Goal: Information Seeking & Learning: Learn about a topic

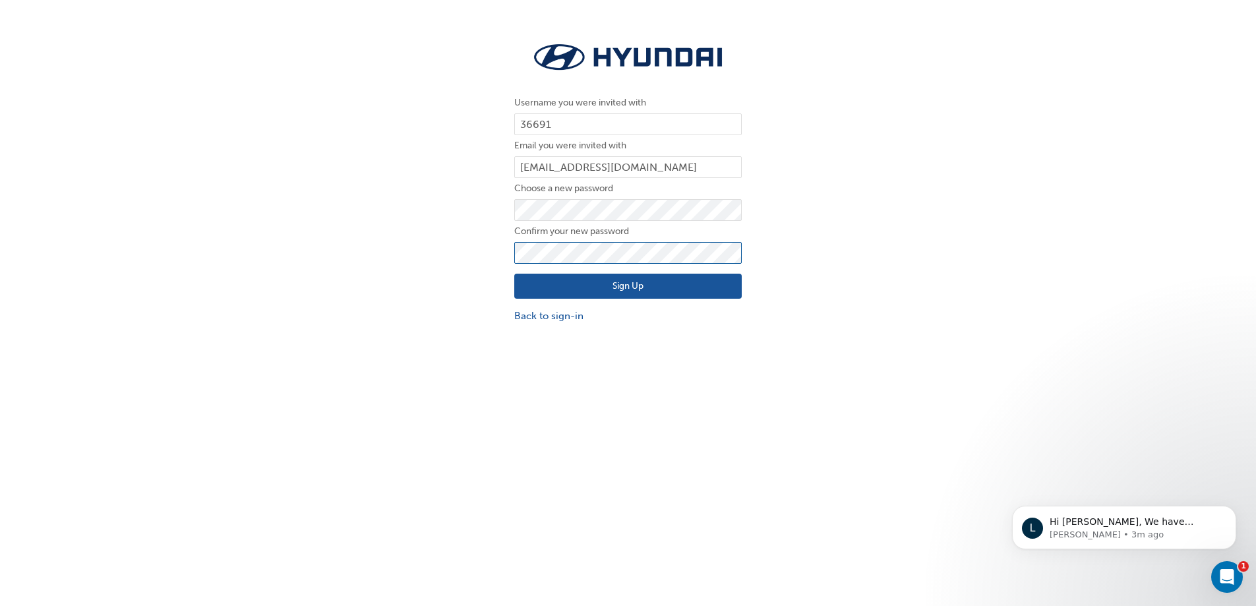
click button "Sign Up" at bounding box center [627, 286] width 227 height 25
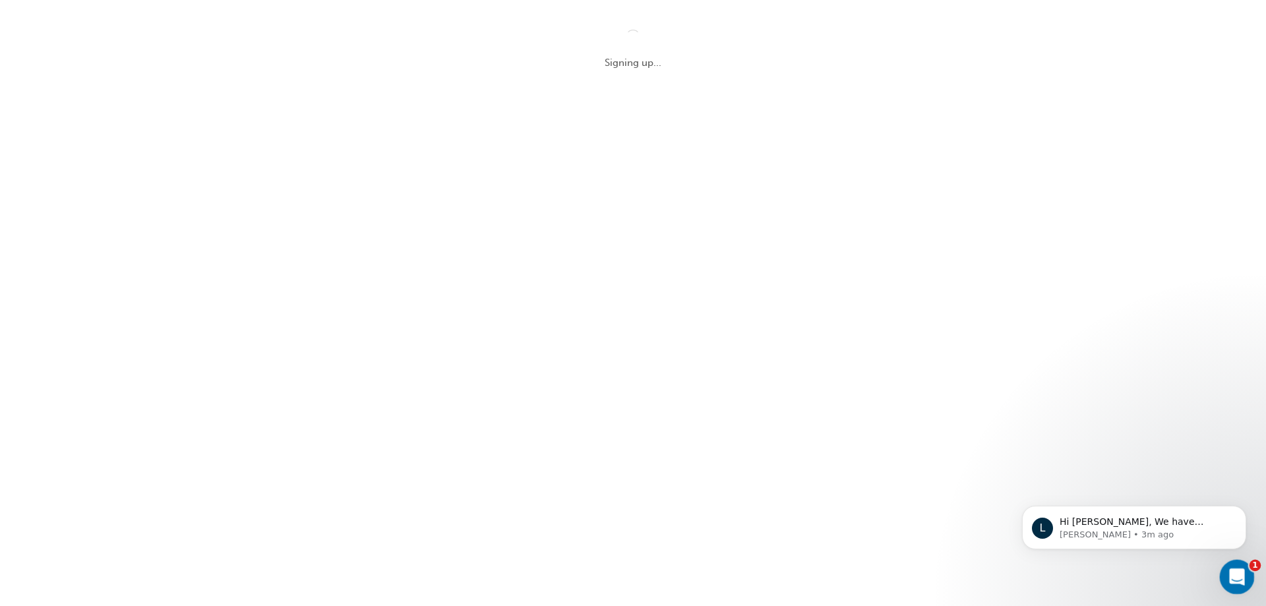
click at [1236, 575] on icon "Open Intercom Messenger" at bounding box center [1236, 575] width 22 height 22
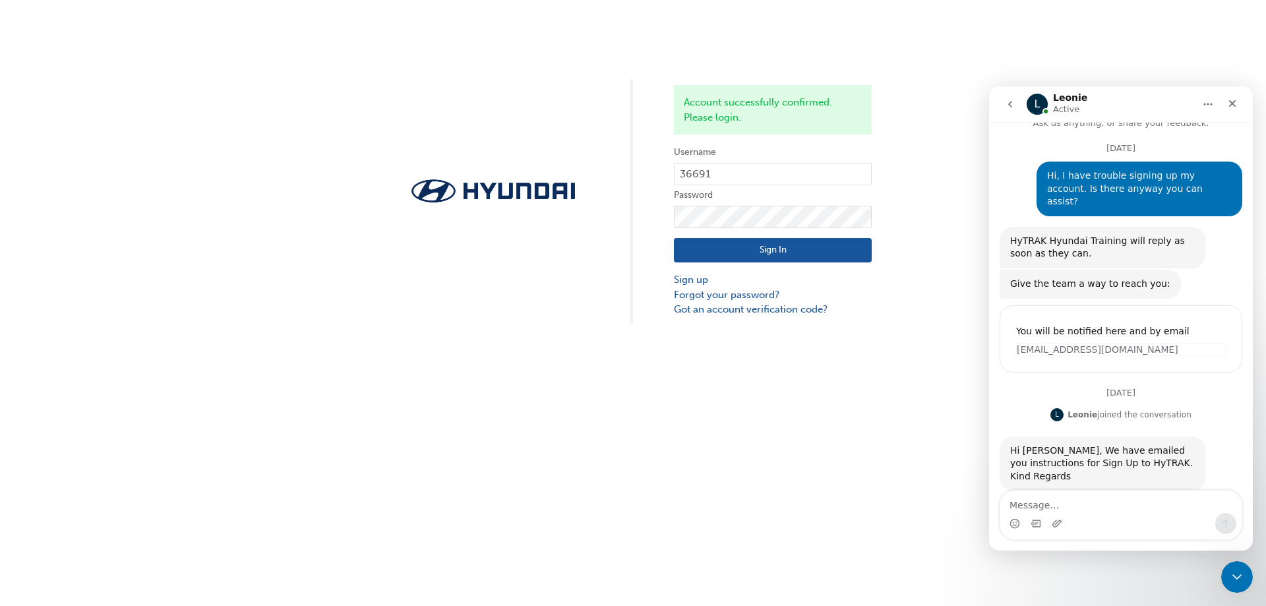
scroll to position [20, 0]
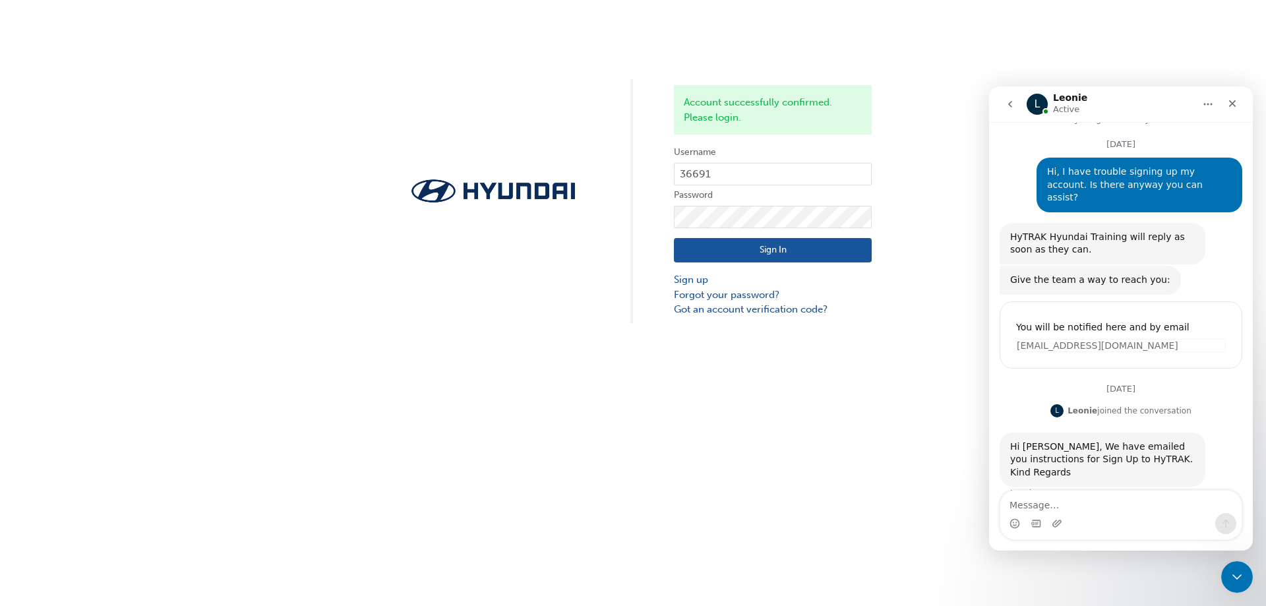
click at [724, 204] on form "Username 36691 Password Sign In Sign up Forgot your password? Got an account ve…" at bounding box center [773, 230] width 198 height 172
click button "Sign In" at bounding box center [773, 250] width 198 height 25
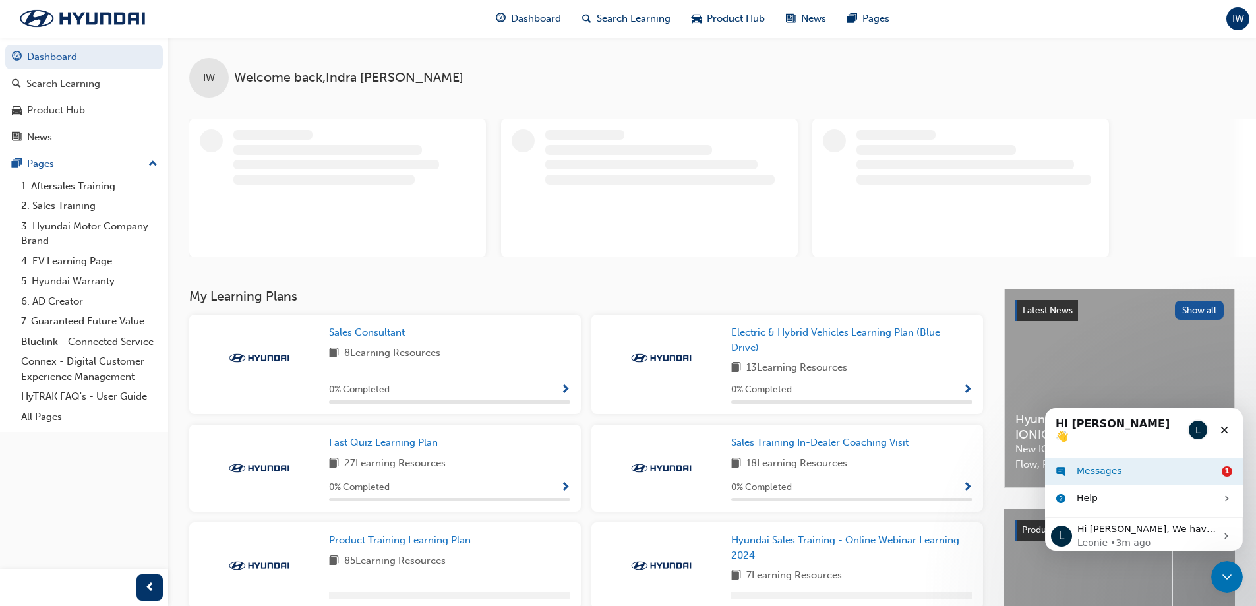
click at [1163, 464] on div "Messages" at bounding box center [1147, 471] width 140 height 14
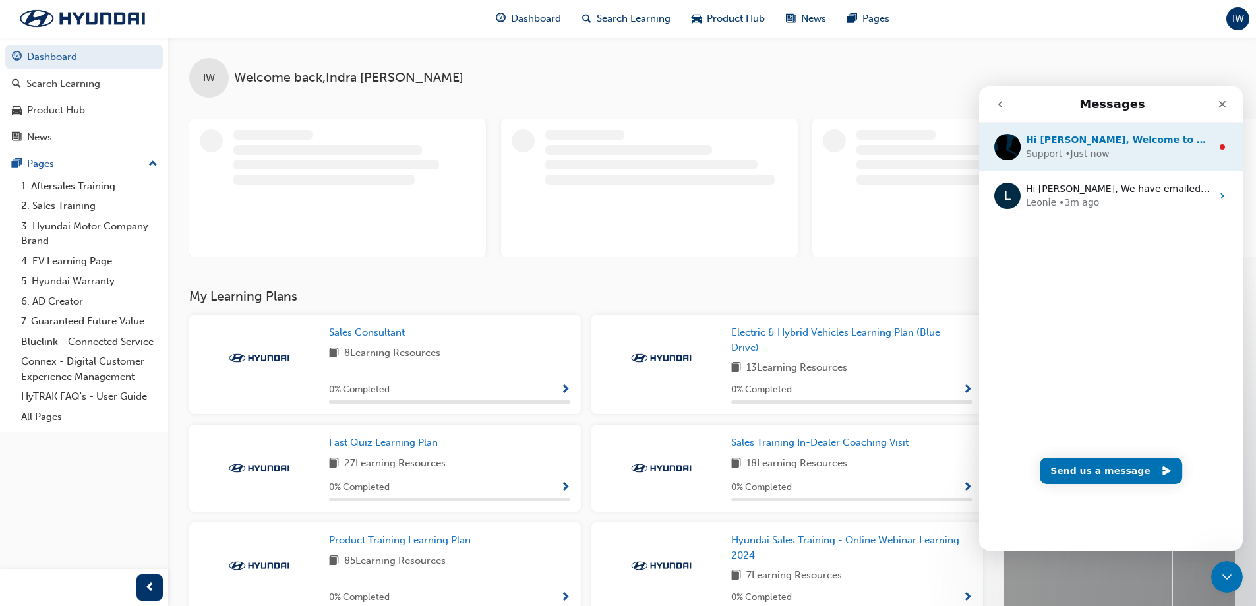
click at [1114, 160] on div "Support • Just now" at bounding box center [1119, 154] width 186 height 14
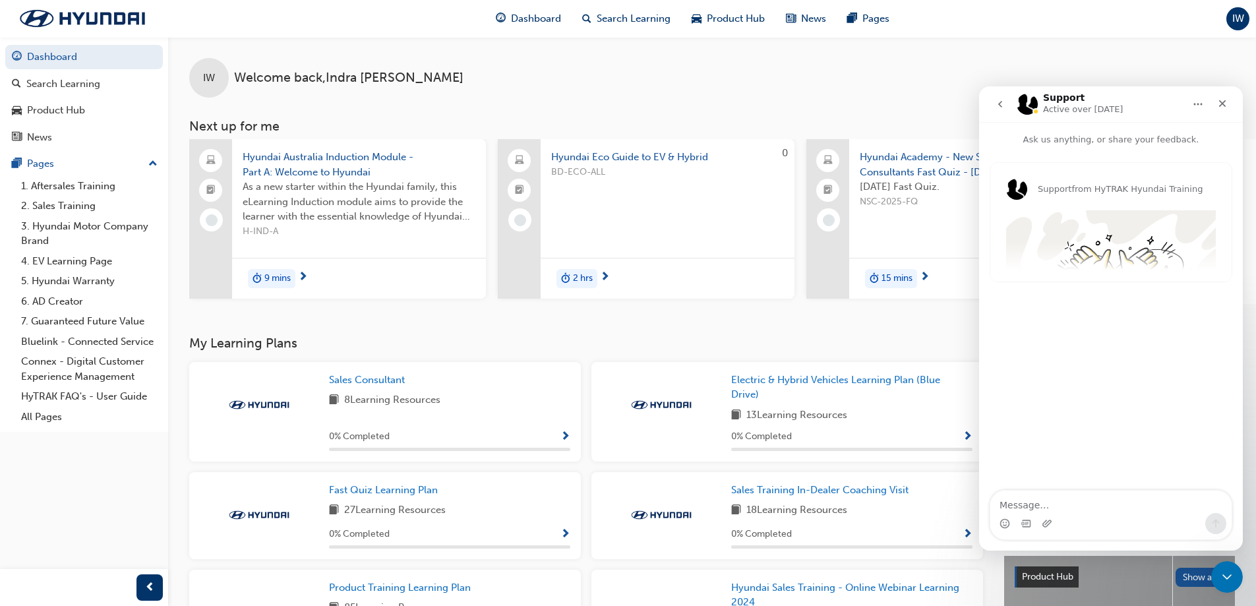
click at [1000, 104] on icon "go back" at bounding box center [1000, 104] width 4 height 7
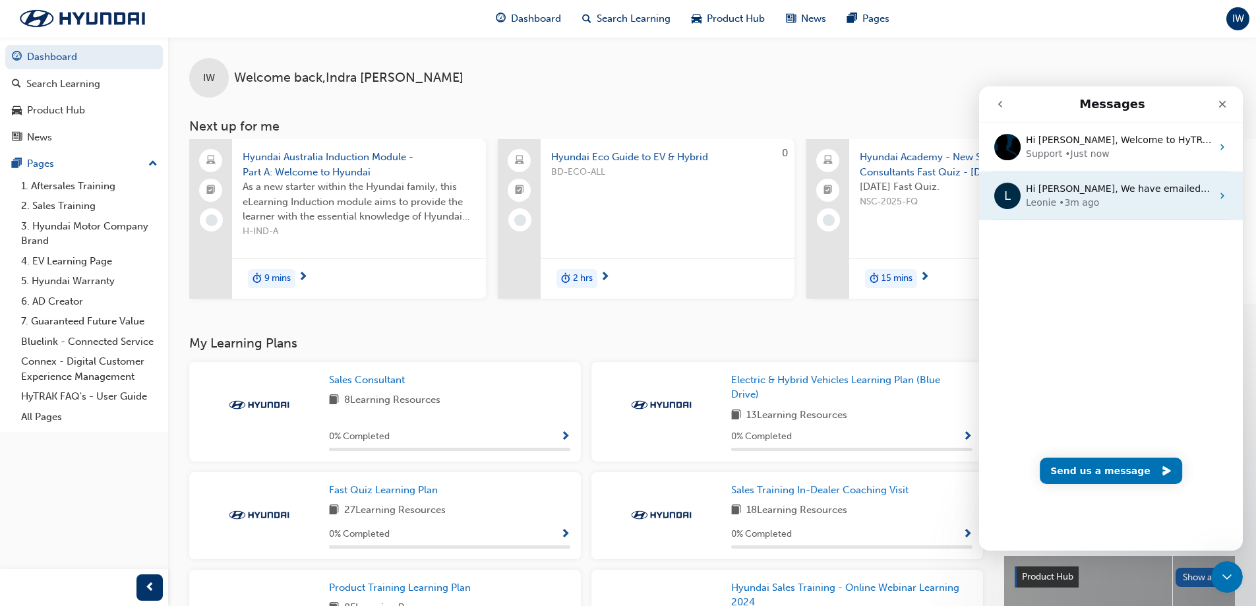
click at [1082, 197] on div "• 3m ago" at bounding box center [1079, 203] width 40 height 14
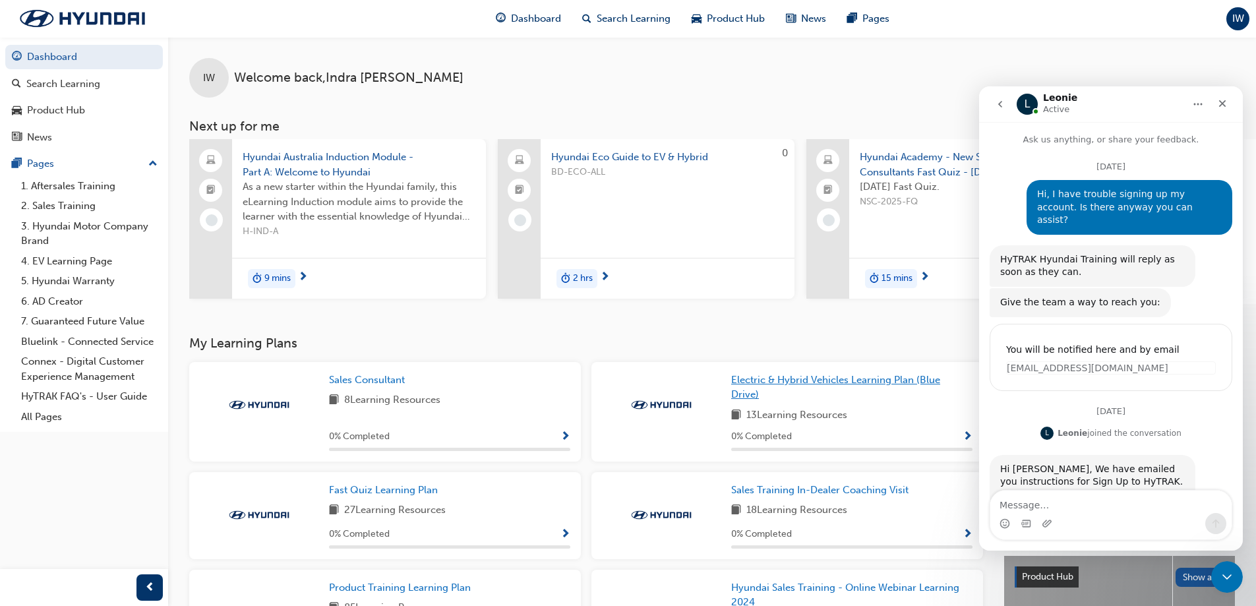
scroll to position [20, 0]
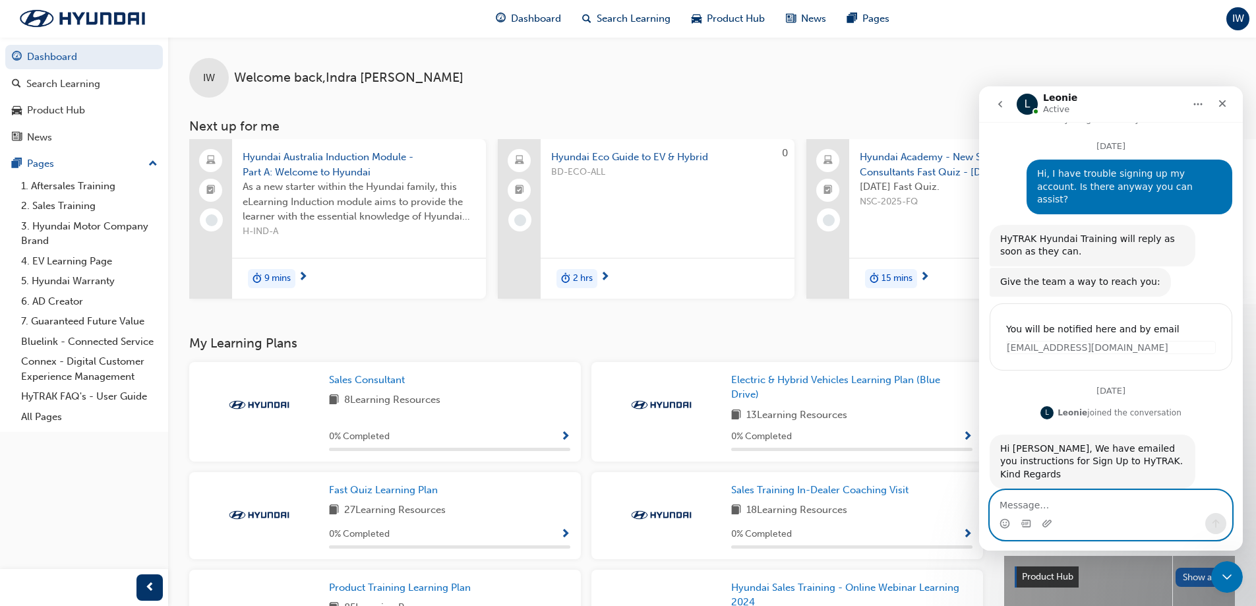
click at [1090, 508] on textarea "Message…" at bounding box center [1110, 502] width 241 height 22
type textarea "Hi, I have signed up and logged in properly. Thank you!"
click at [1216, 521] on icon "Send a message…" at bounding box center [1216, 524] width 7 height 9
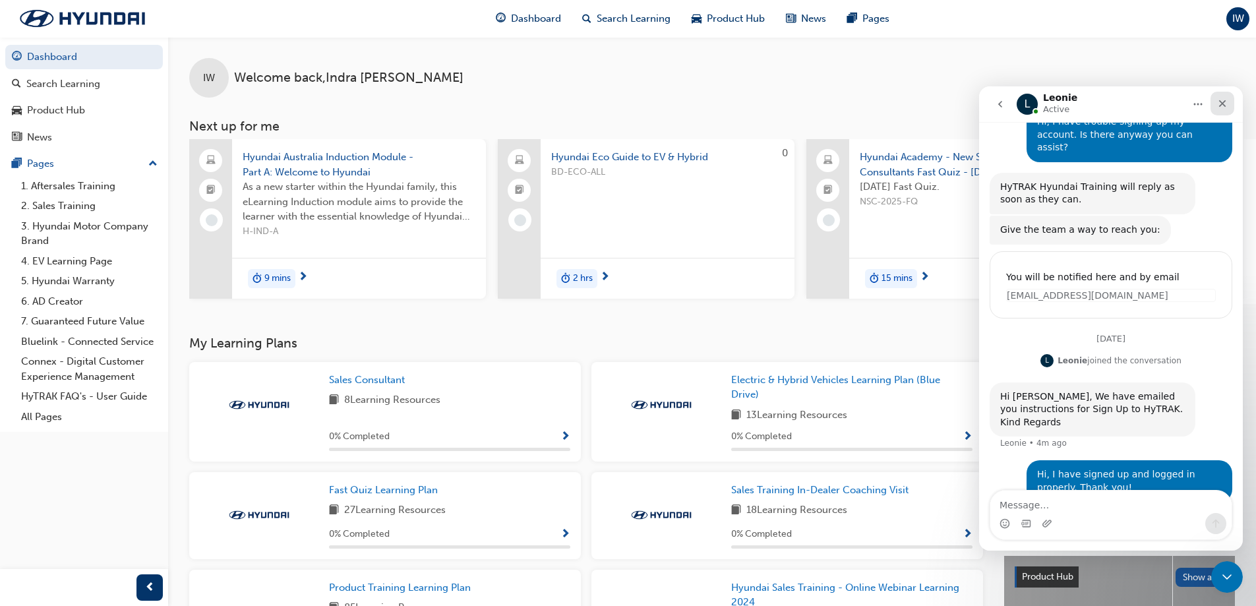
click at [1227, 101] on icon "Close" at bounding box center [1222, 103] width 11 height 11
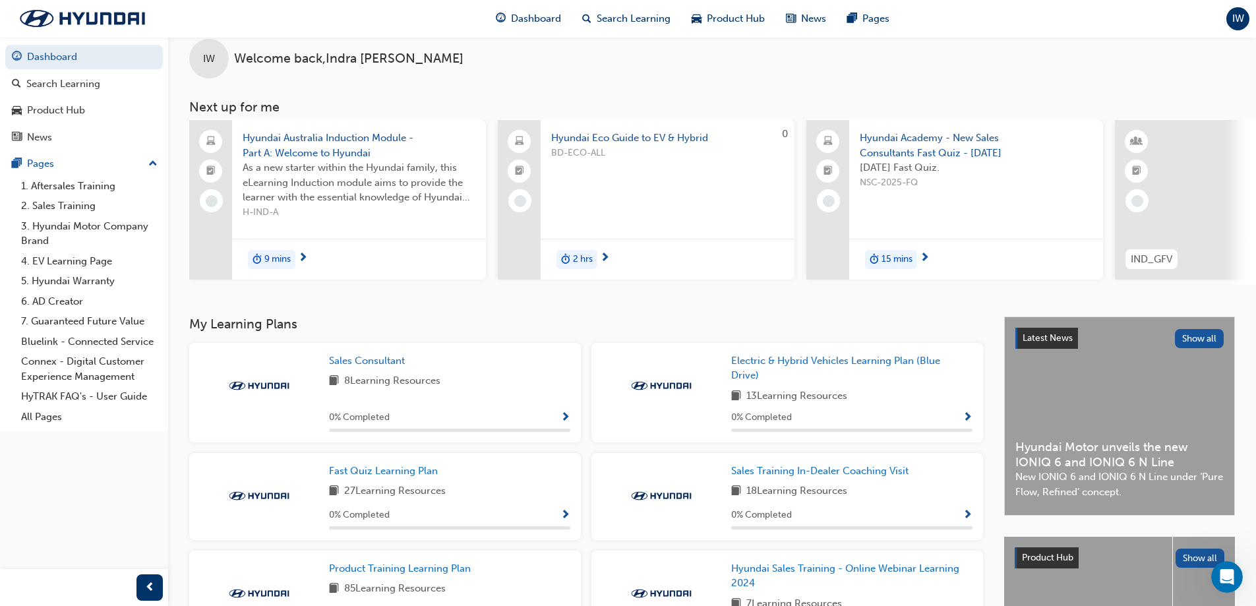
scroll to position [0, 0]
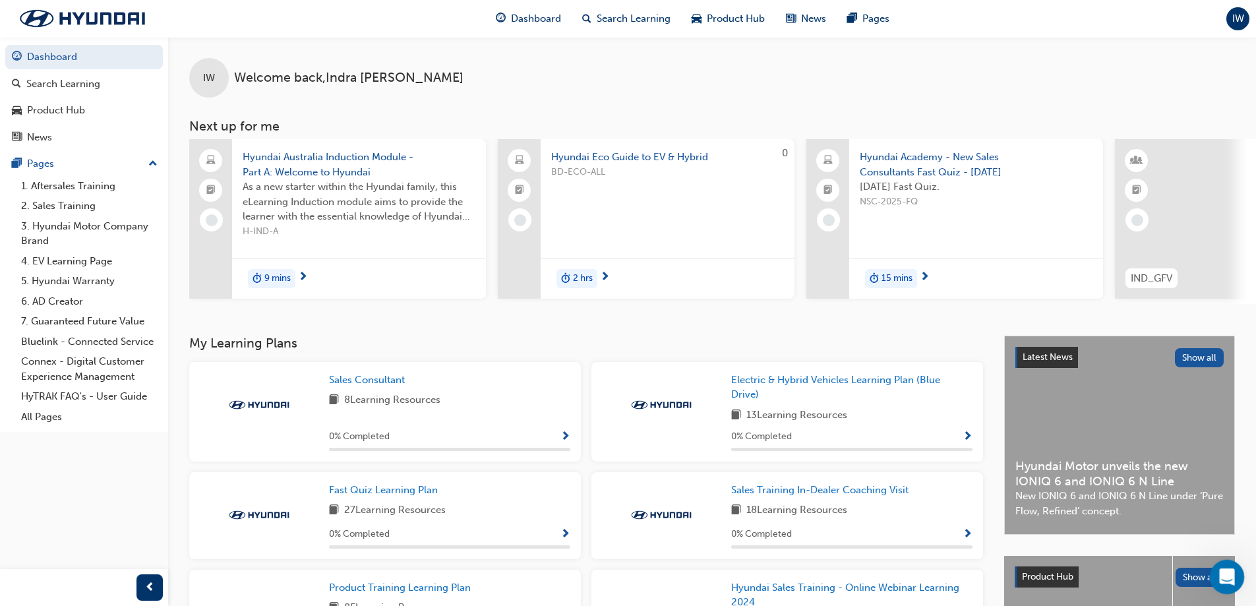
click at [1222, 575] on icon "Open Intercom Messenger" at bounding box center [1226, 575] width 22 height 22
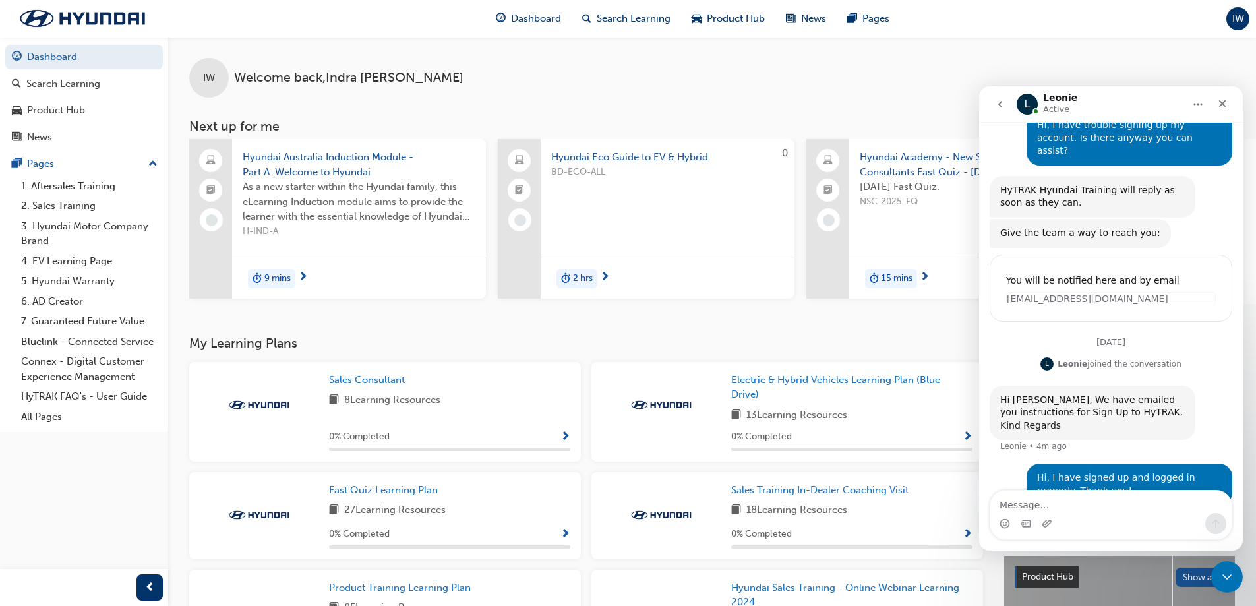
scroll to position [73, 0]
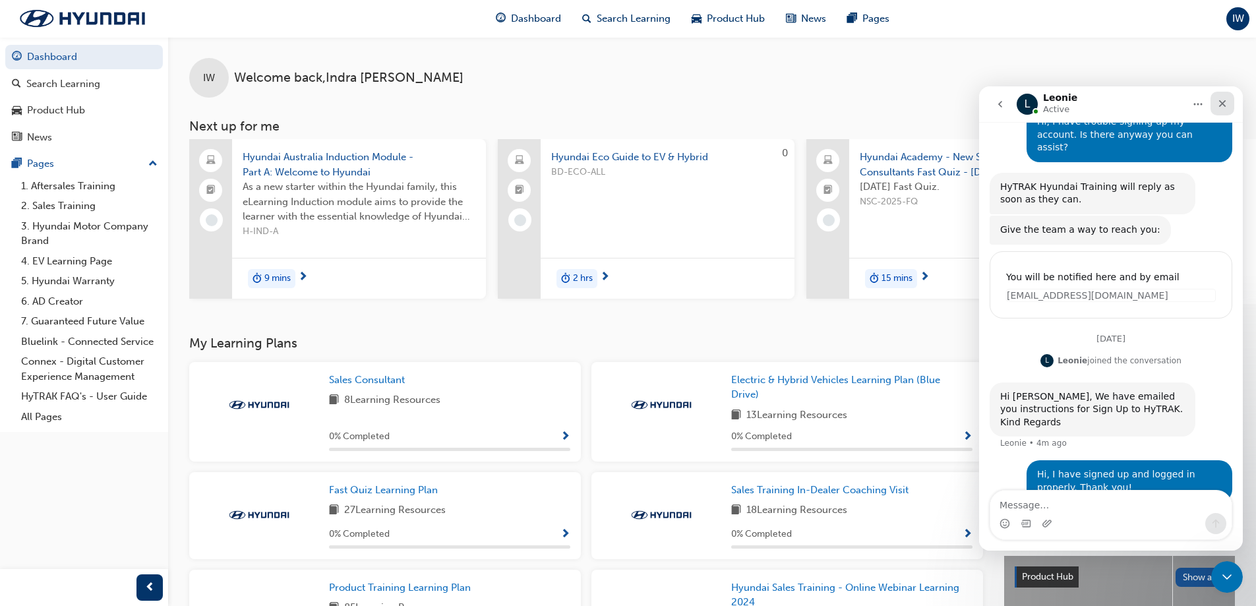
click at [1227, 102] on icon "Close" at bounding box center [1222, 103] width 11 height 11
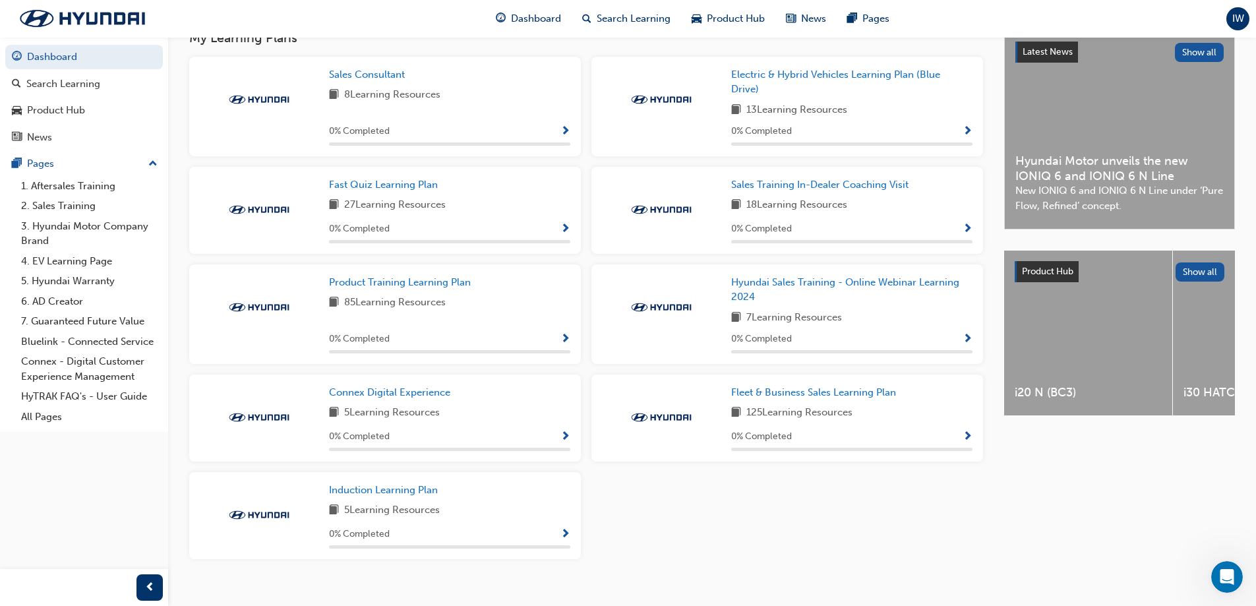
scroll to position [328, 0]
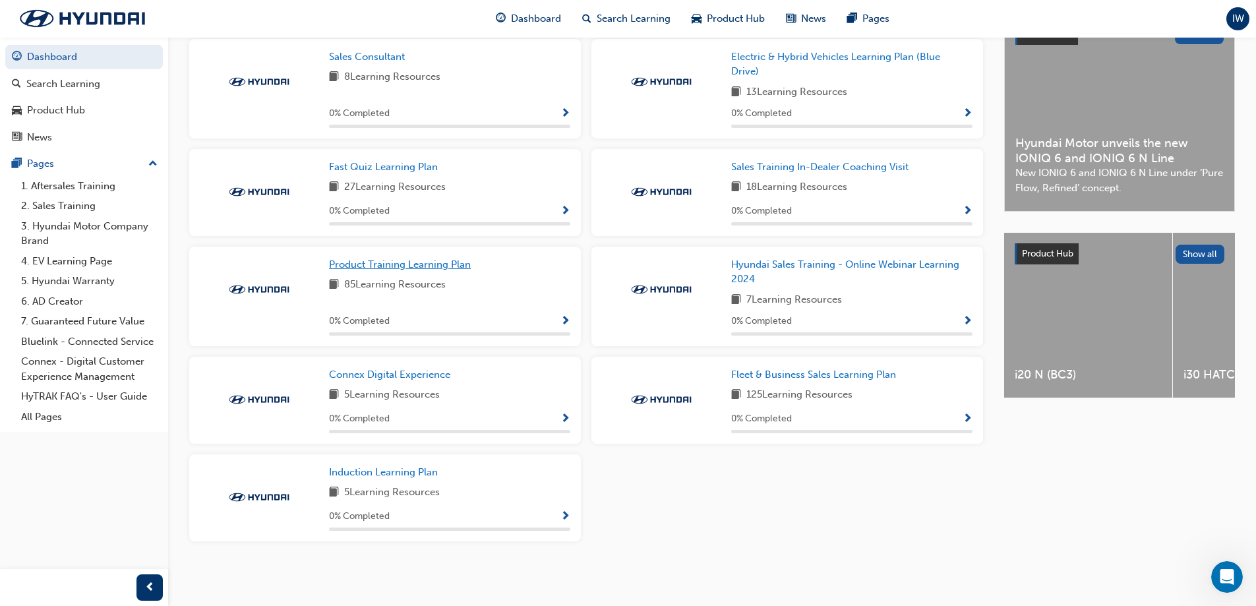
click at [416, 267] on span "Product Training Learning Plan" at bounding box center [400, 264] width 142 height 12
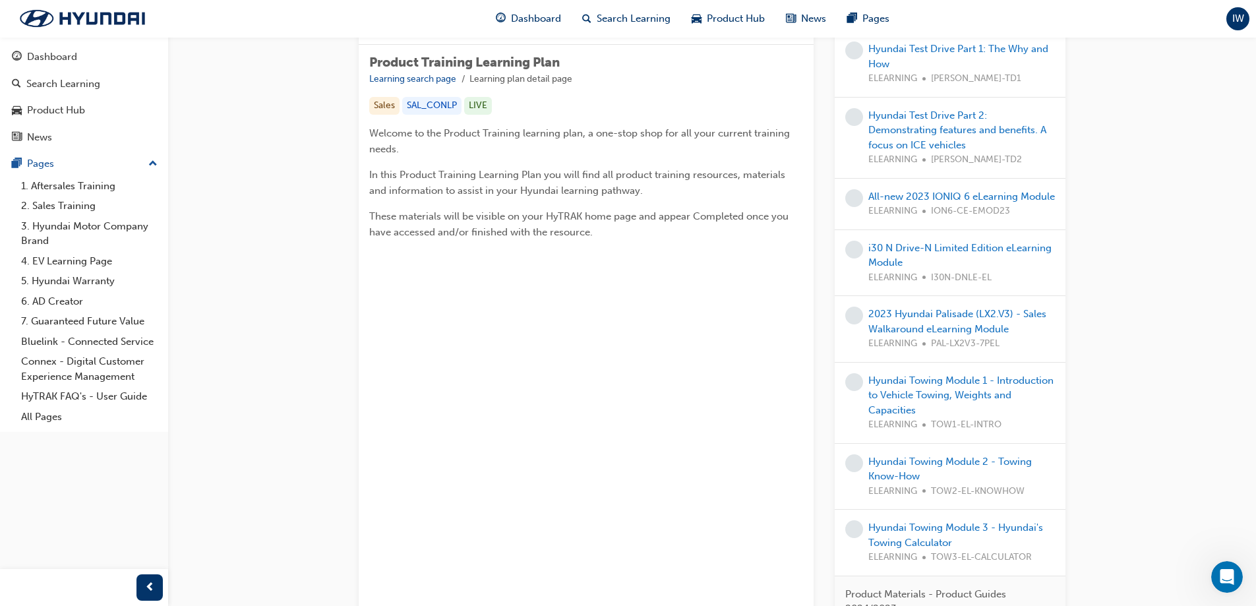
scroll to position [396, 0]
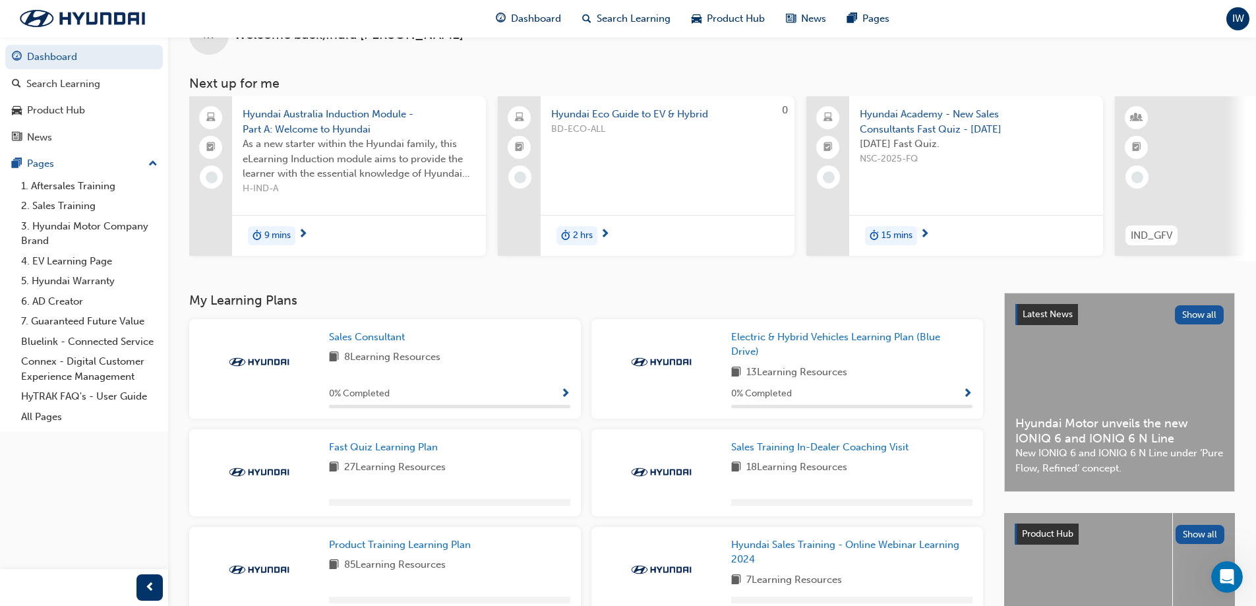
scroll to position [66, 0]
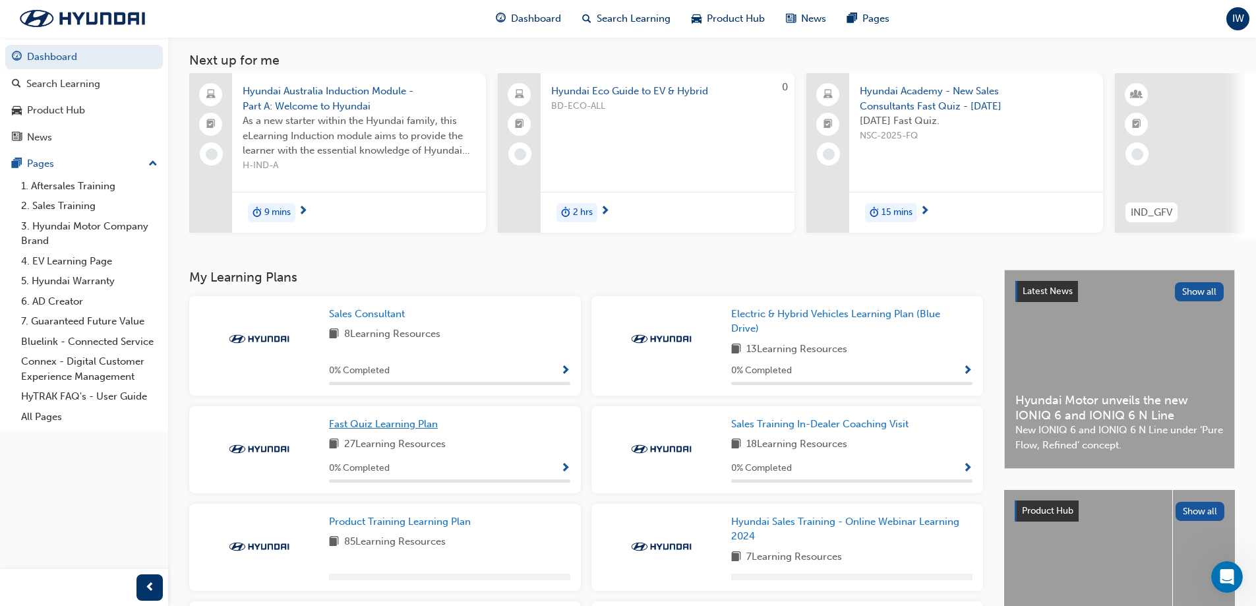
click at [378, 430] on span "Fast Quiz Learning Plan" at bounding box center [383, 424] width 109 height 12
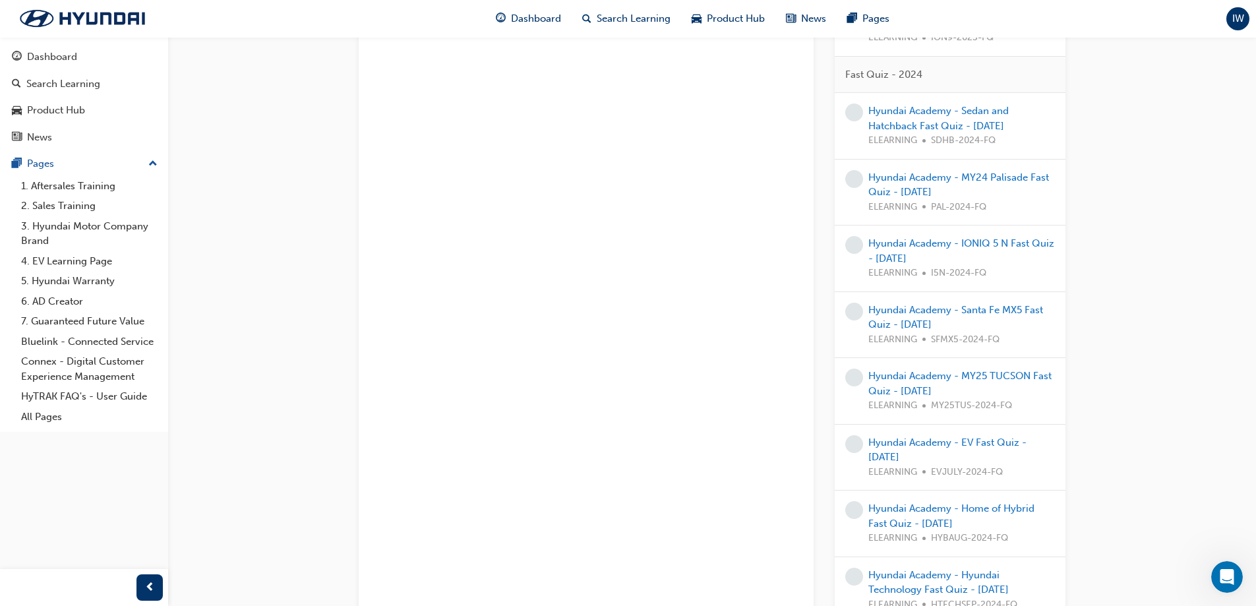
scroll to position [132, 0]
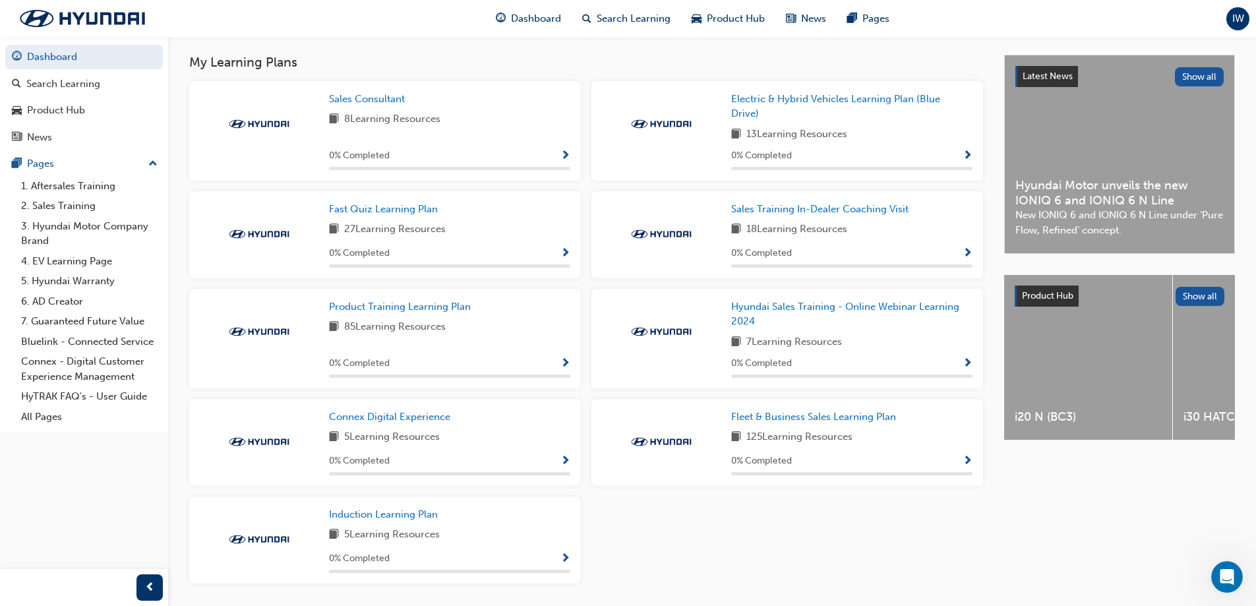
scroll to position [250, 0]
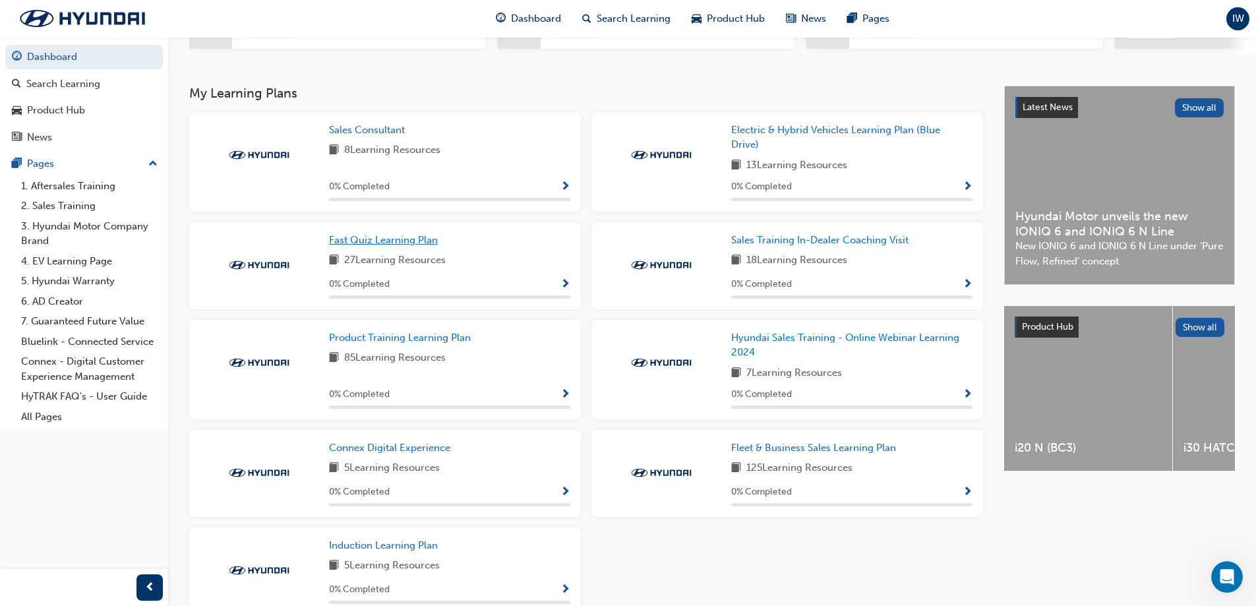
click at [387, 245] on span "Fast Quiz Learning Plan" at bounding box center [383, 240] width 109 height 12
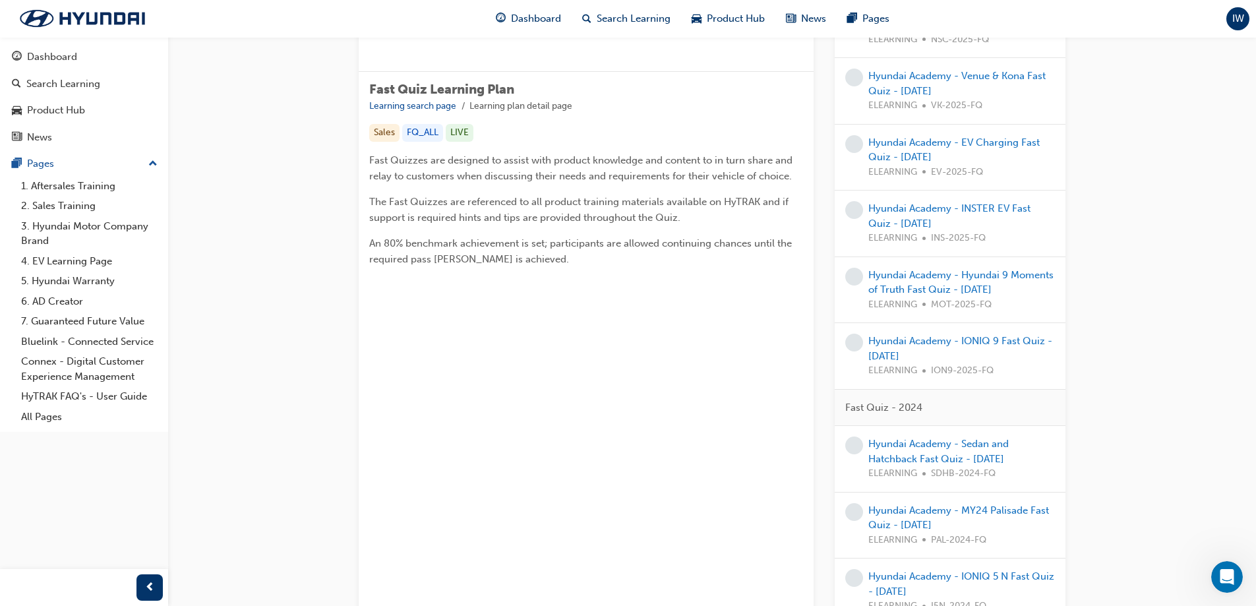
scroll to position [198, 0]
click at [952, 280] on link "Hyundai Academy - Hyundai 9 Moments of Truth Fast Quiz - July 2025" at bounding box center [960, 279] width 185 height 27
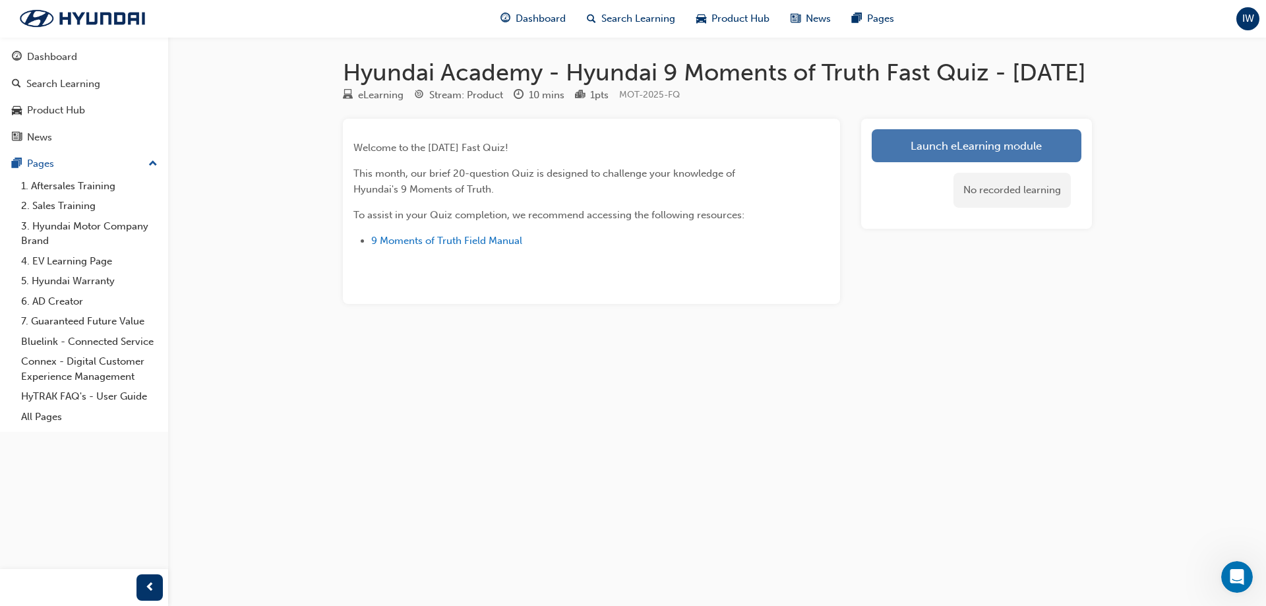
click at [992, 162] on link "Launch eLearning module" at bounding box center [977, 145] width 210 height 33
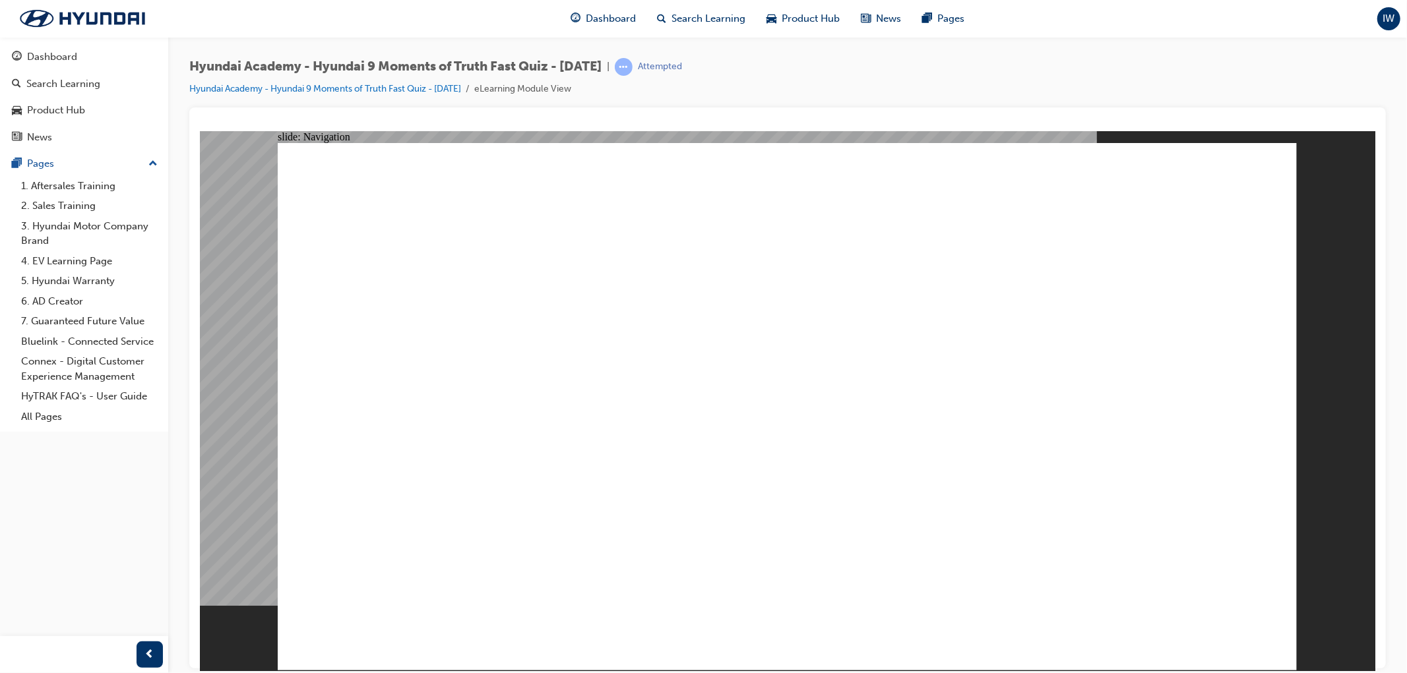
radio input "true"
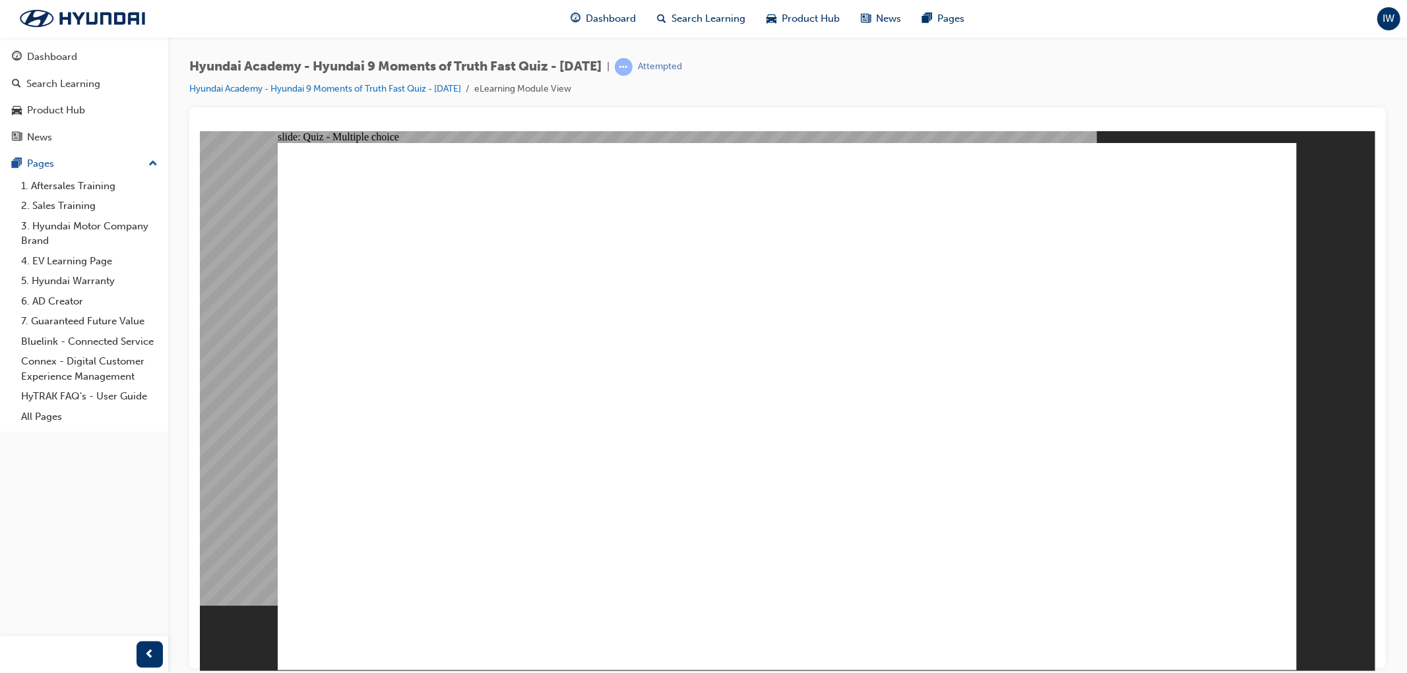
radio input "true"
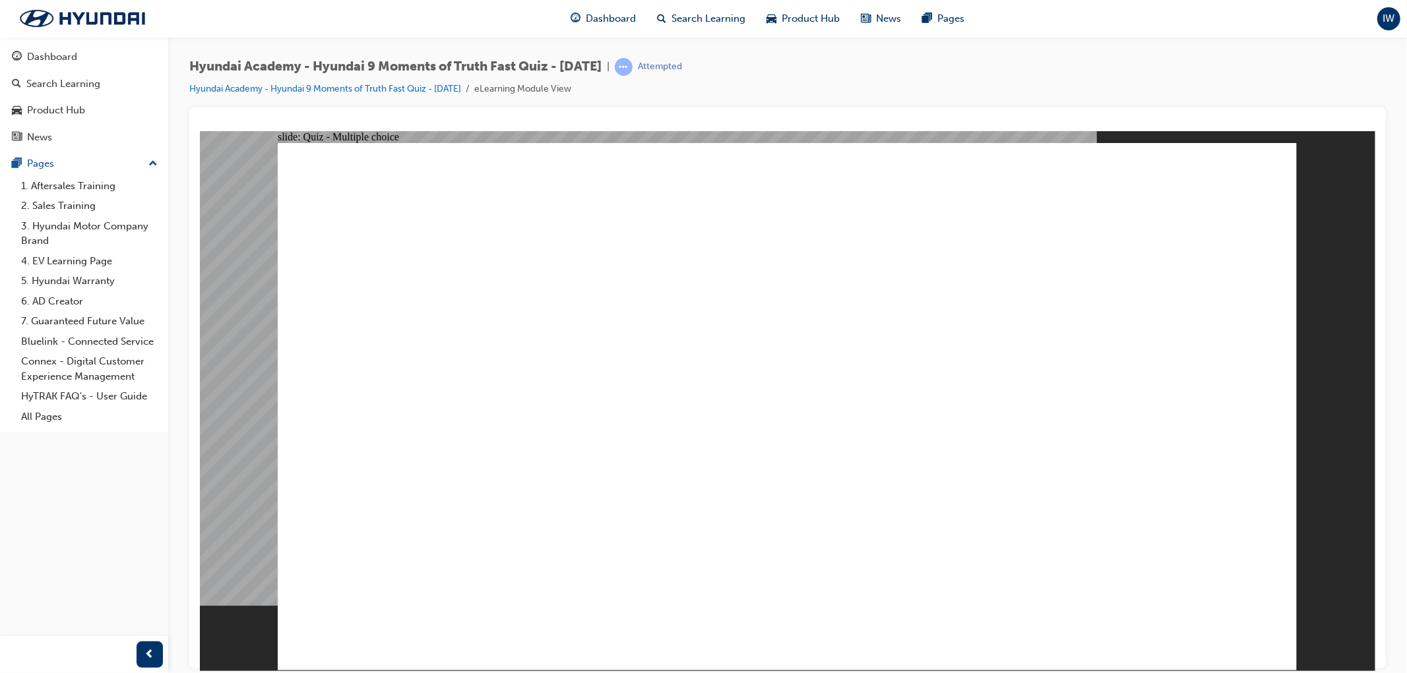
radio input "true"
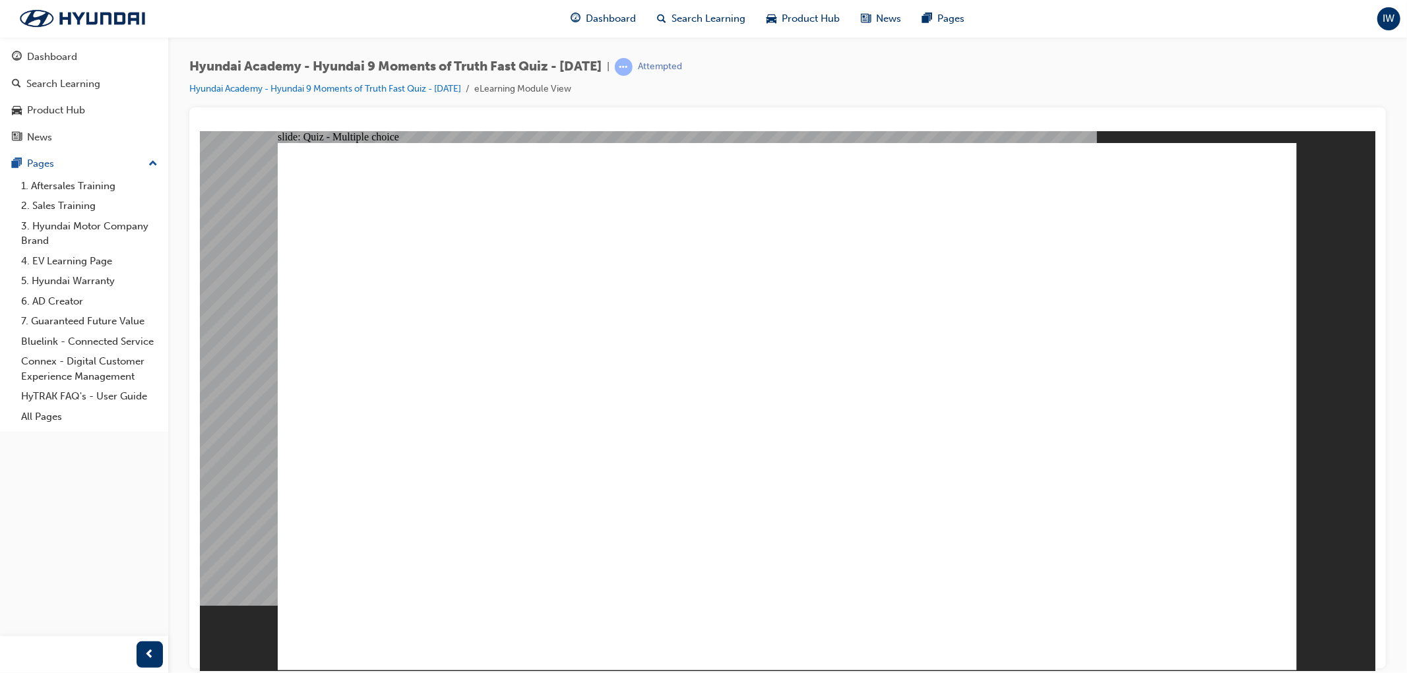
checkbox input "true"
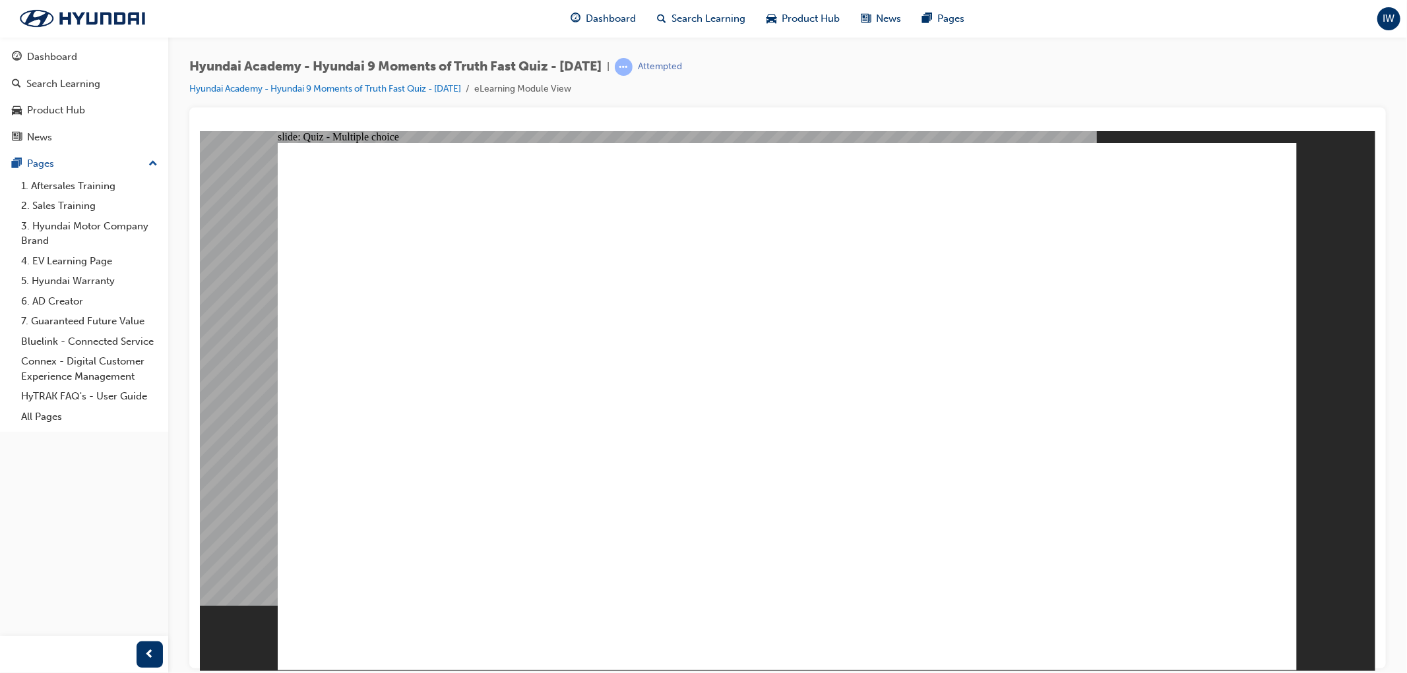
checkbox input "true"
radio input "true"
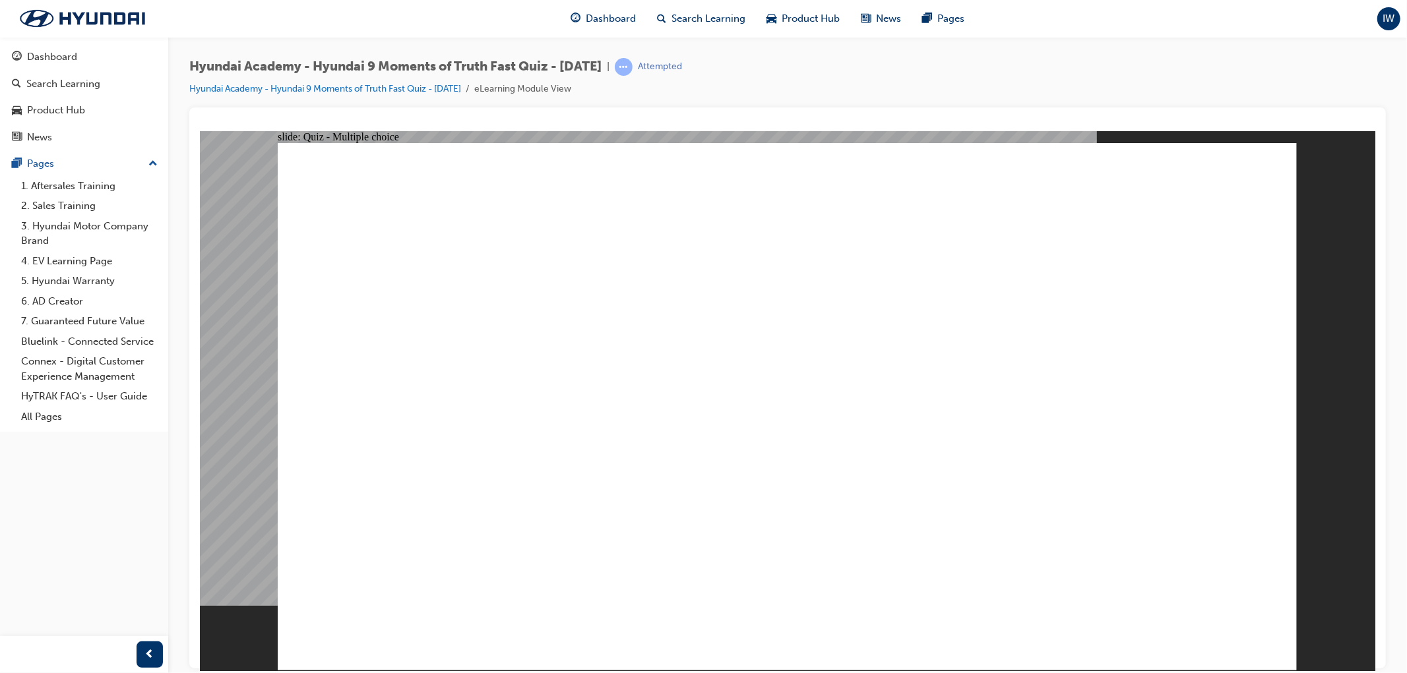
checkbox input "true"
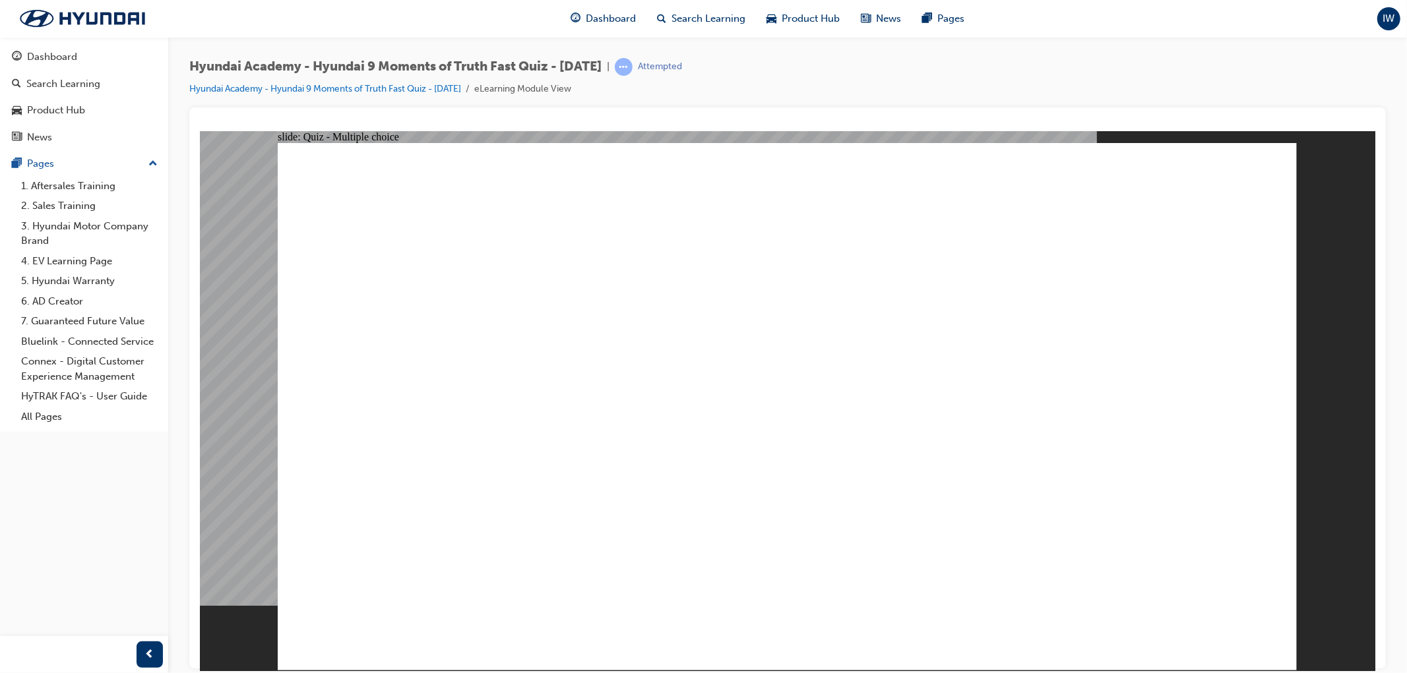
checkbox input "true"
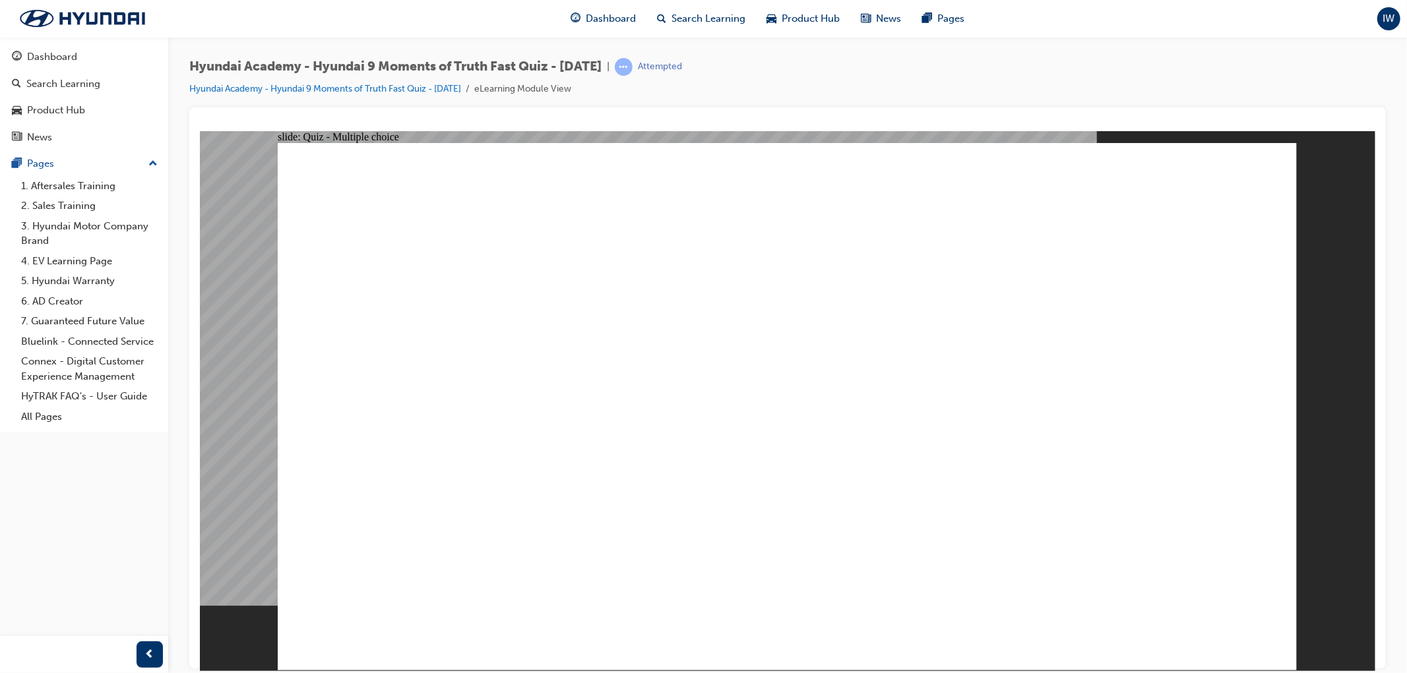
checkbox input "true"
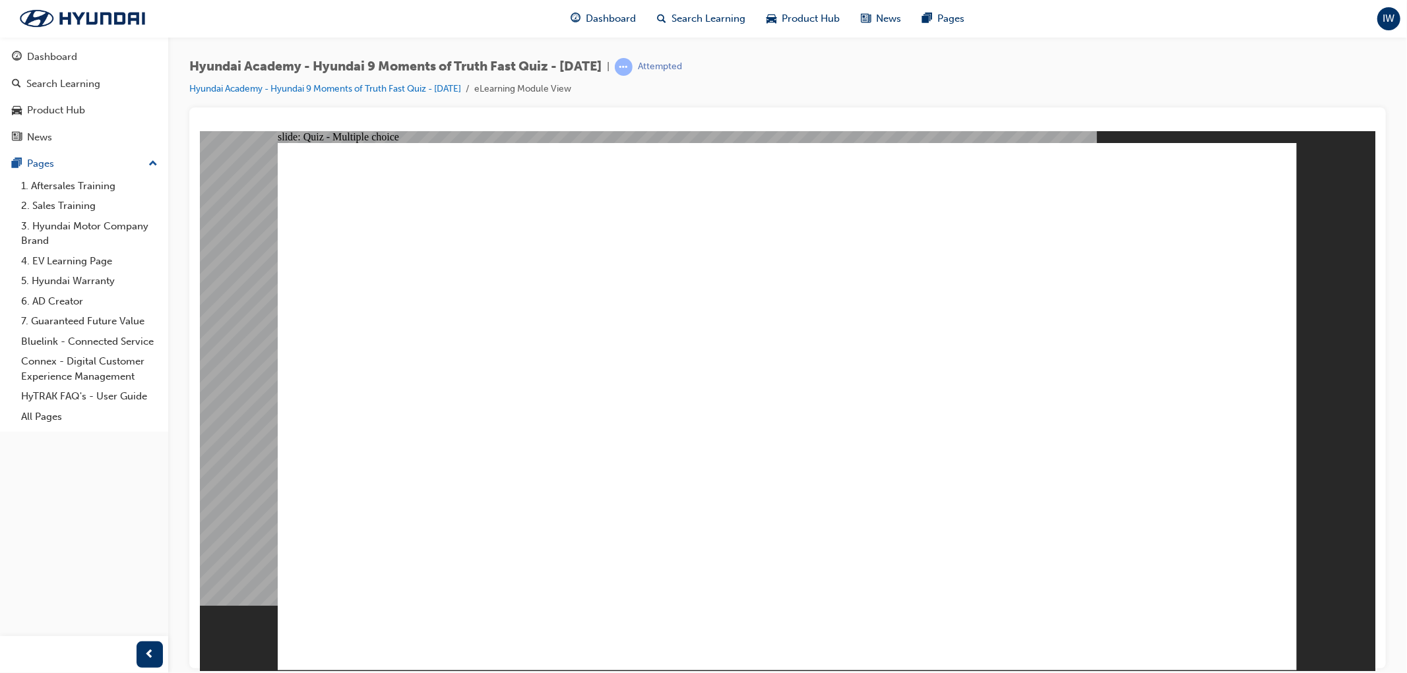
checkbox input "true"
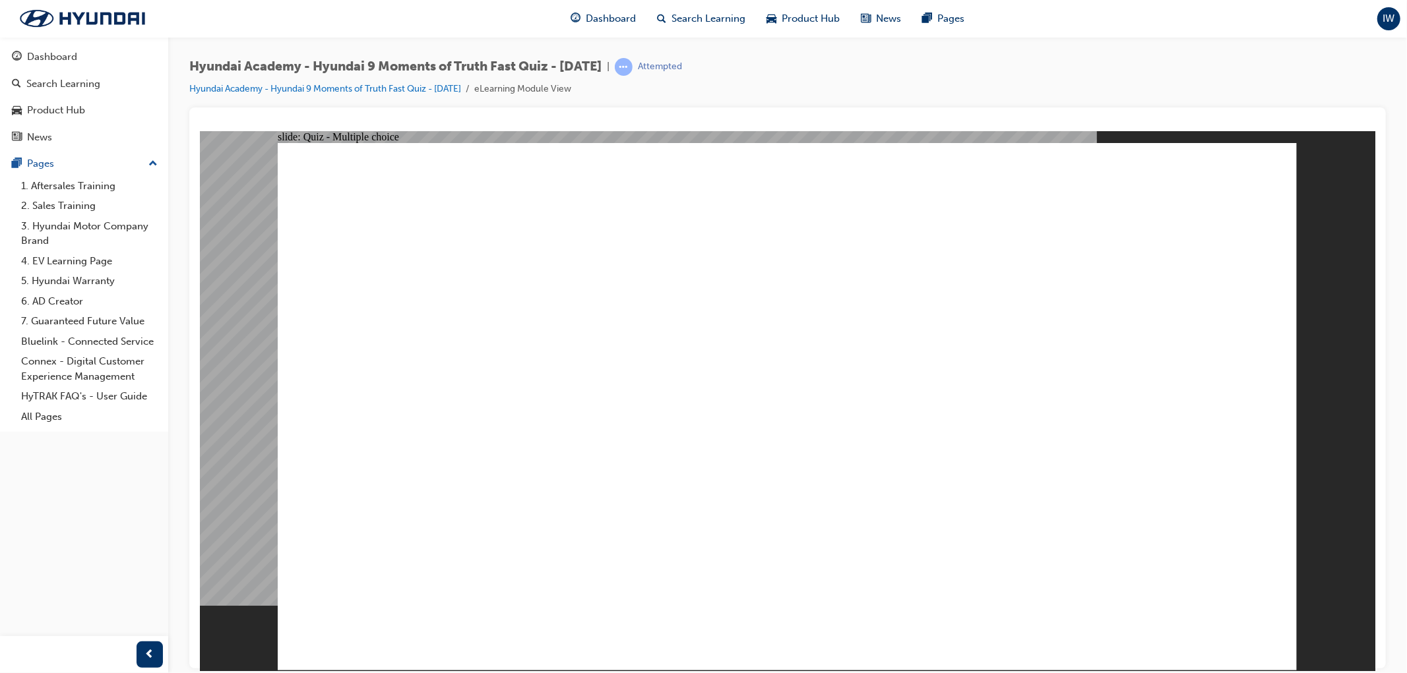
checkbox input "true"
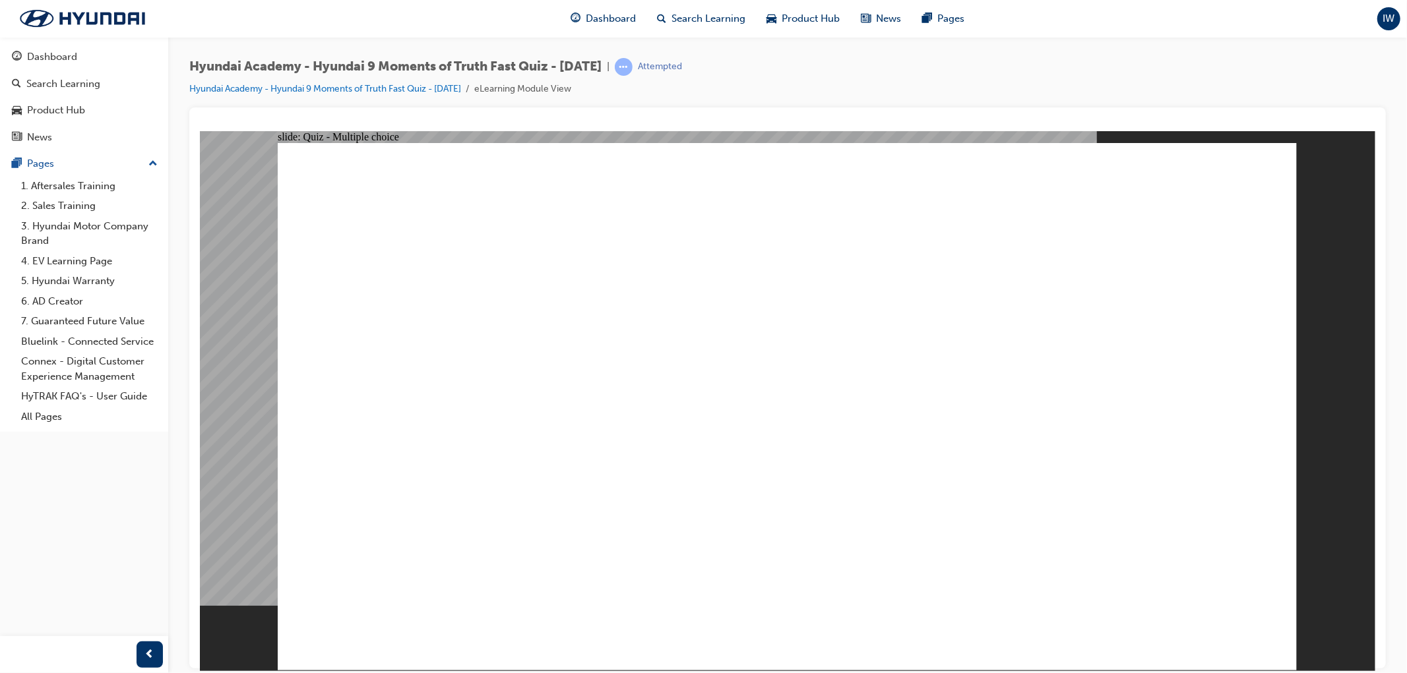
checkbox input "true"
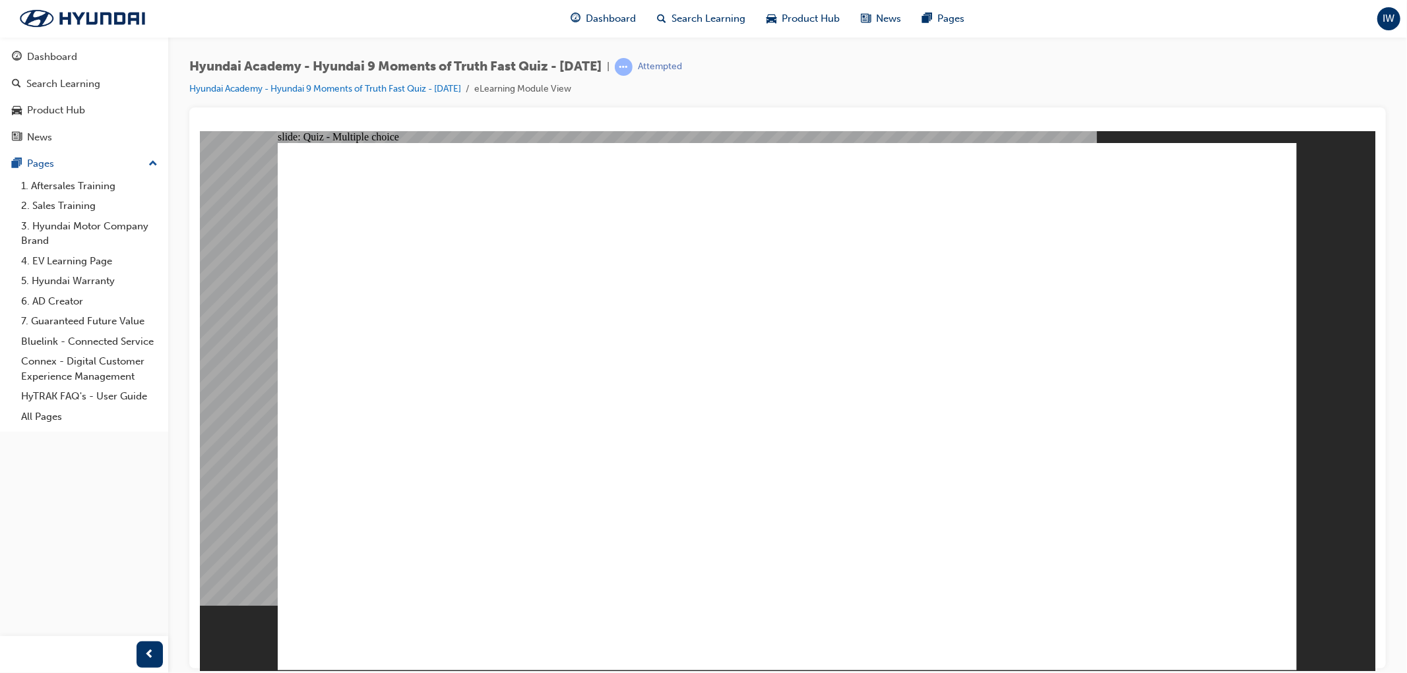
checkbox input "true"
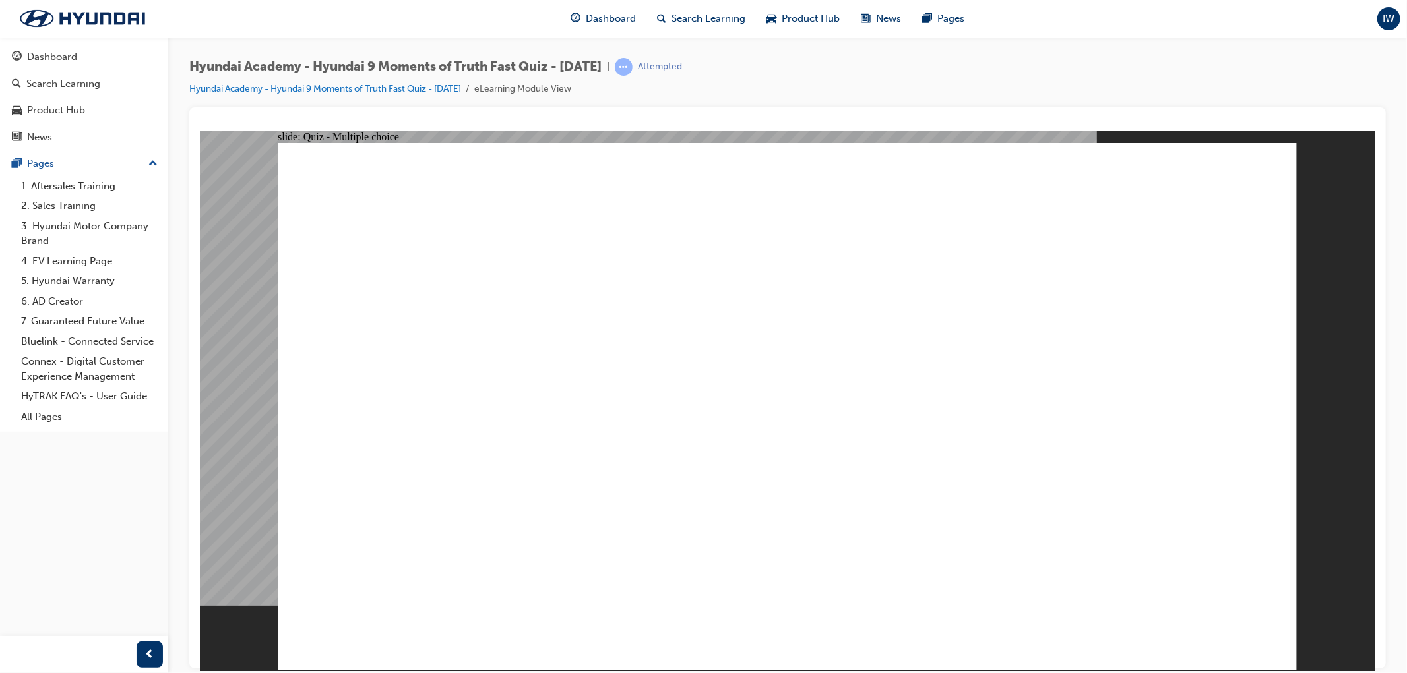
checkbox input "false"
radio input "true"
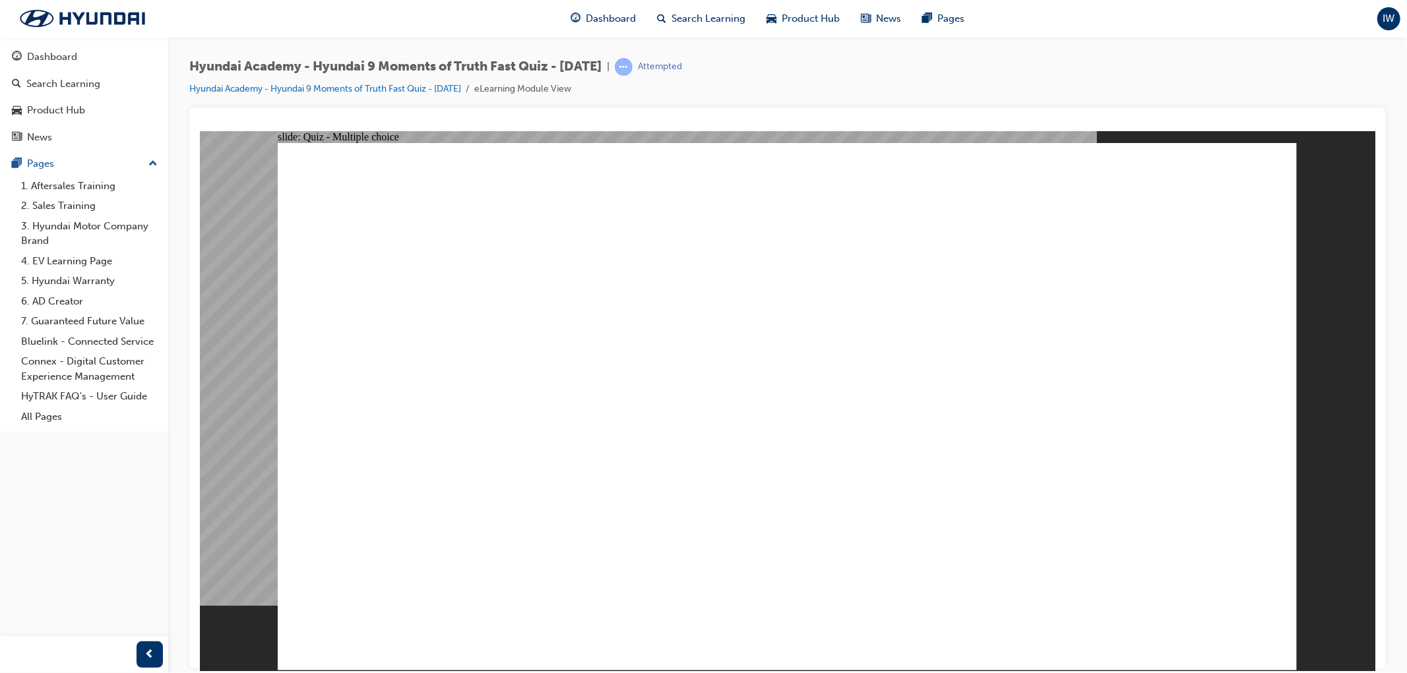
checkbox input "true"
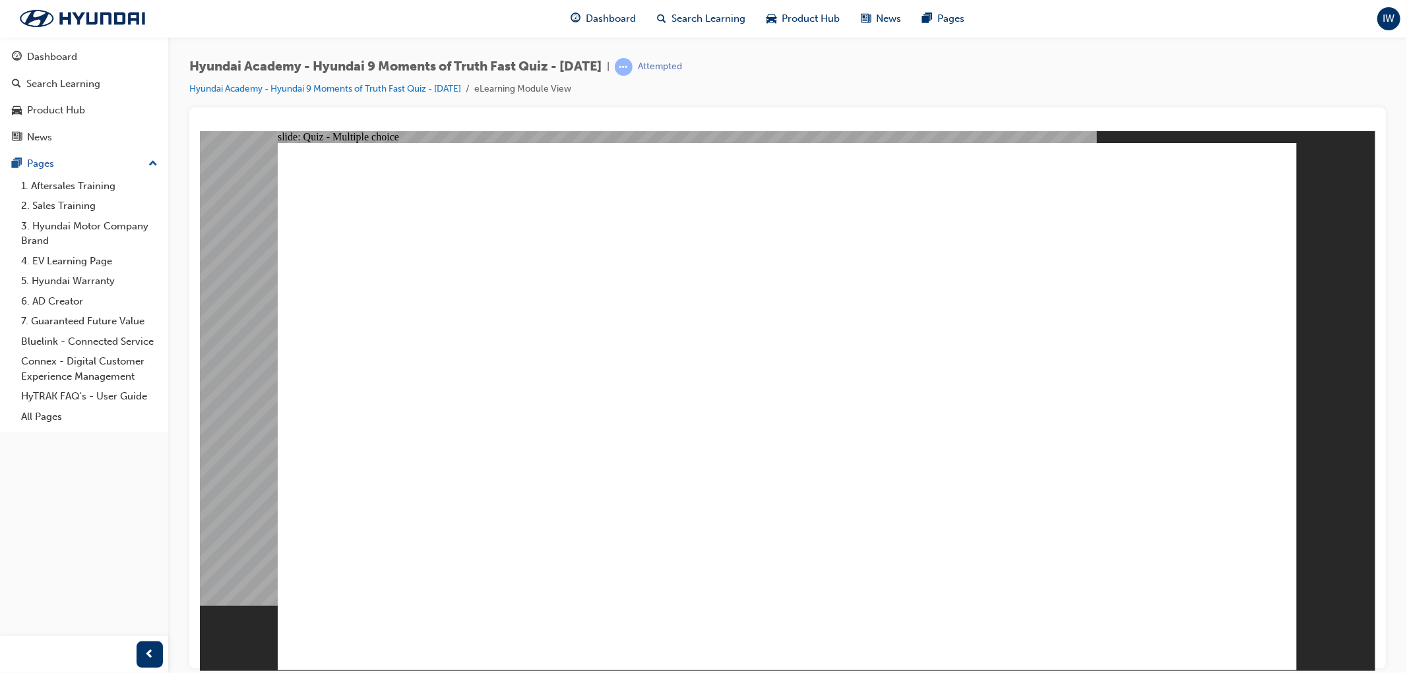
radio input "true"
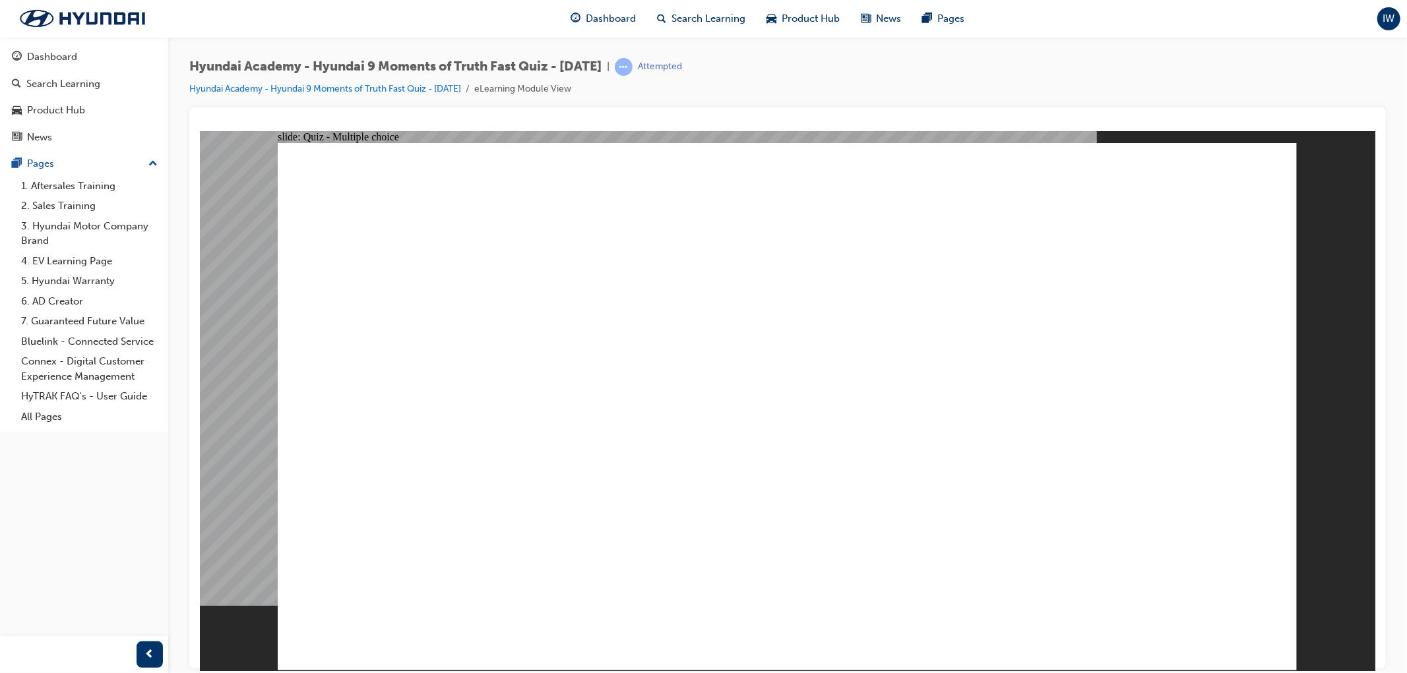
drag, startPoint x: 366, startPoint y: 212, endPoint x: 461, endPoint y: 226, distance: 95.9
radio input "true"
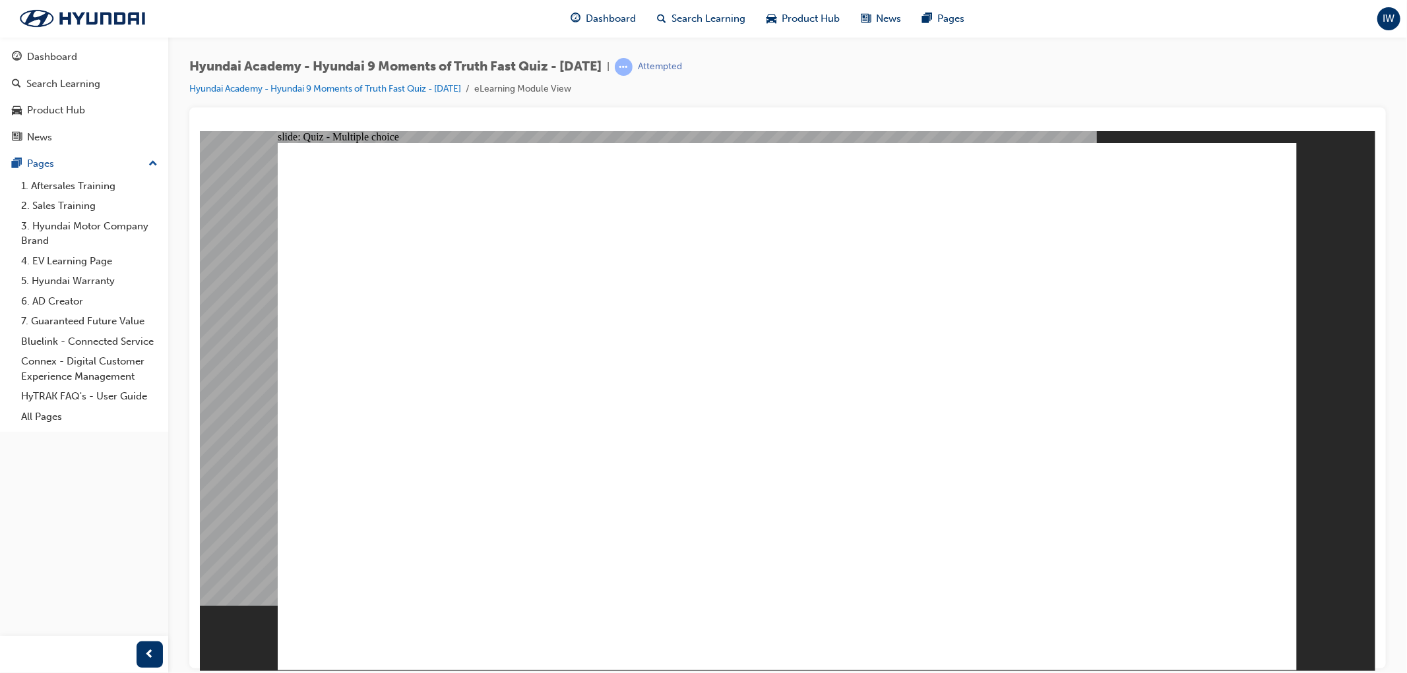
checkbox input "true"
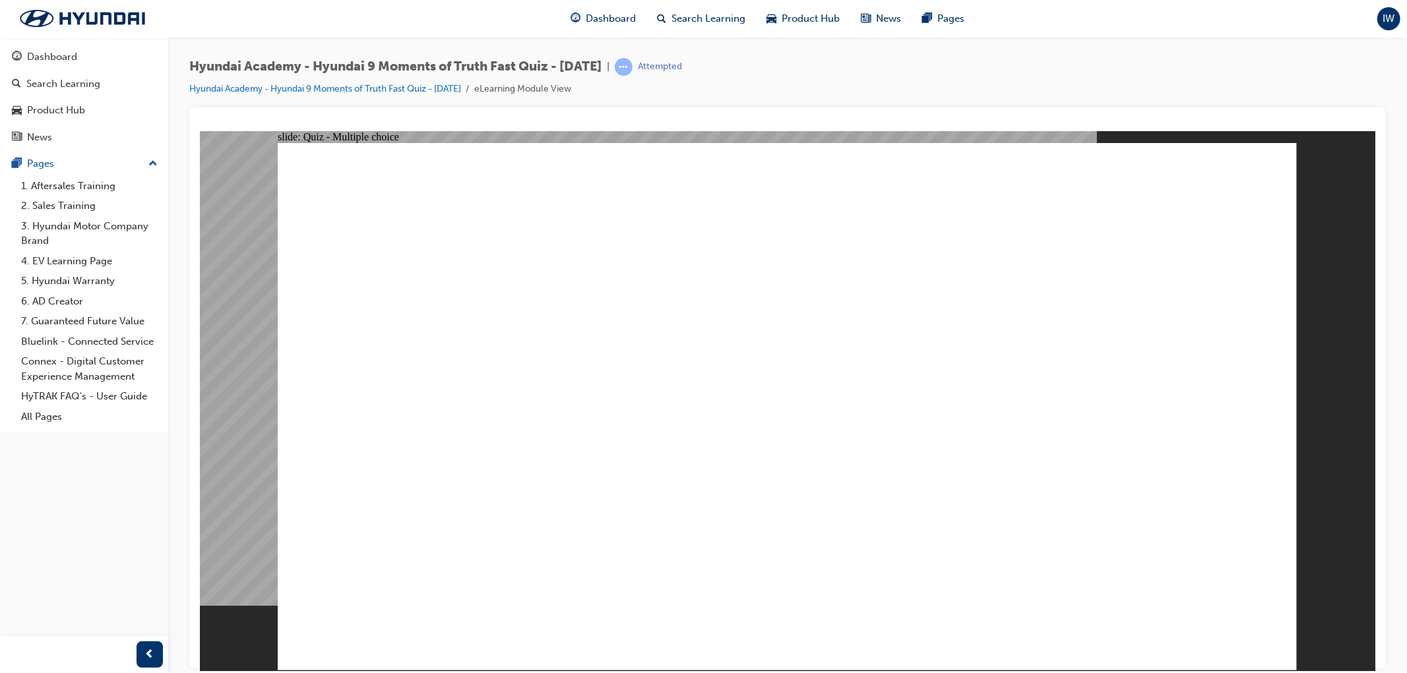
checkbox input "true"
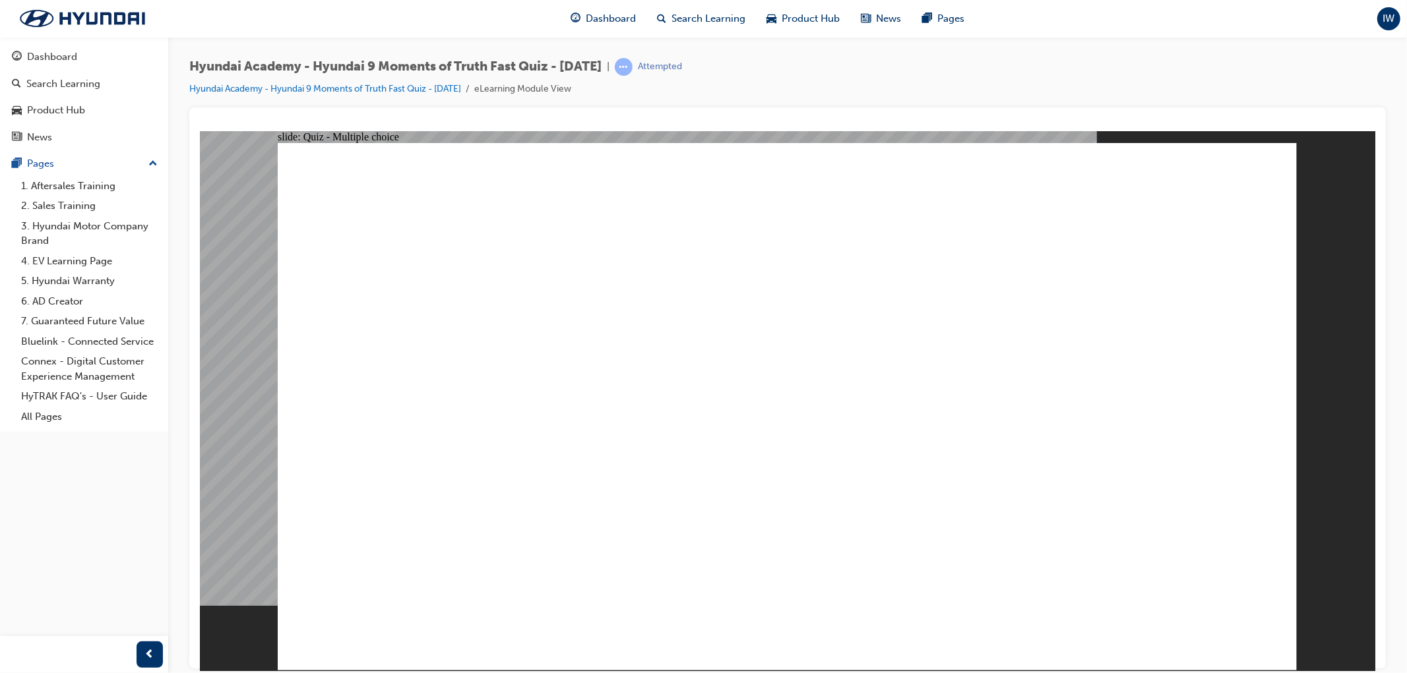
checkbox input "true"
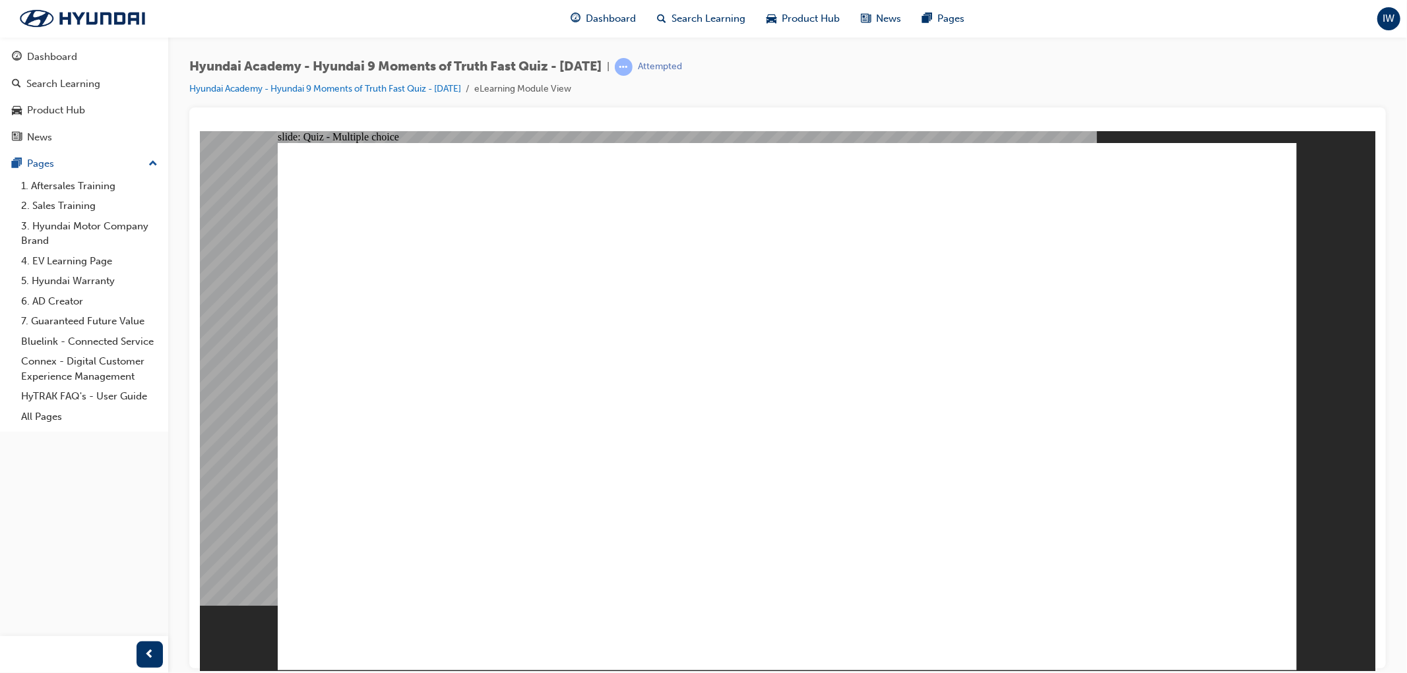
radio input "true"
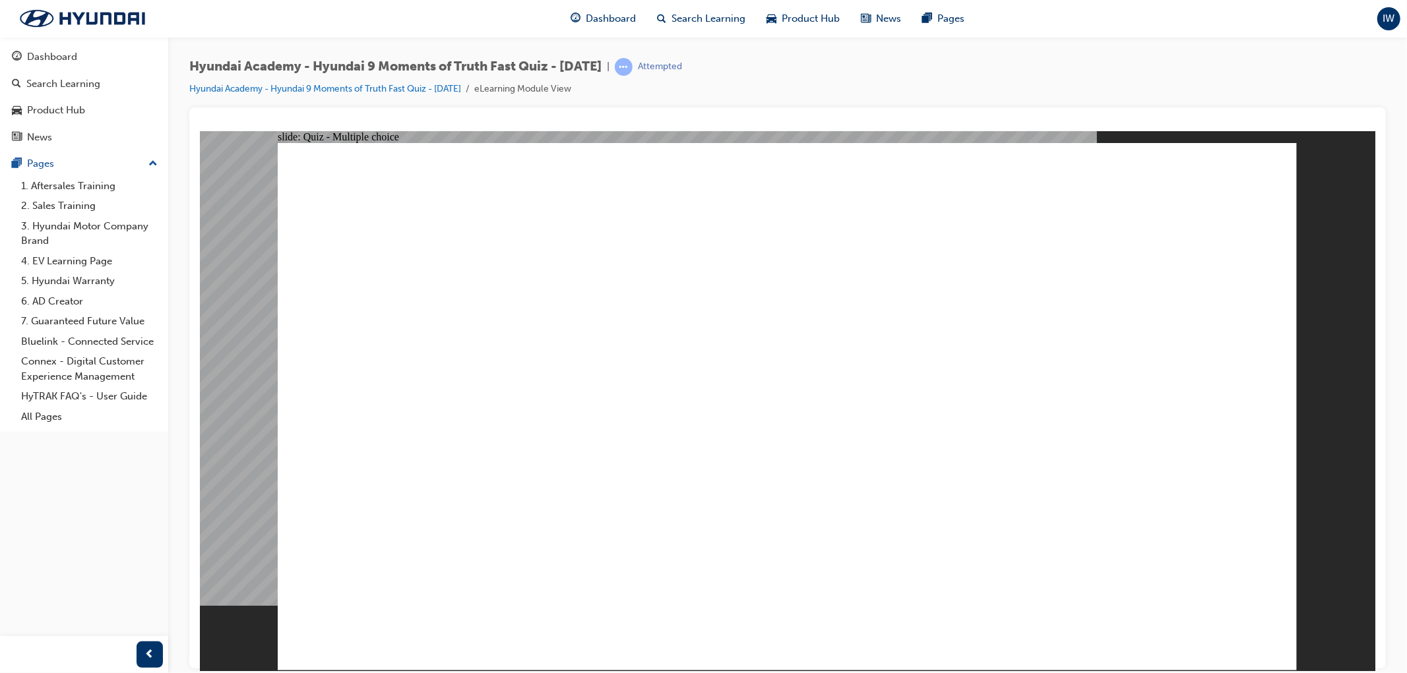
checkbox input "true"
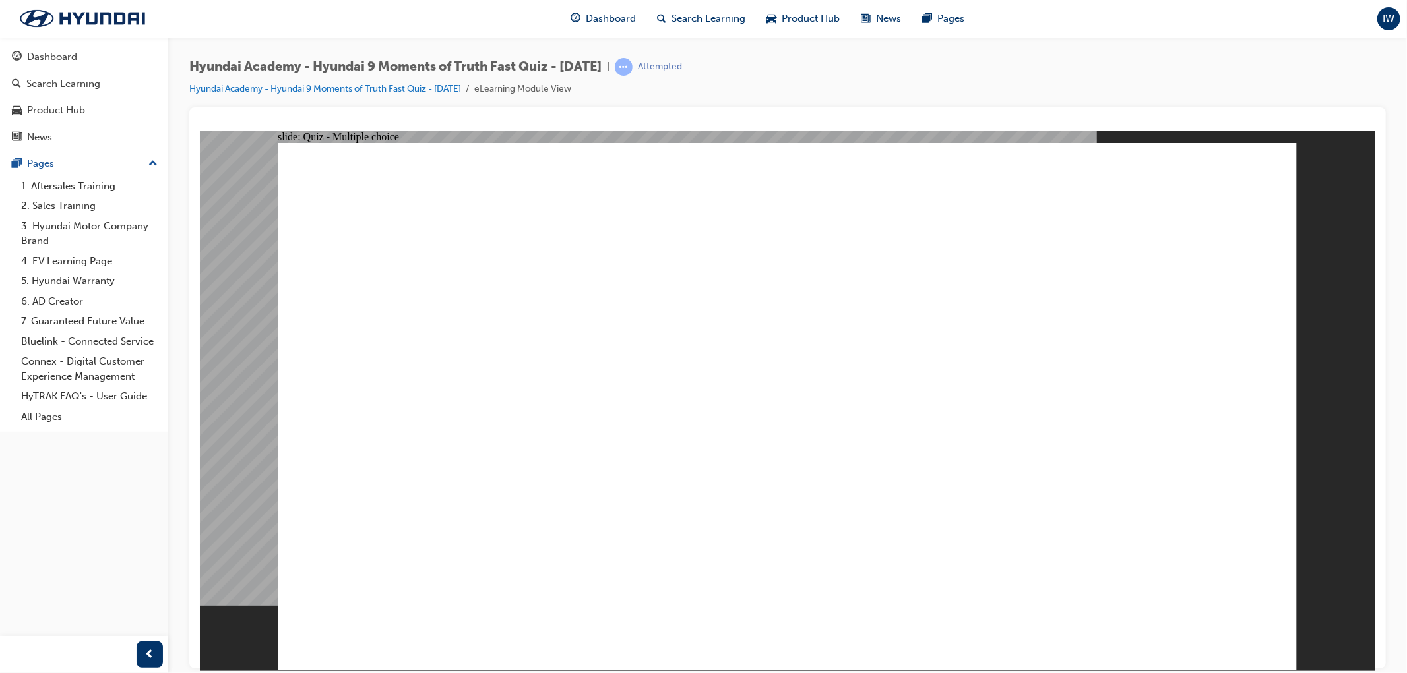
checkbox input "true"
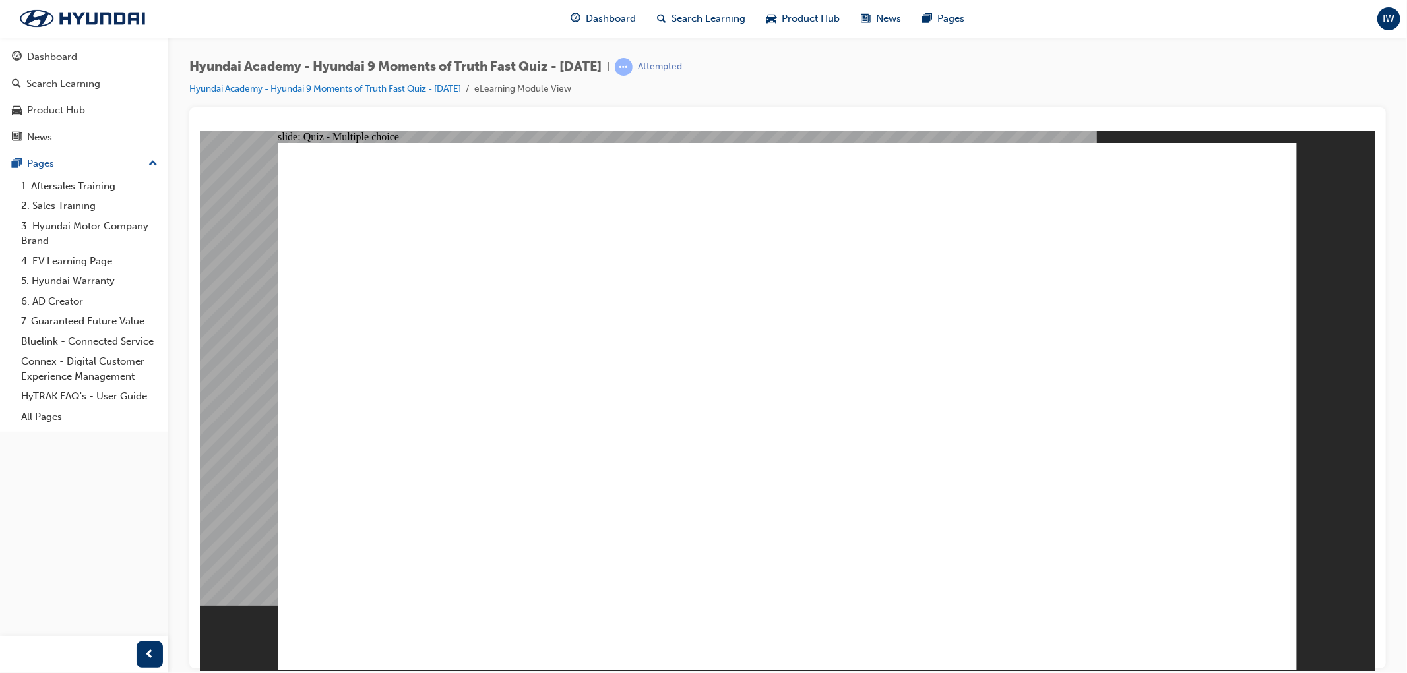
checkbox input "true"
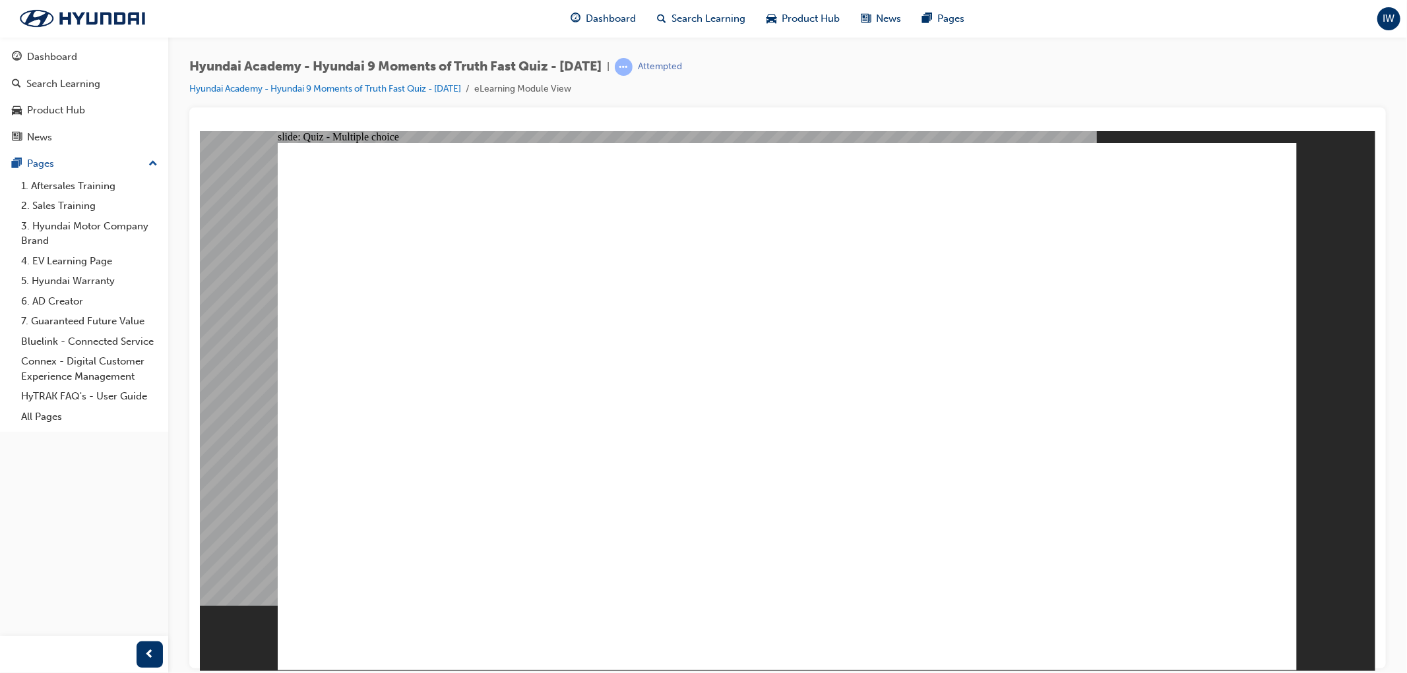
checkbox input "true"
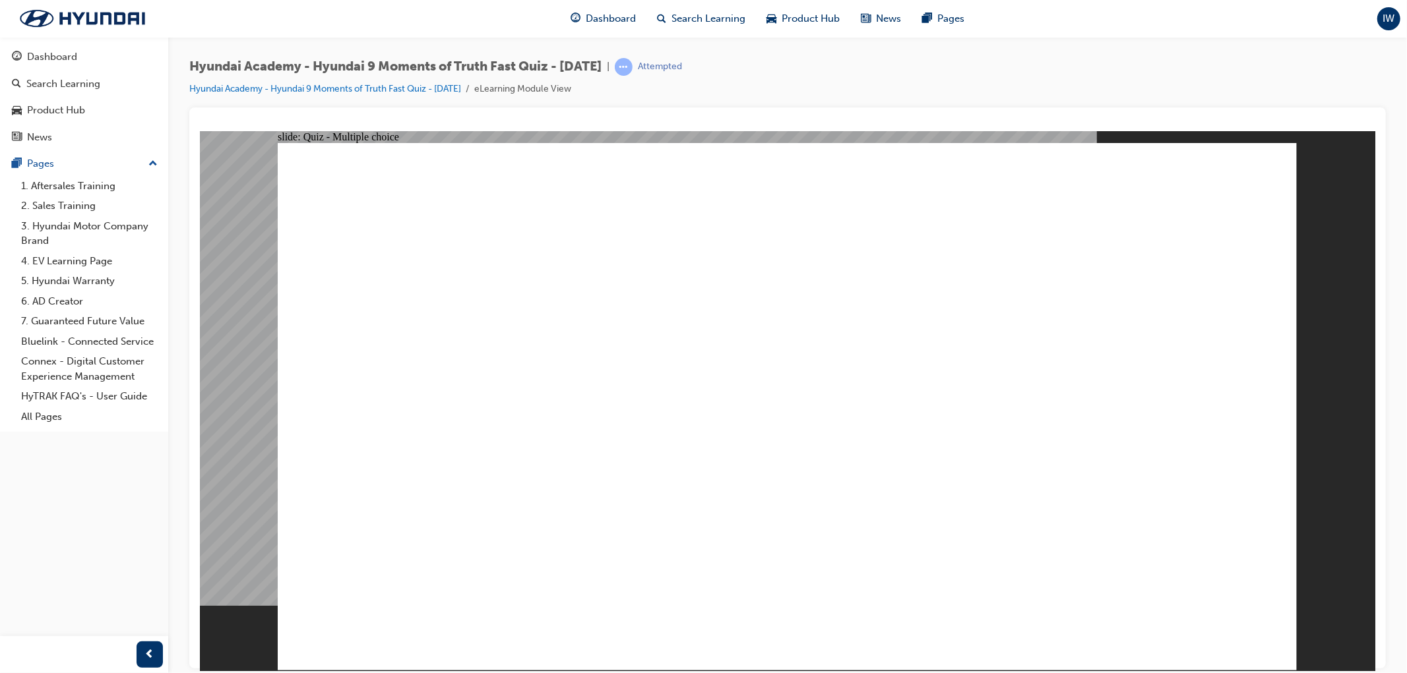
radio input "false"
radio input "true"
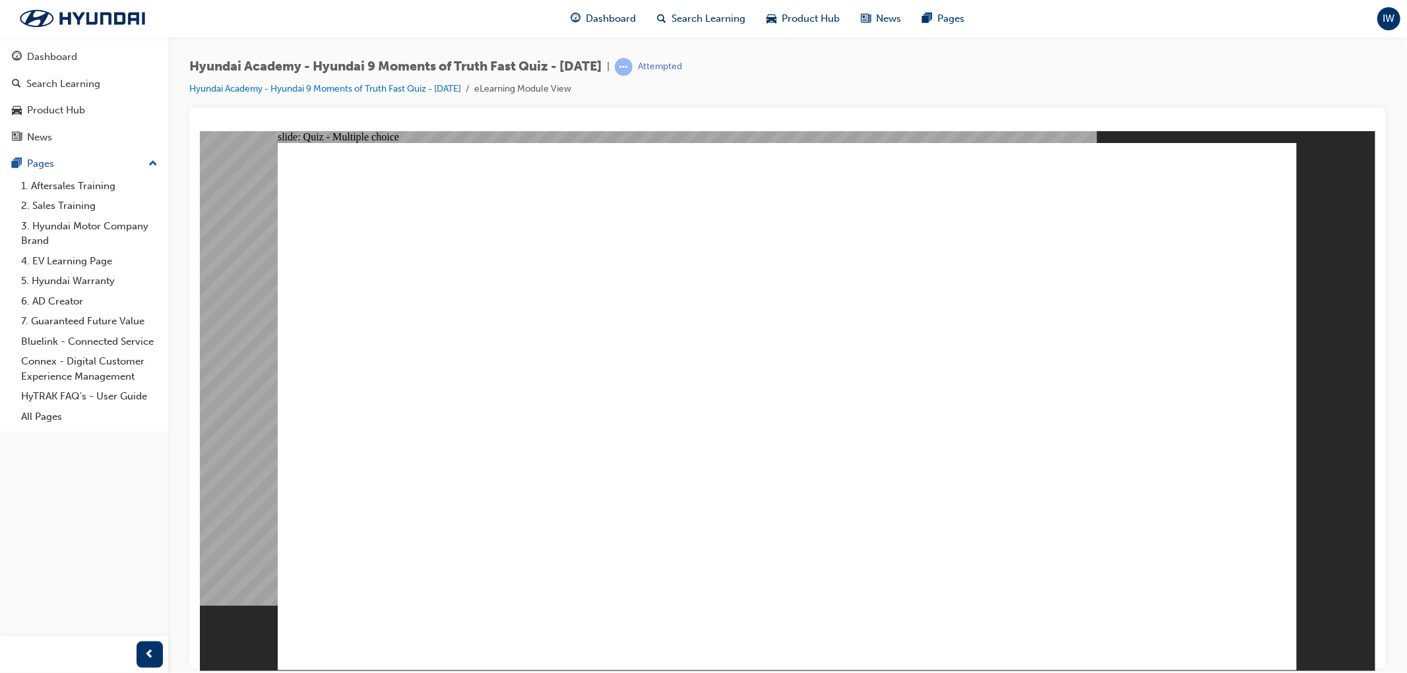
radio input "true"
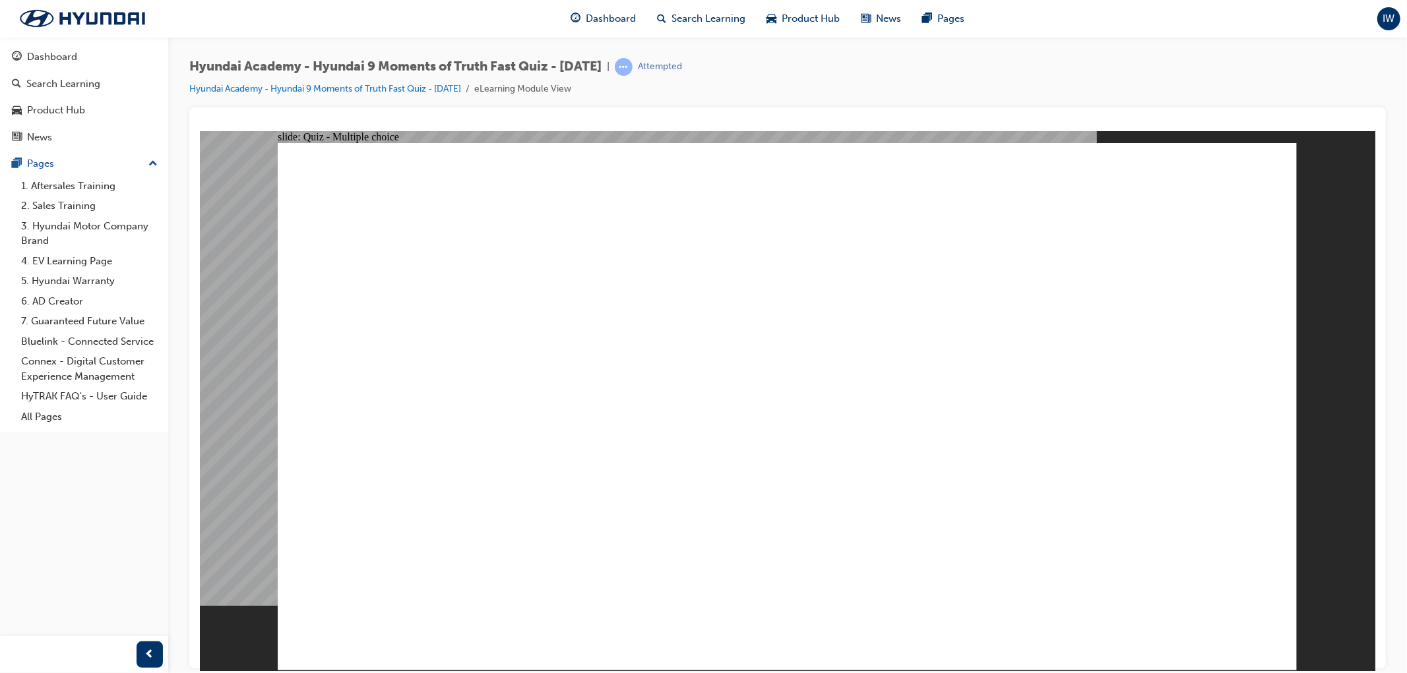
radio input "true"
checkbox input "true"
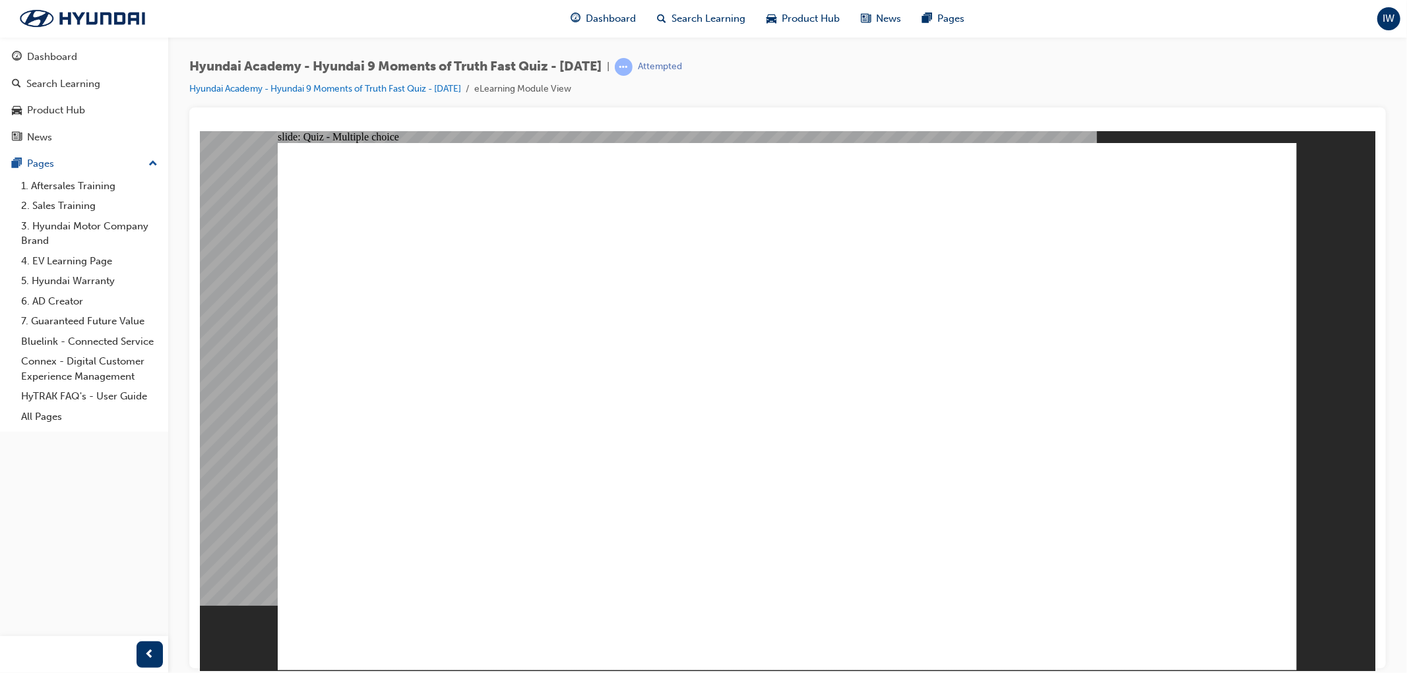
checkbox input "true"
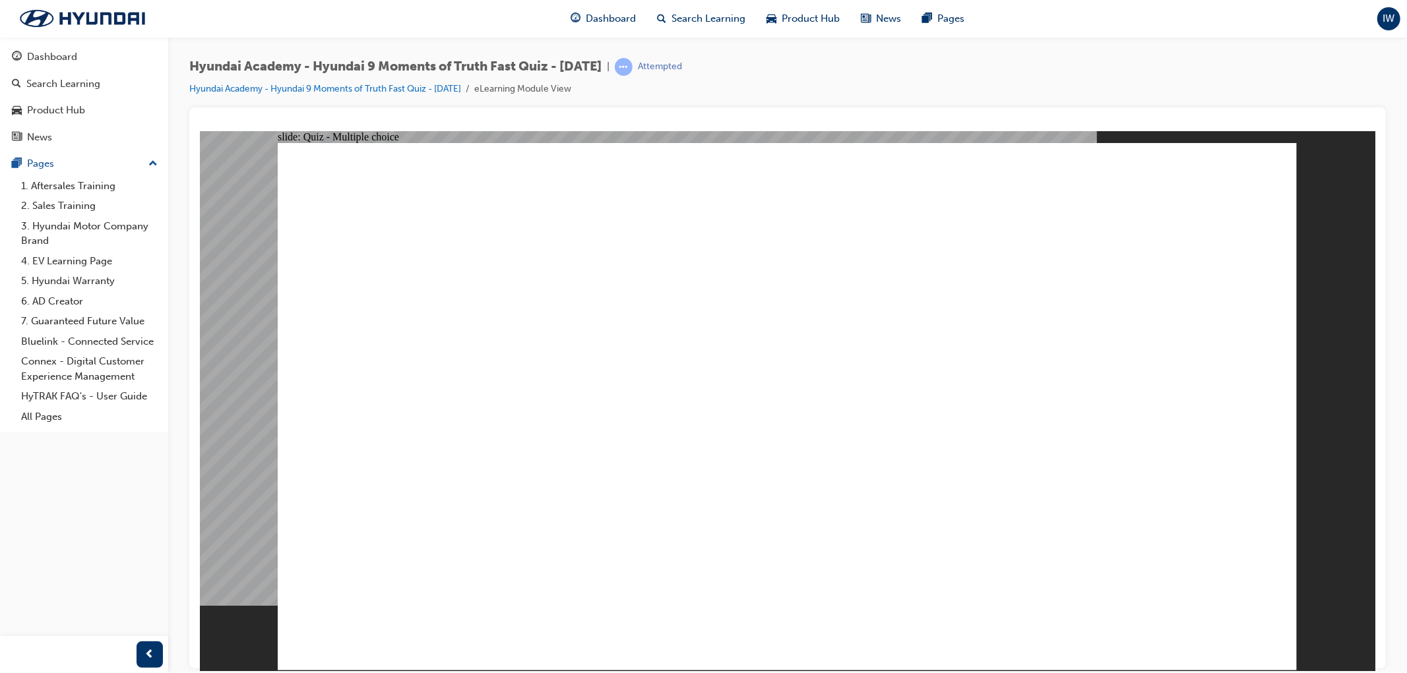
radio input "true"
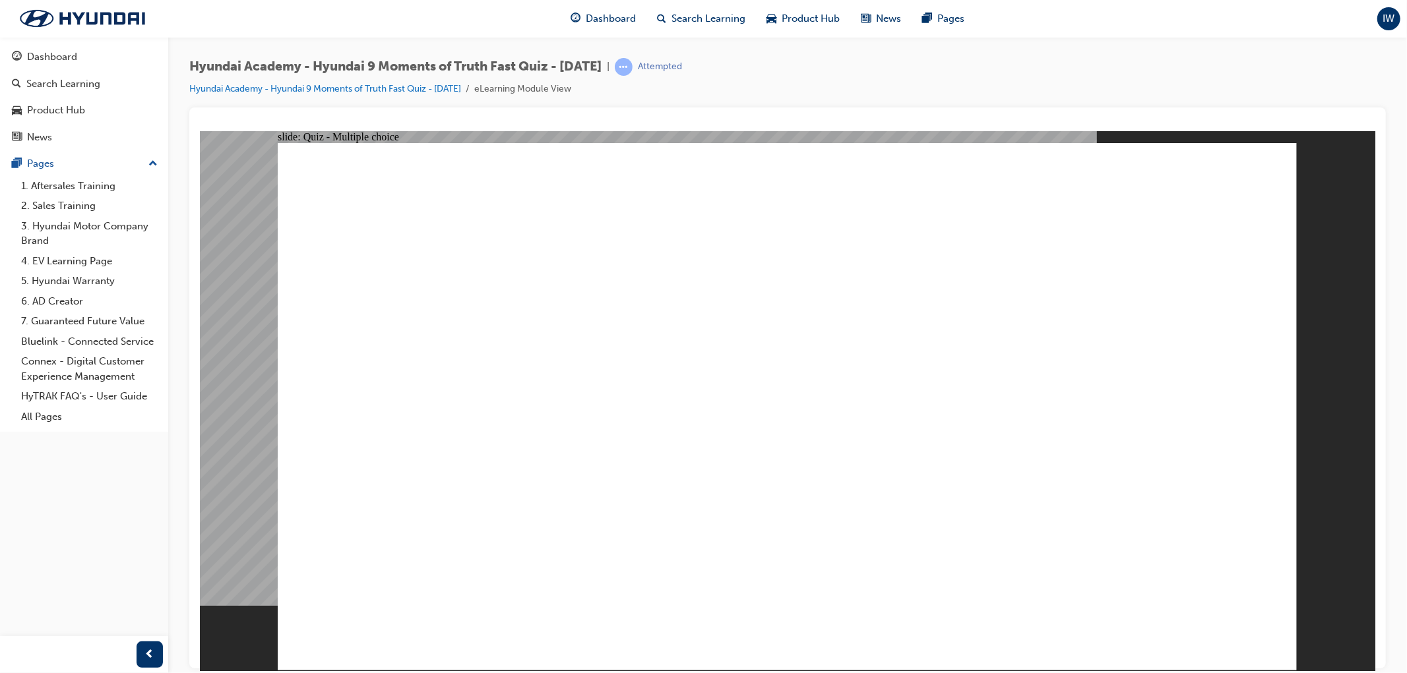
checkbox input "true"
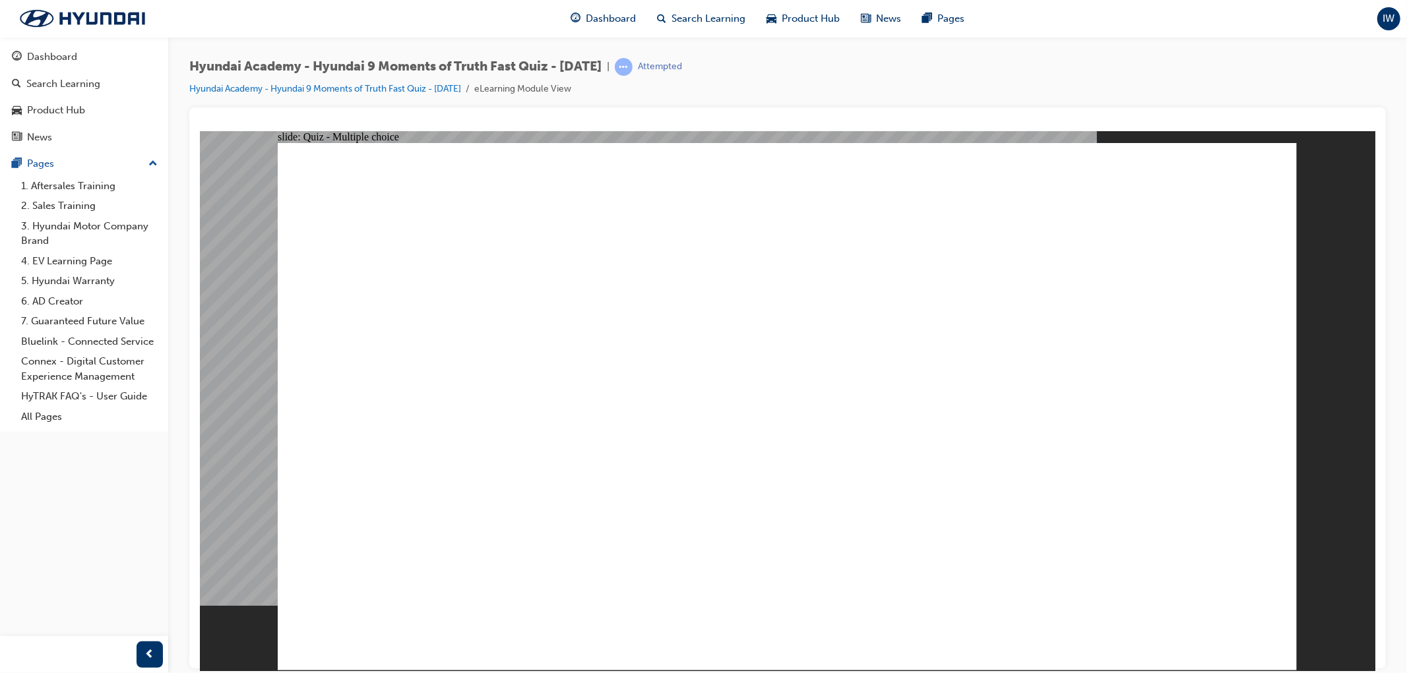
checkbox input "true"
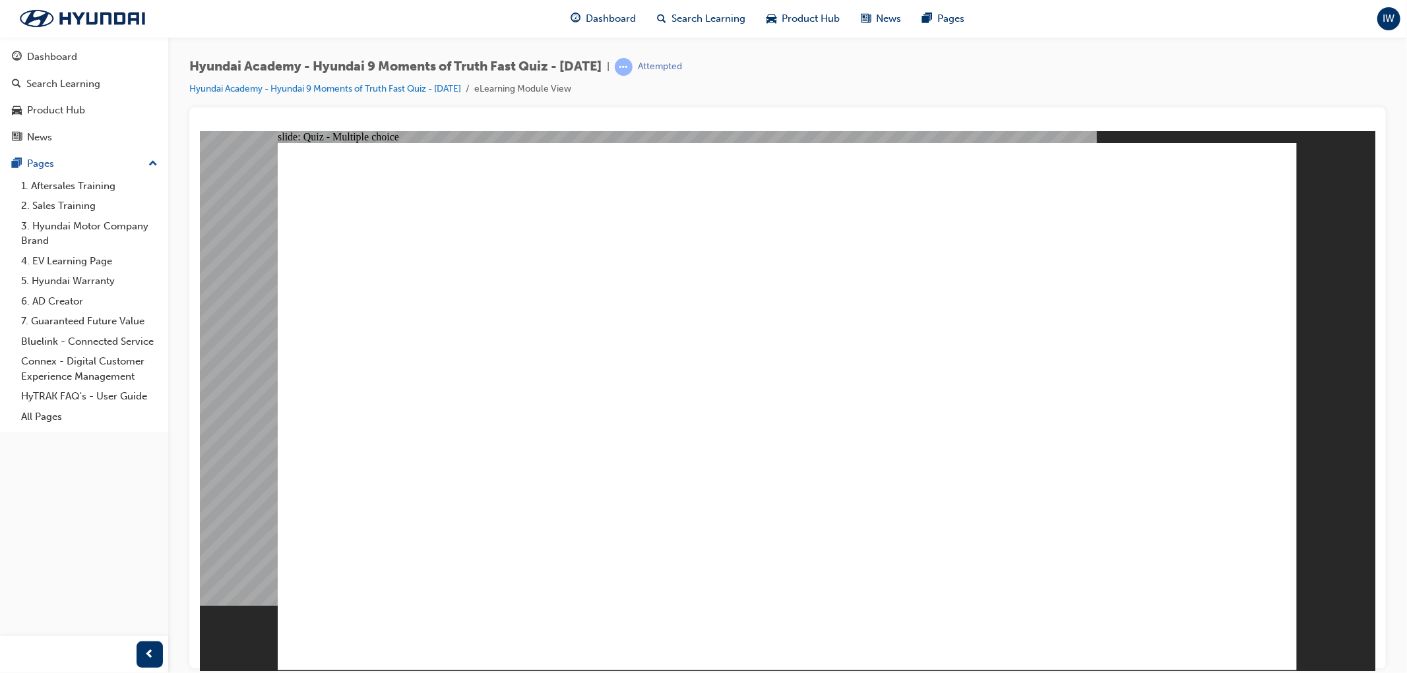
checkbox input "true"
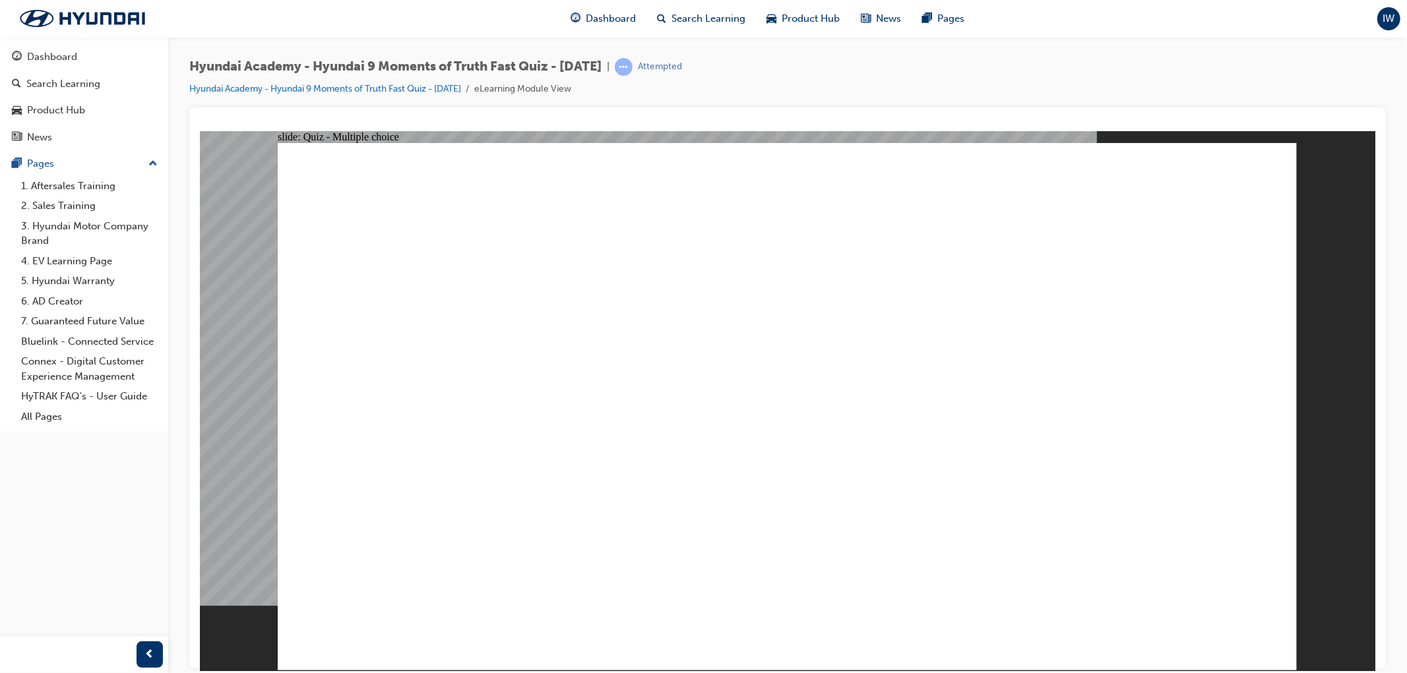
checkbox input "true"
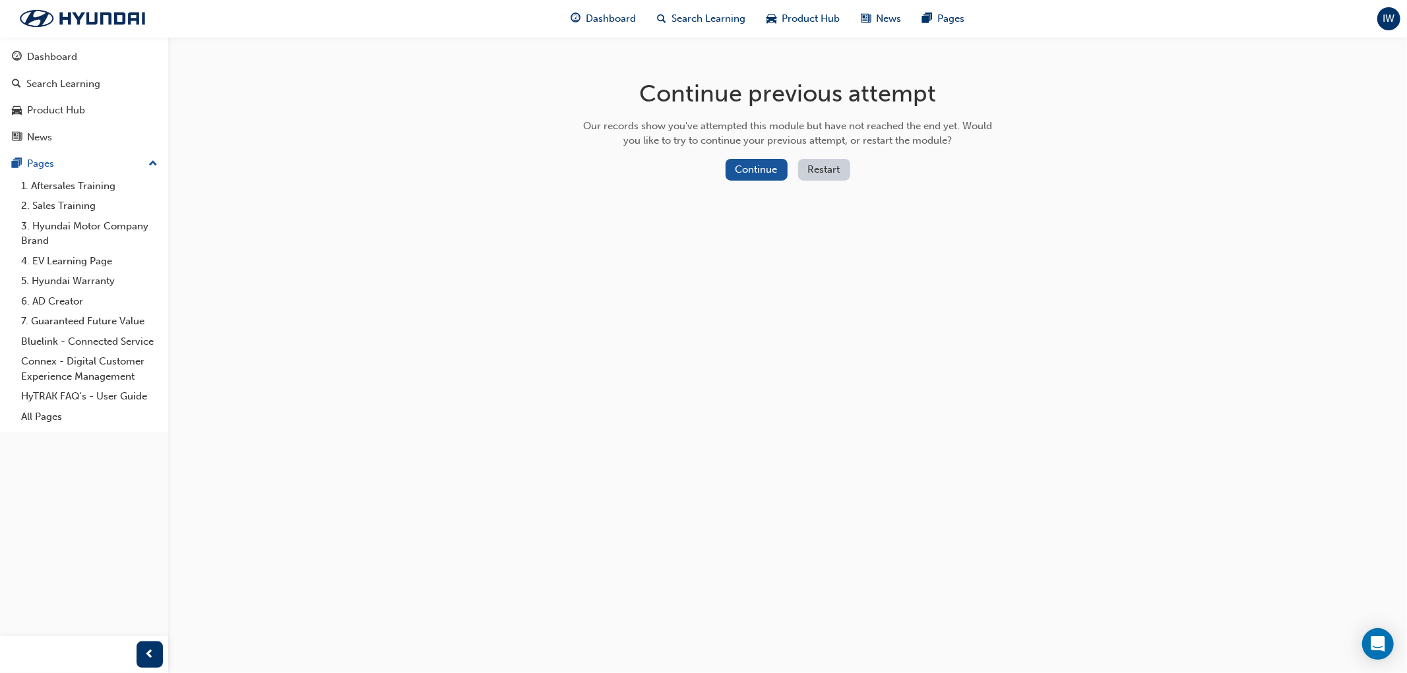
click at [828, 173] on button "Restart" at bounding box center [824, 170] width 52 height 22
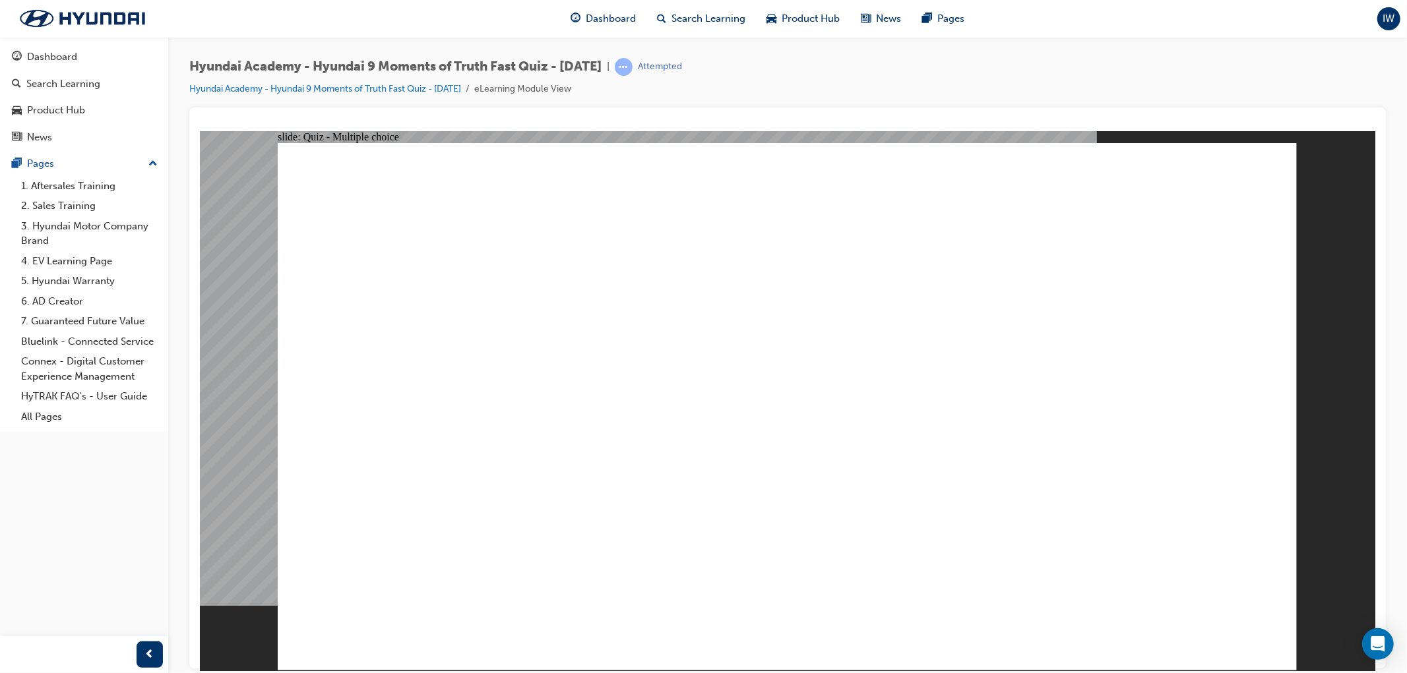
radio input "true"
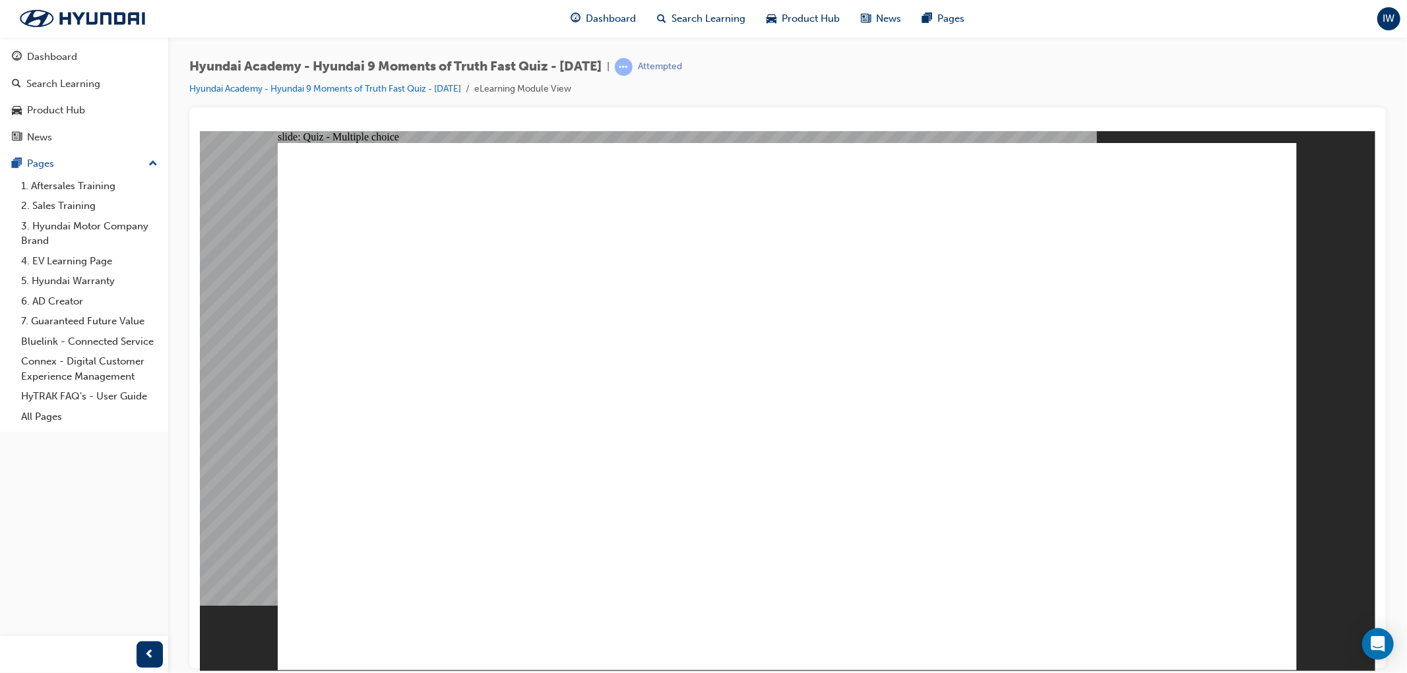
radio input "true"
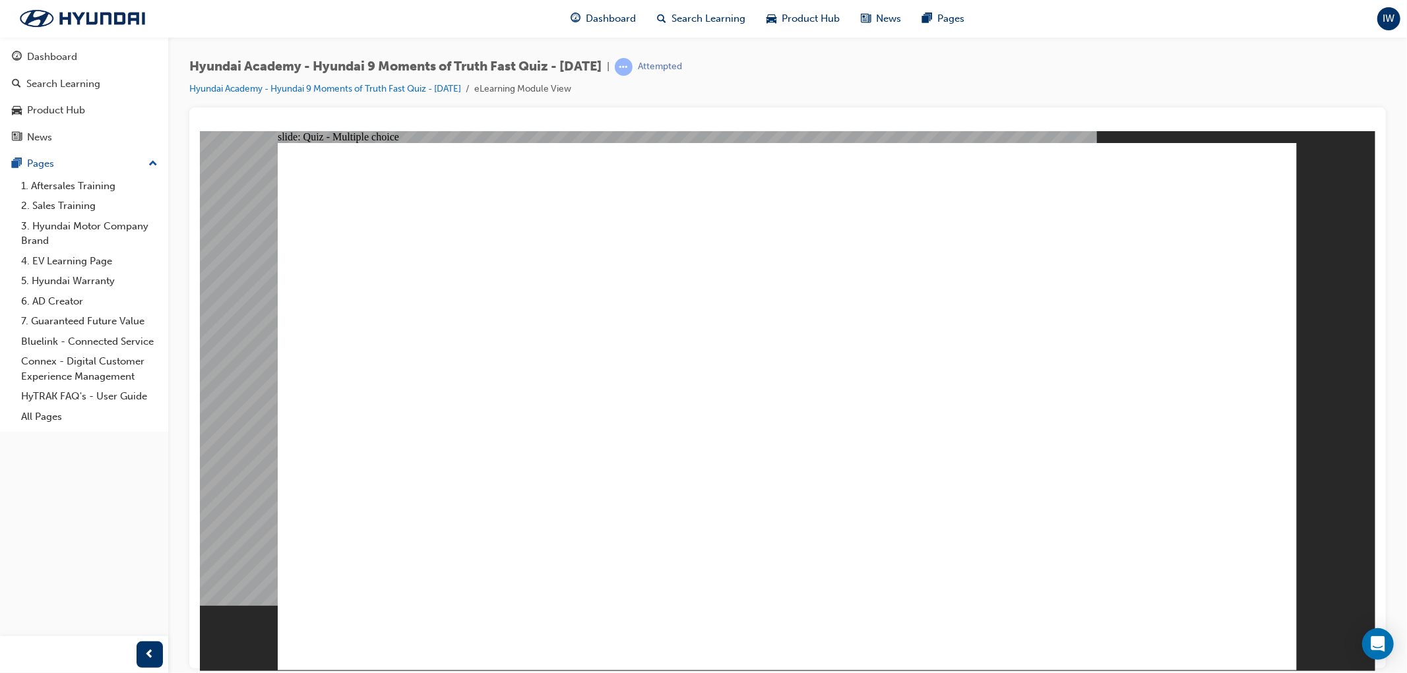
checkbox input "true"
drag, startPoint x: 708, startPoint y: 463, endPoint x: 713, endPoint y: 504, distance: 41.8
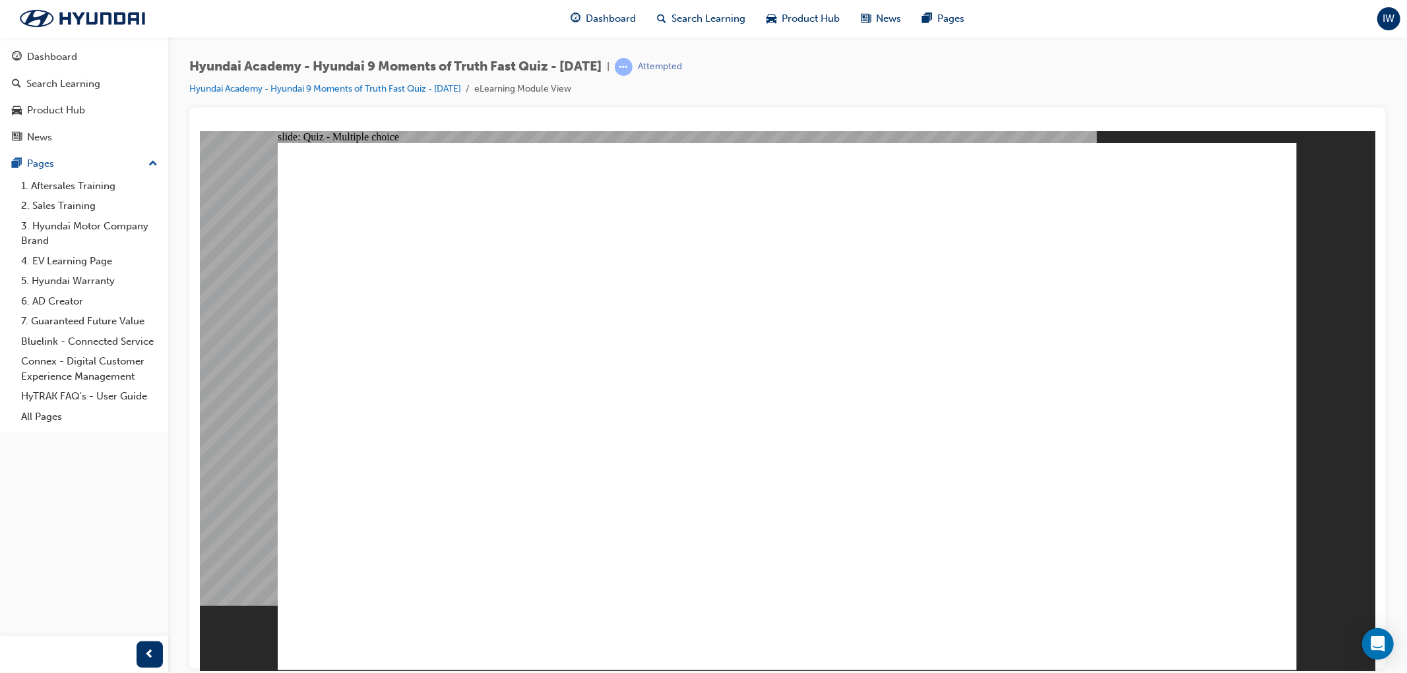
checkbox input "true"
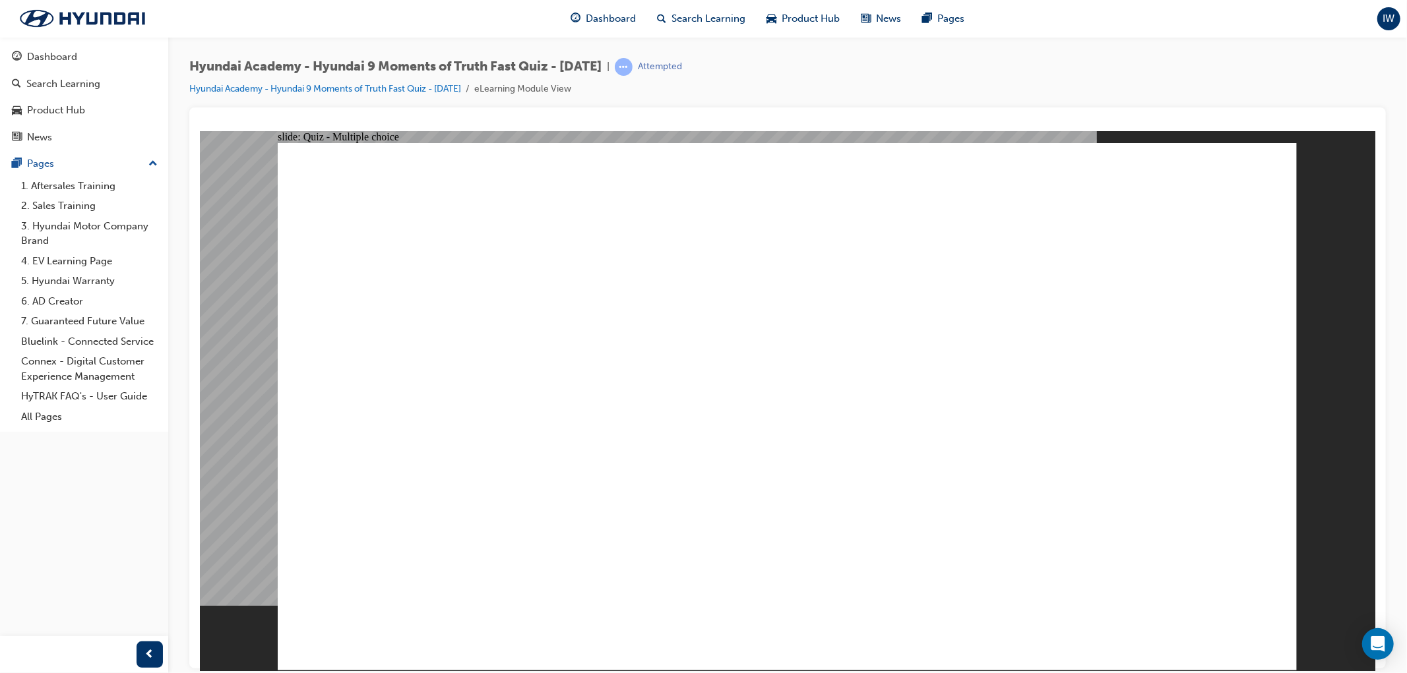
radio input "true"
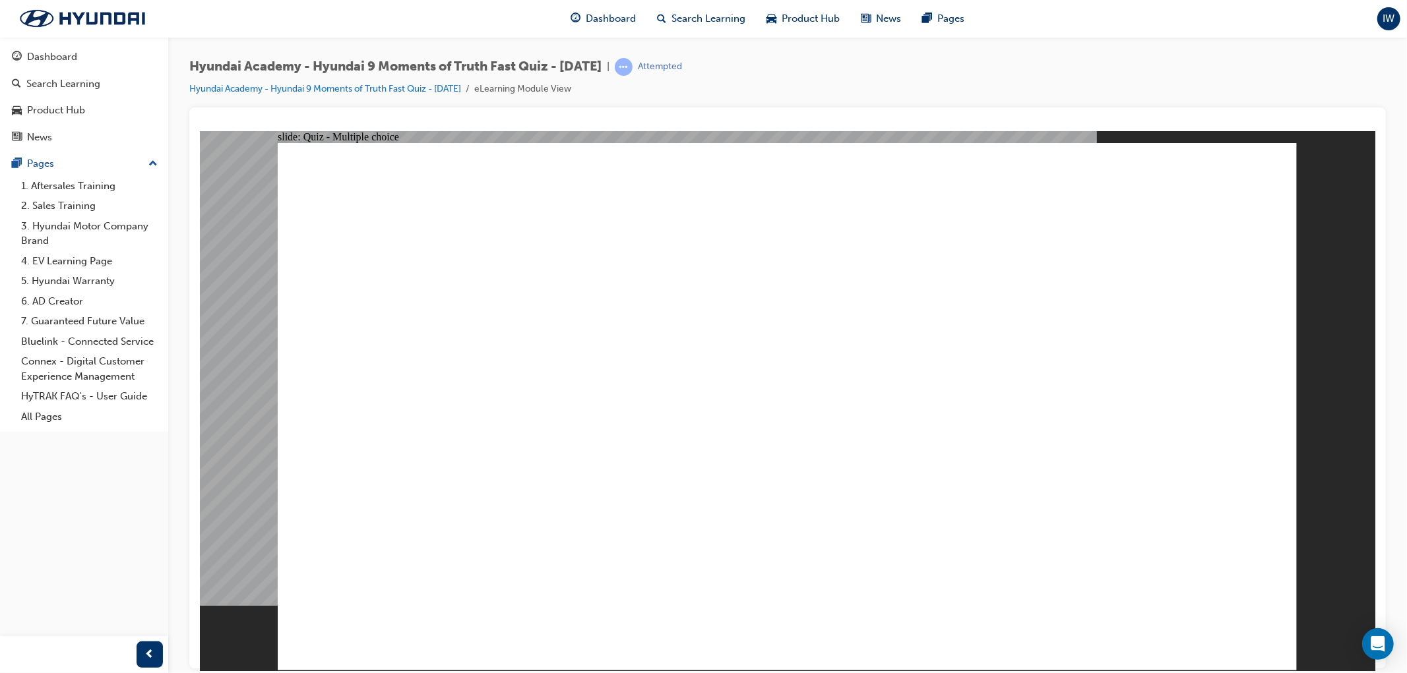
checkbox input "true"
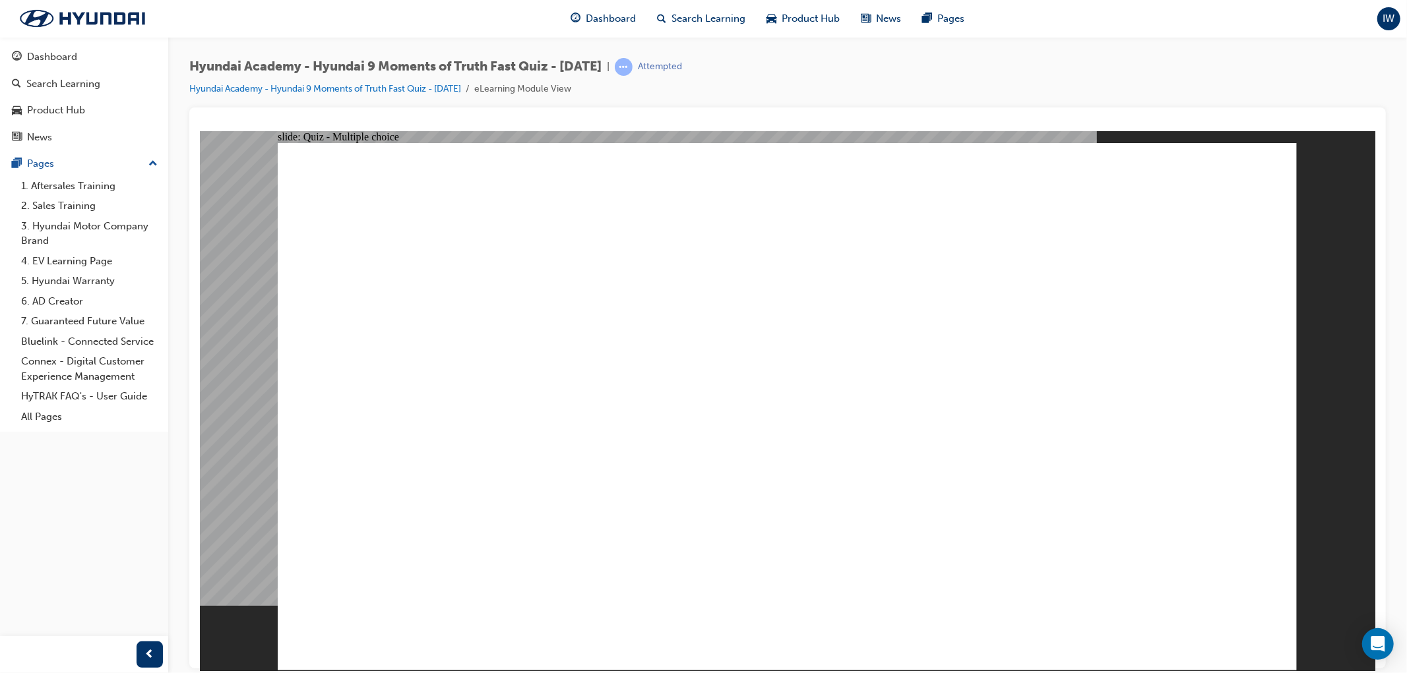
checkbox input "true"
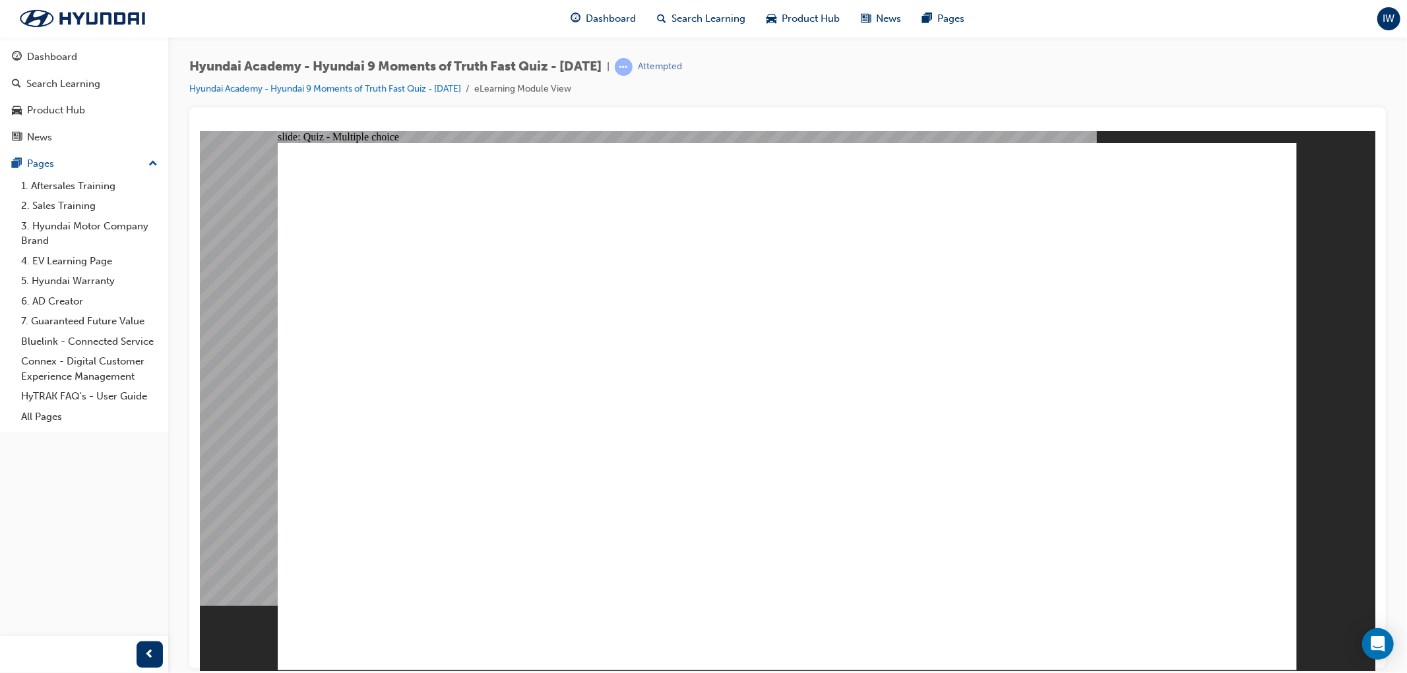
checkbox input "true"
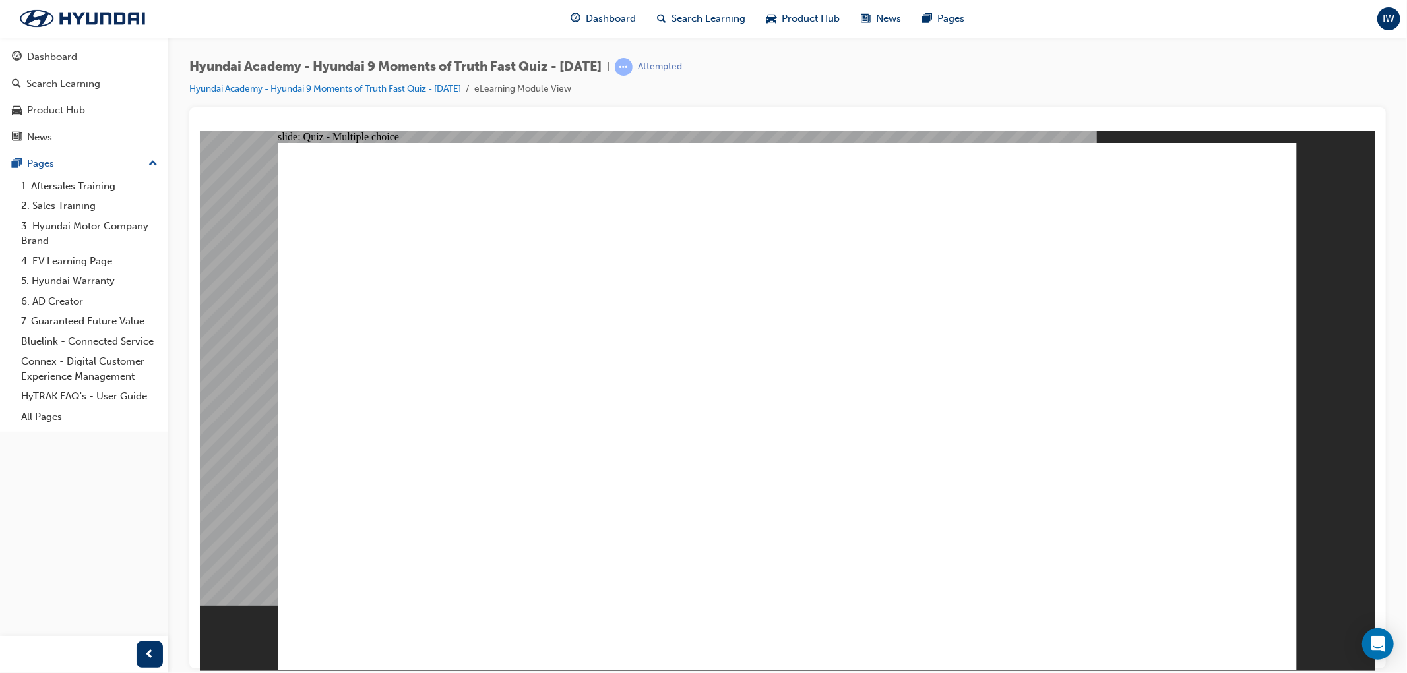
checkbox input "true"
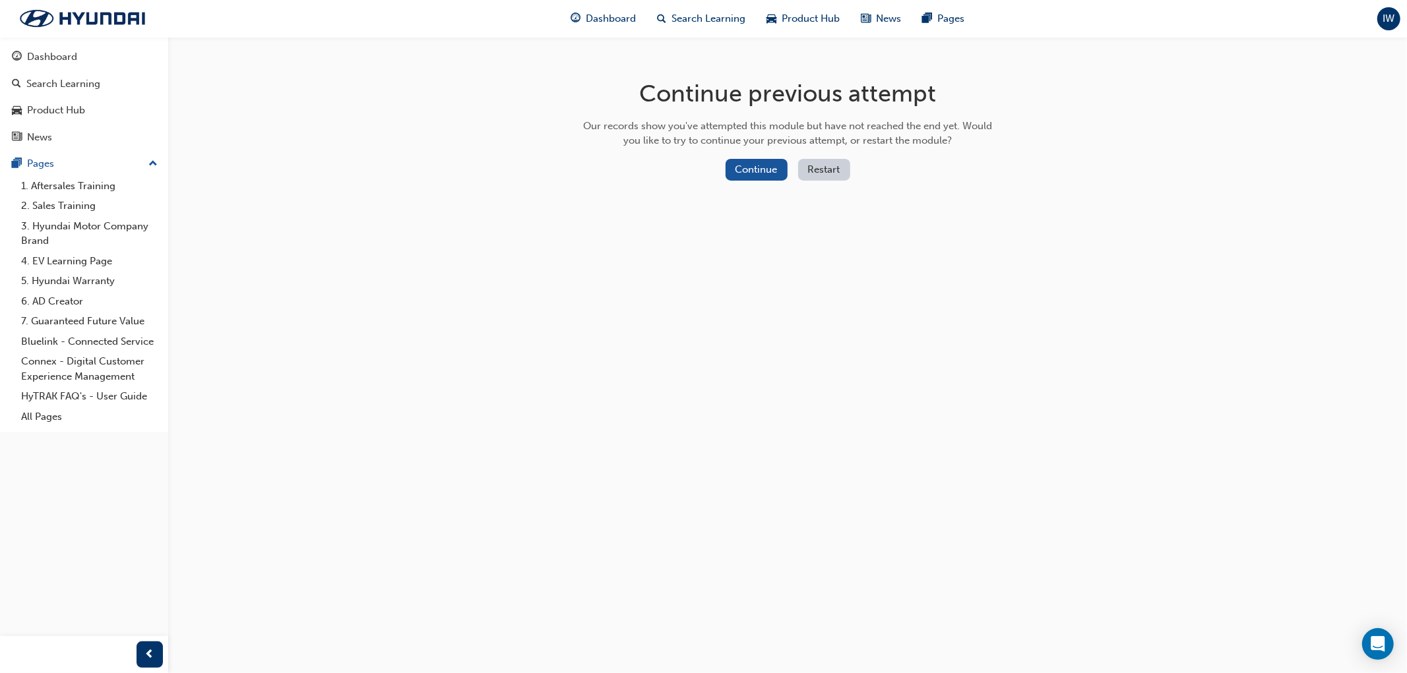
click at [816, 180] on button "Restart" at bounding box center [824, 170] width 52 height 22
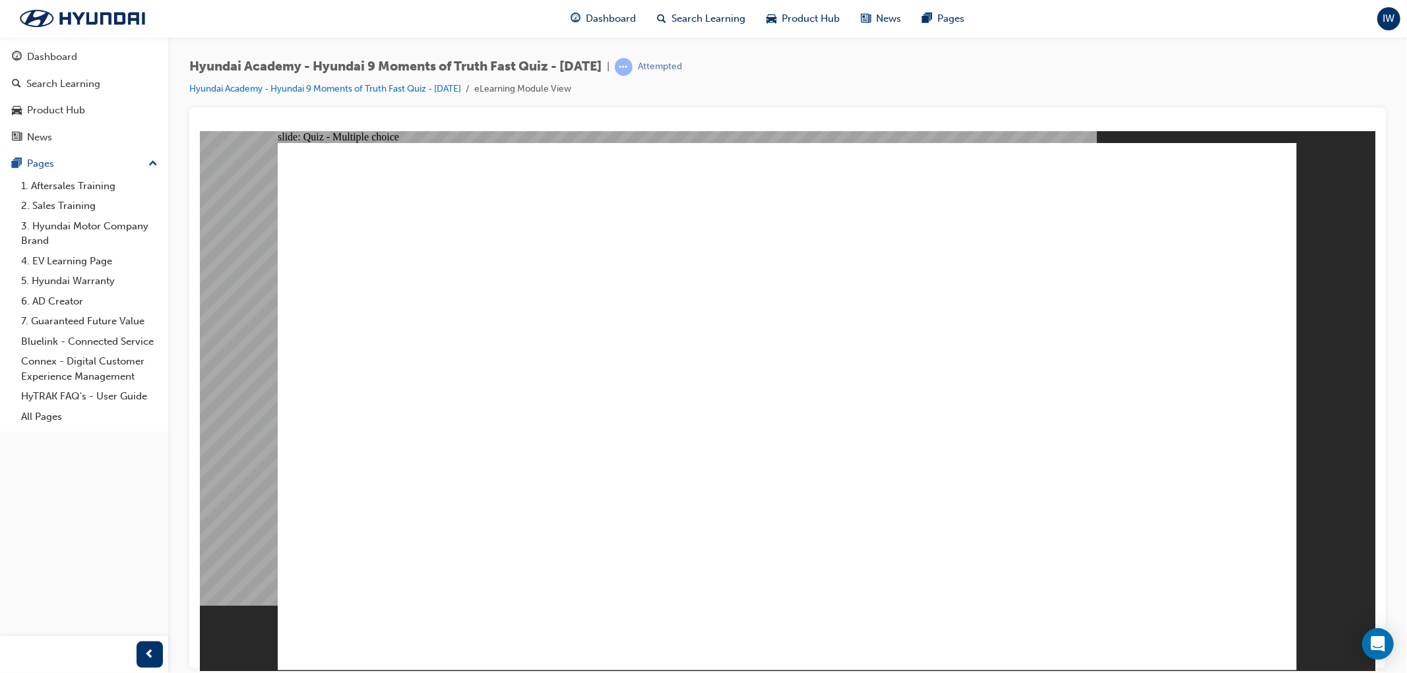
radio input "true"
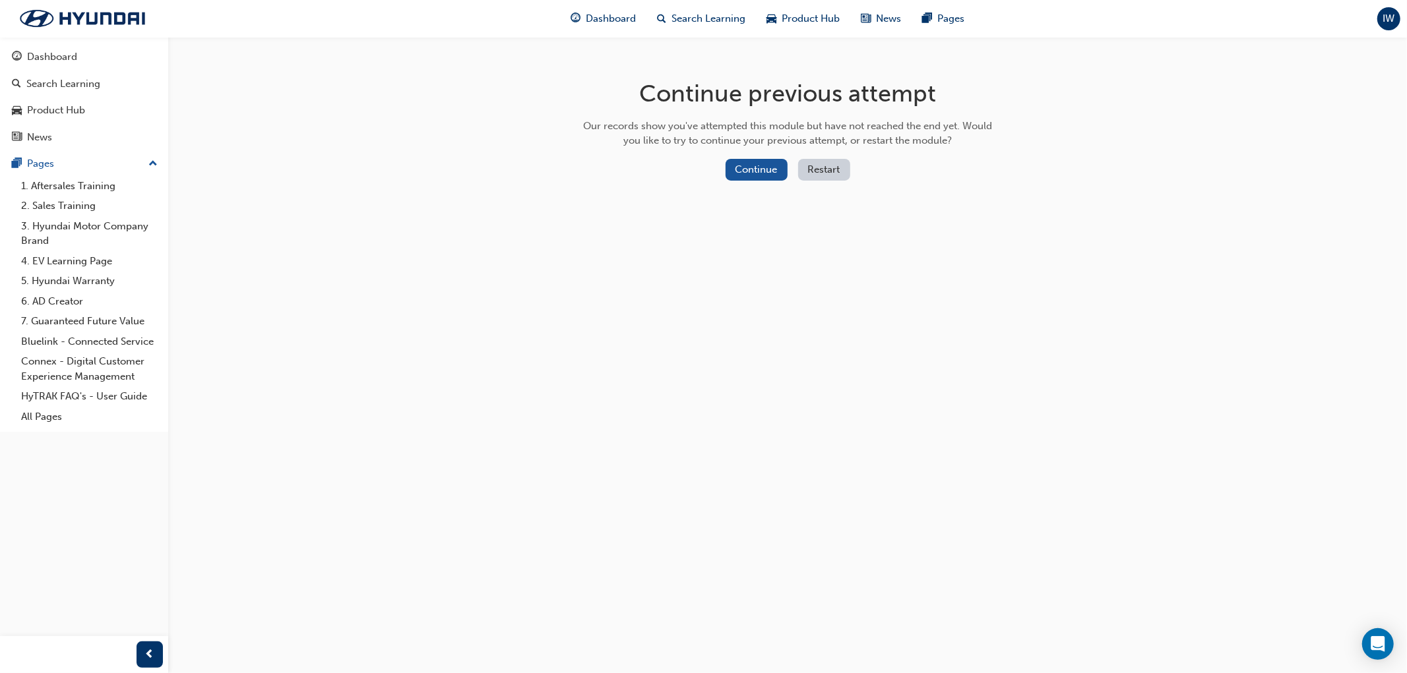
click at [820, 167] on button "Restart" at bounding box center [824, 170] width 52 height 22
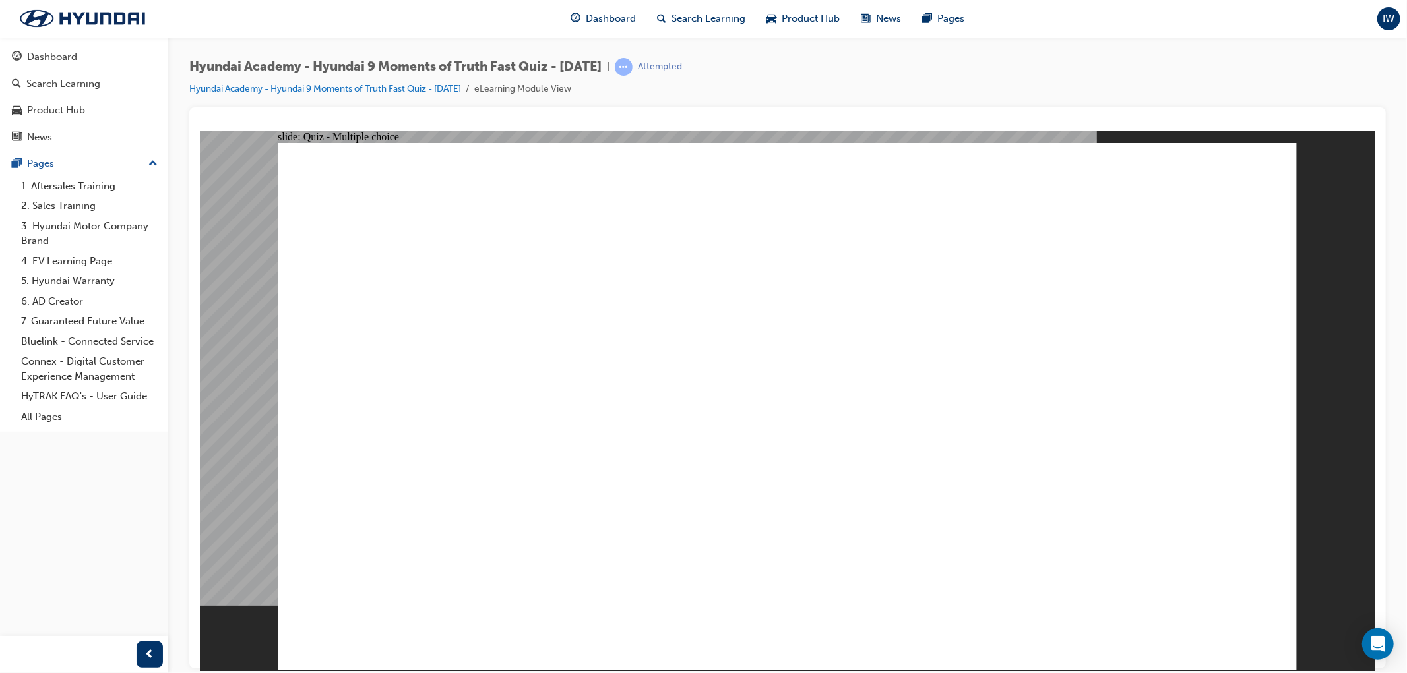
radio input "true"
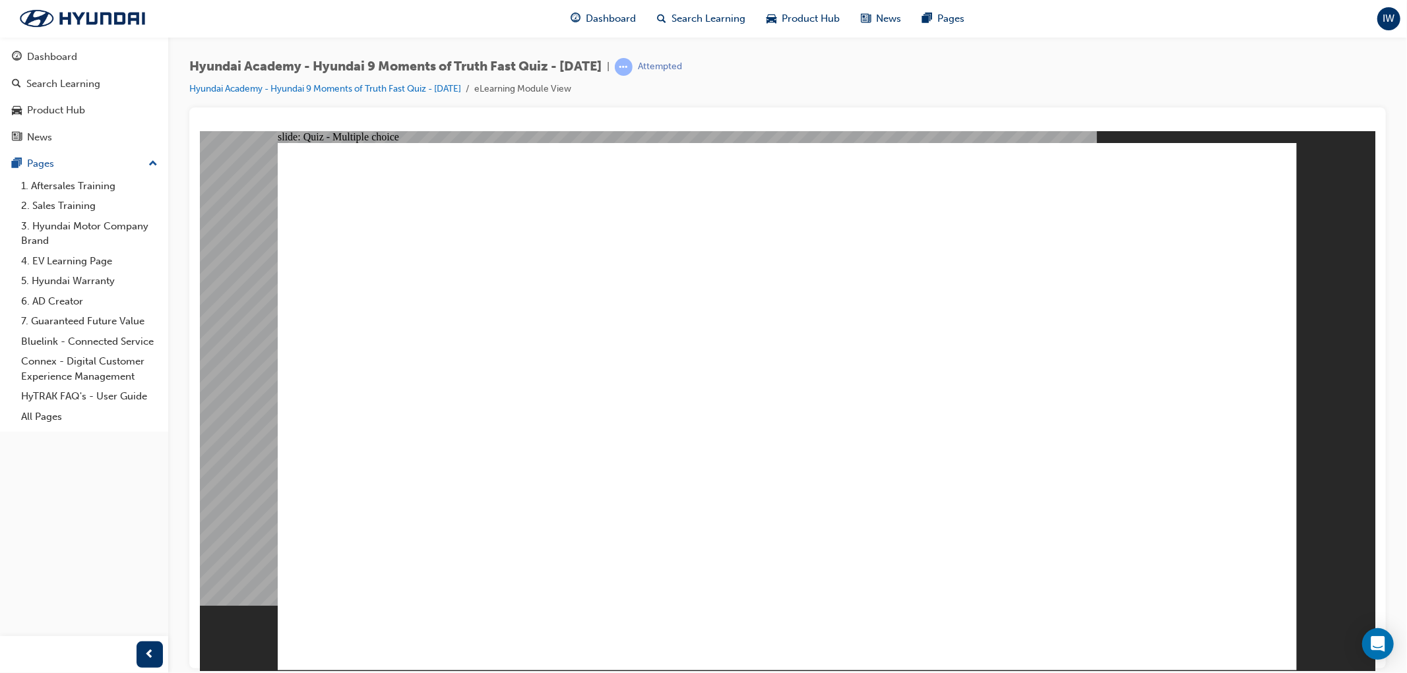
radio input "true"
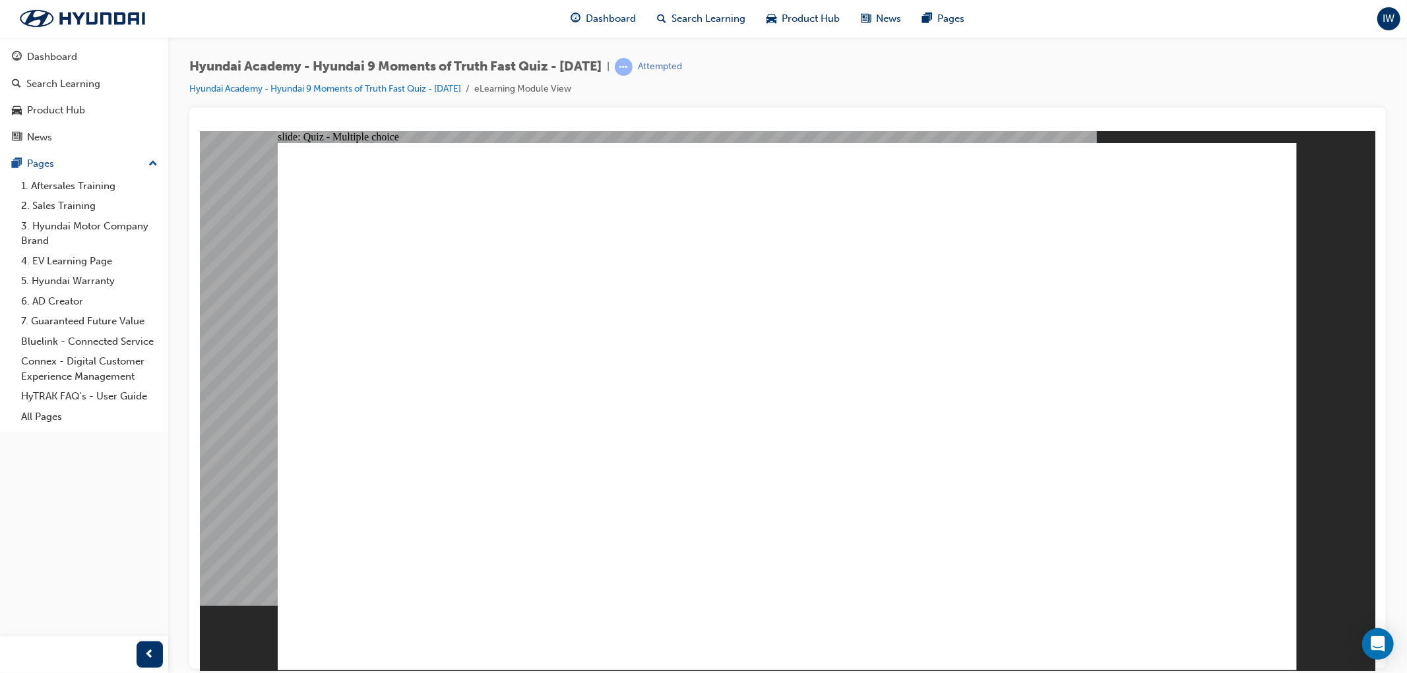
radio input "true"
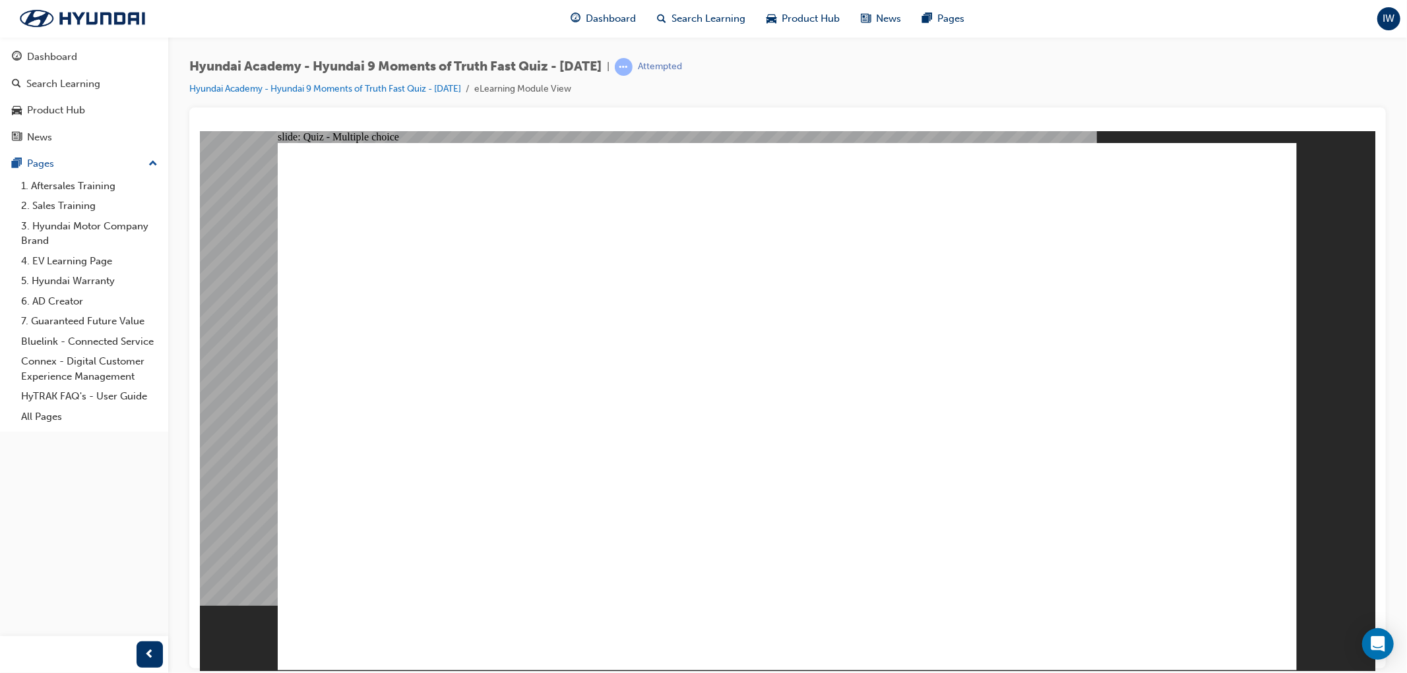
checkbox input "true"
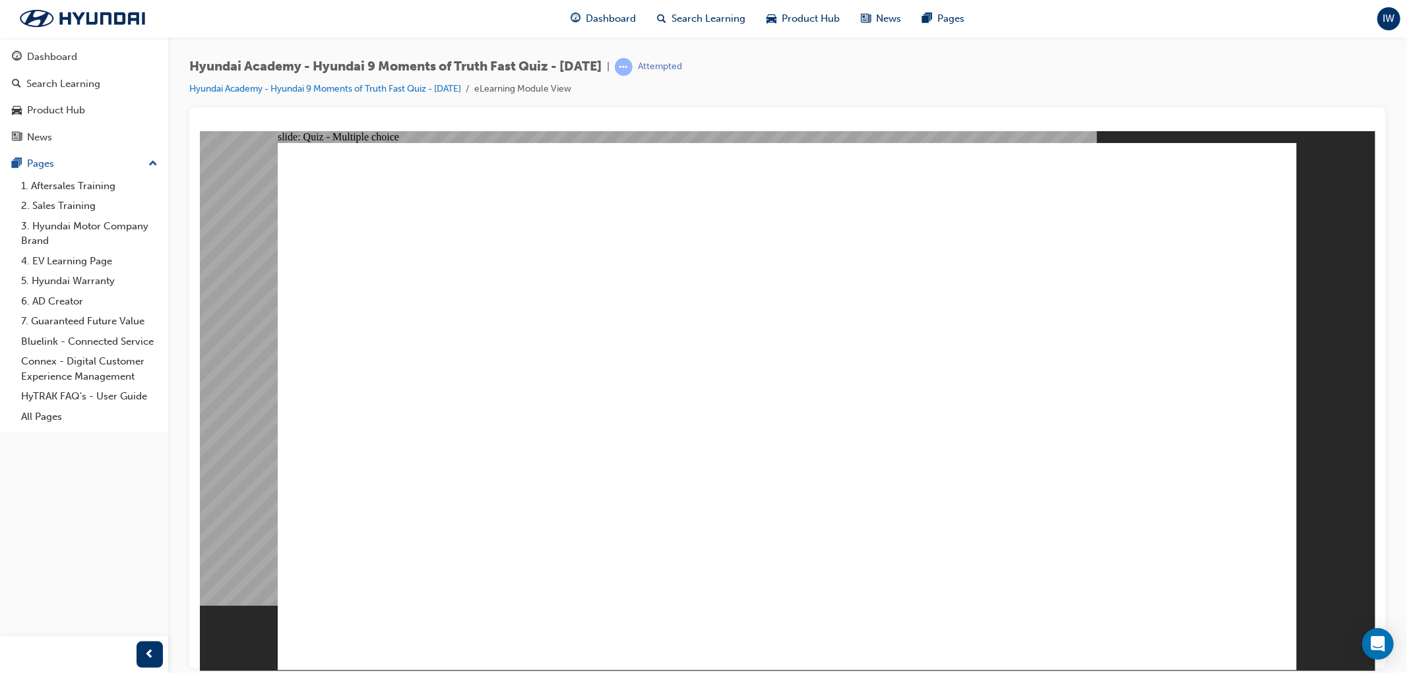
radio input "true"
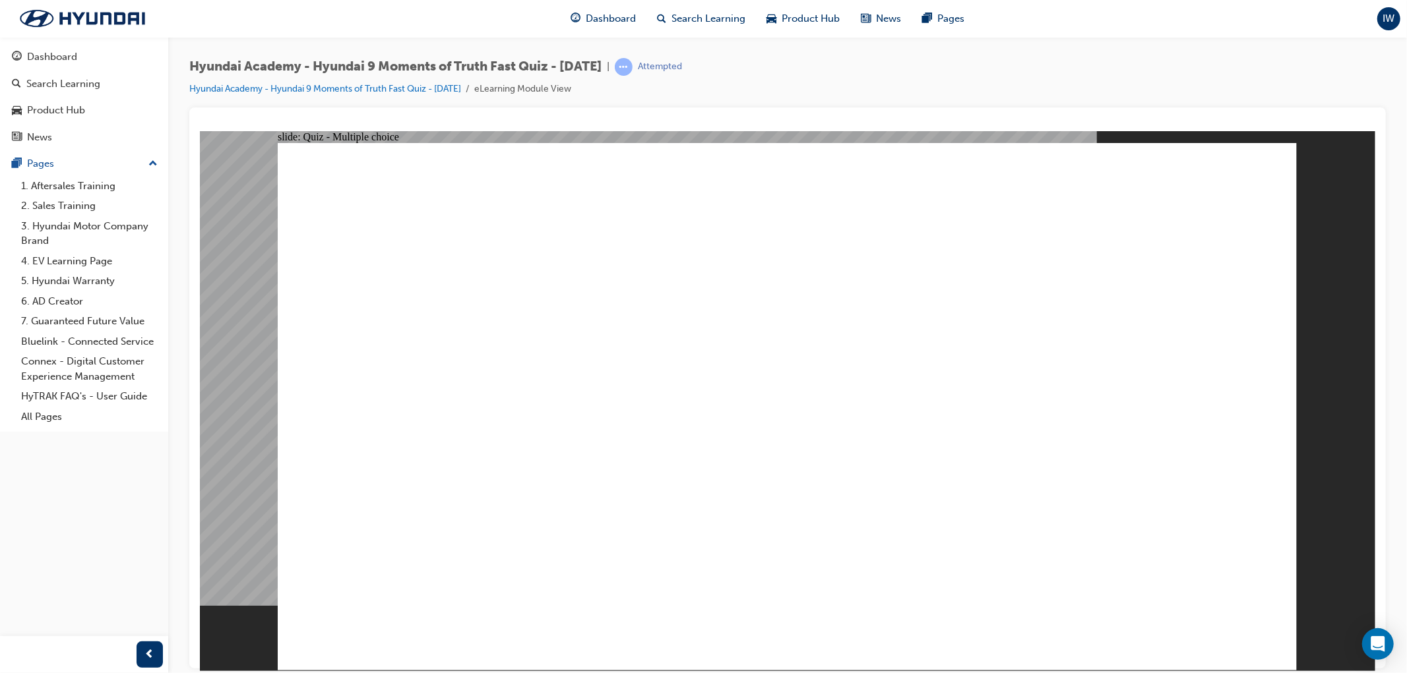
checkbox input "true"
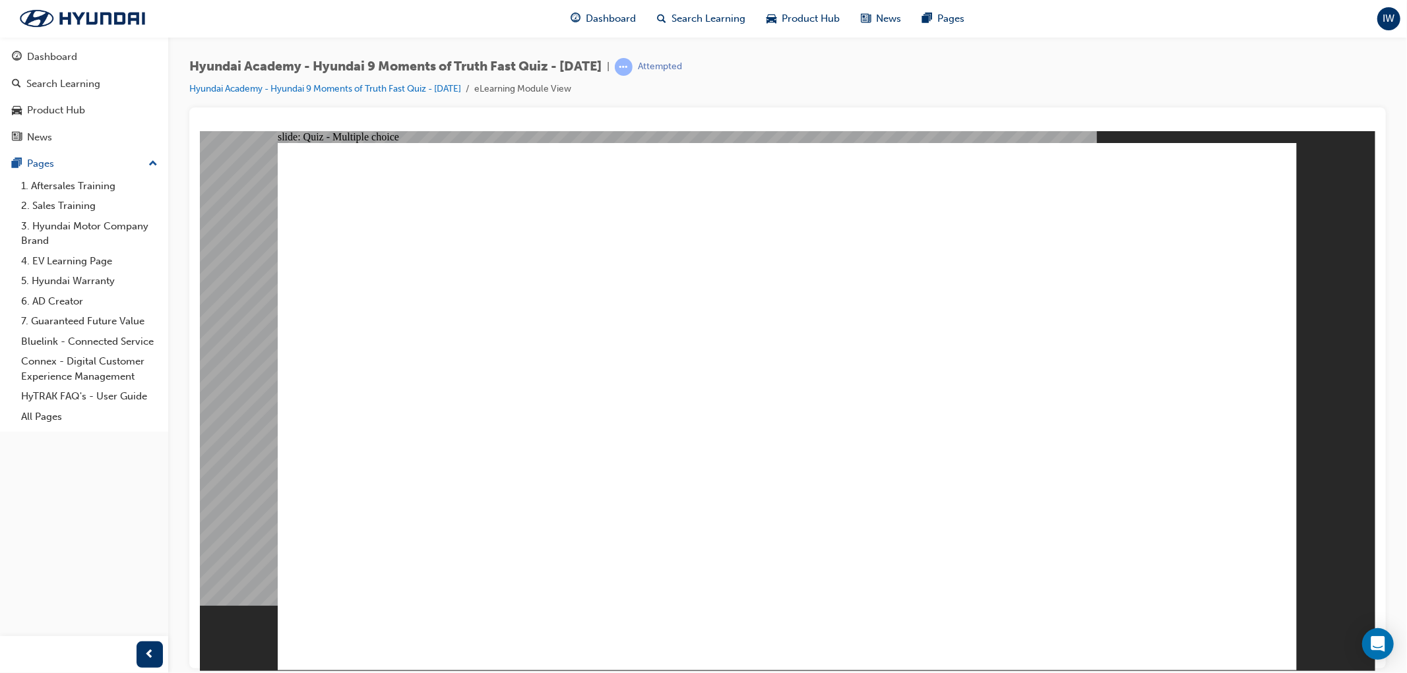
checkbox input "true"
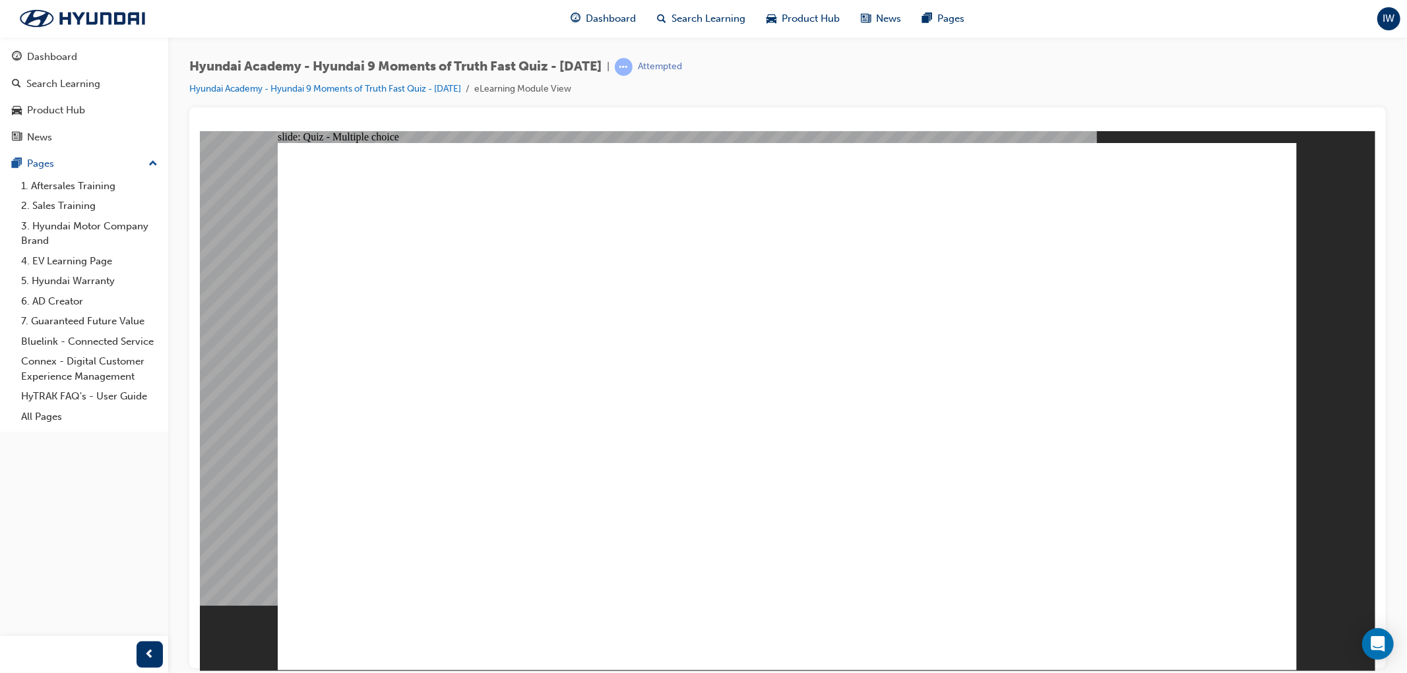
checkbox input "true"
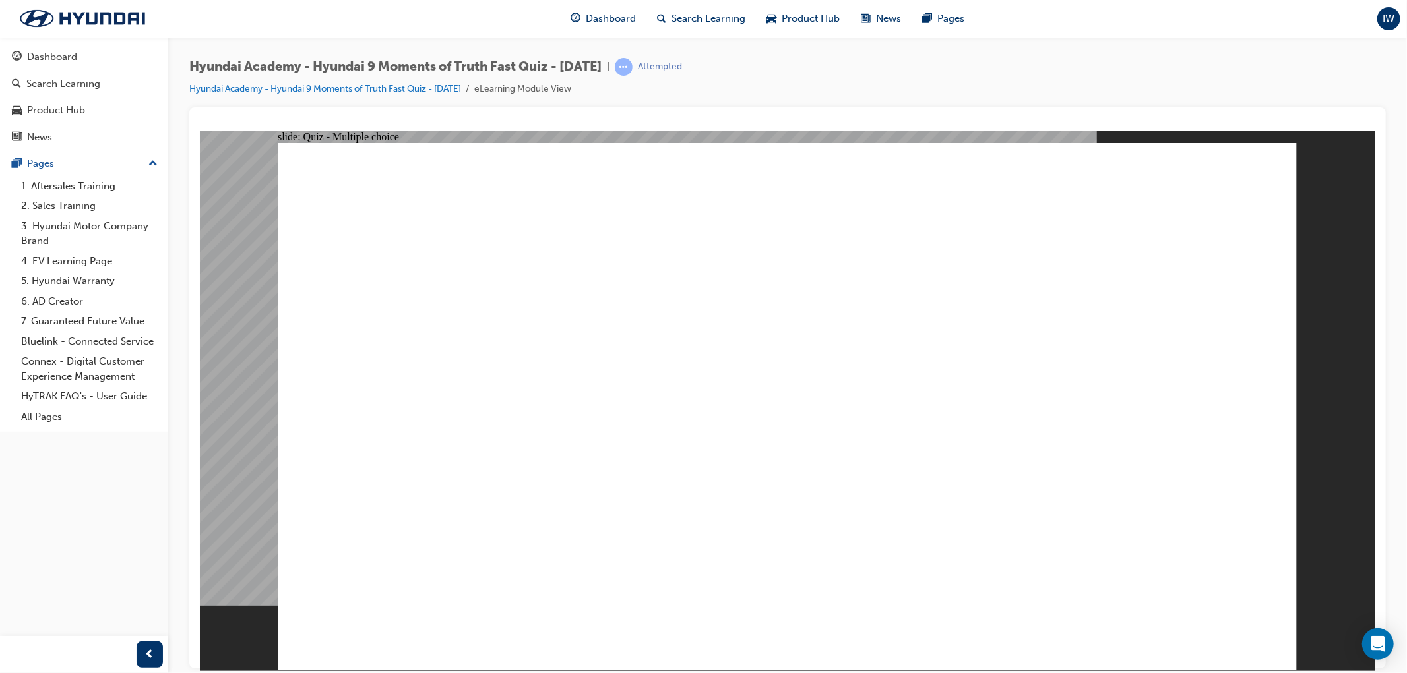
checkbox input "true"
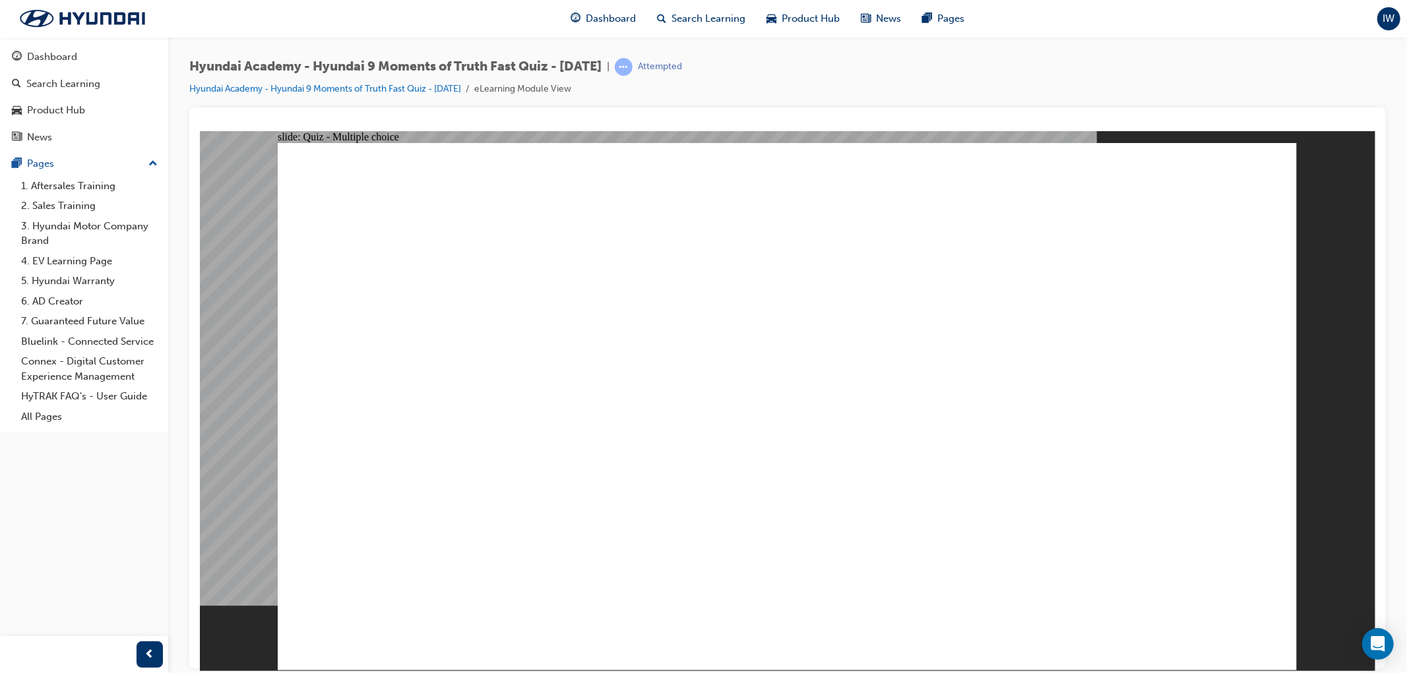
checkbox input "false"
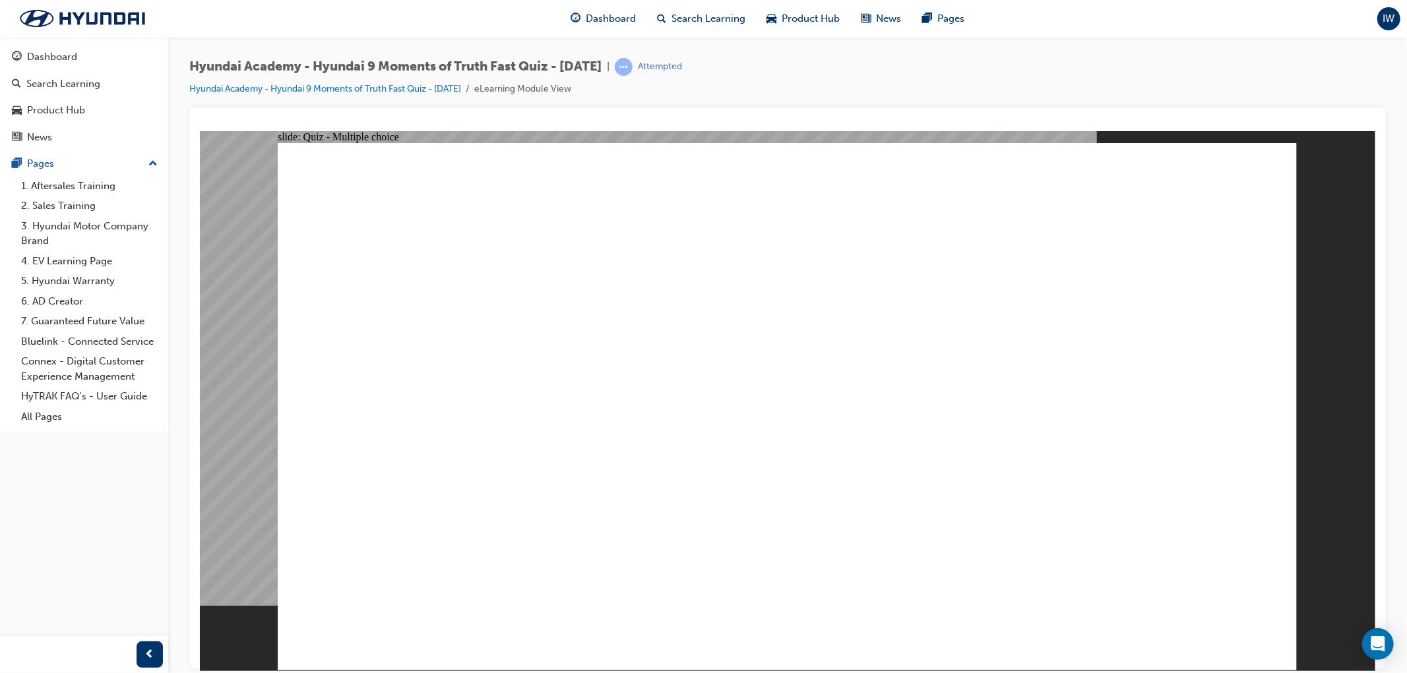
checkbox input "true"
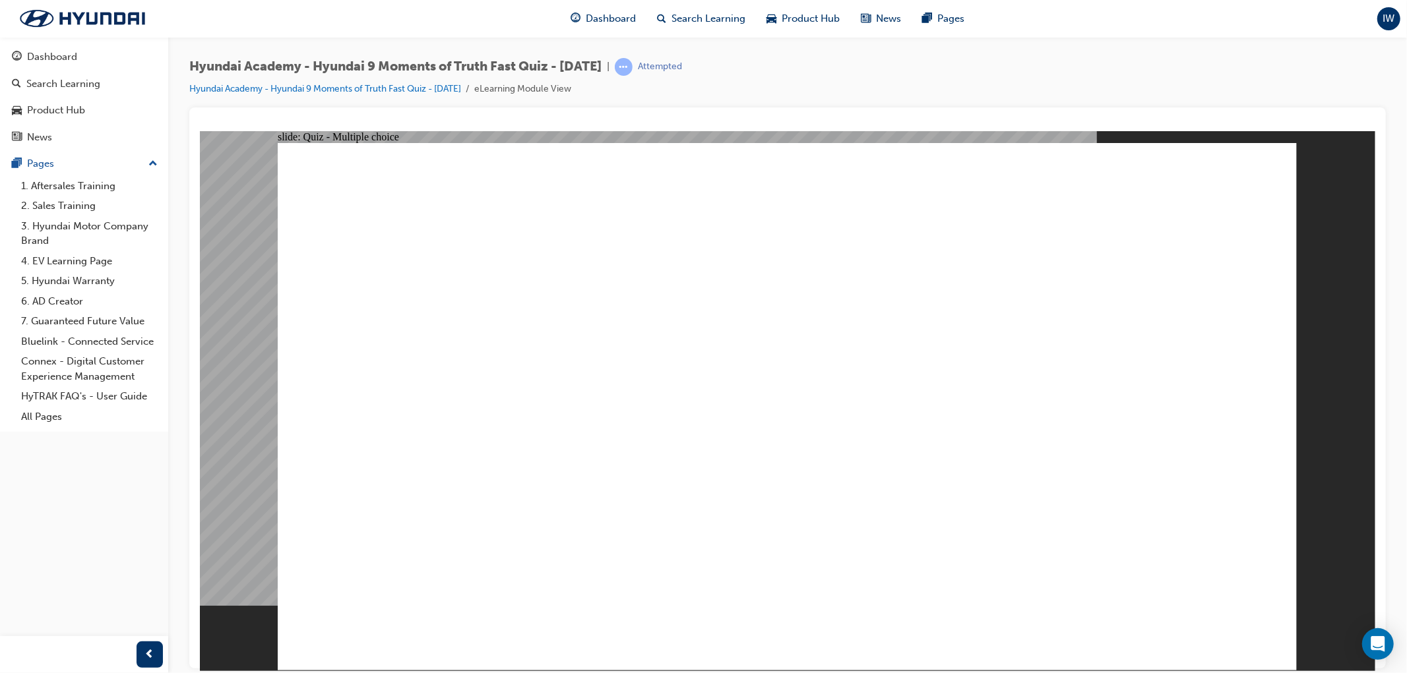
radio input "true"
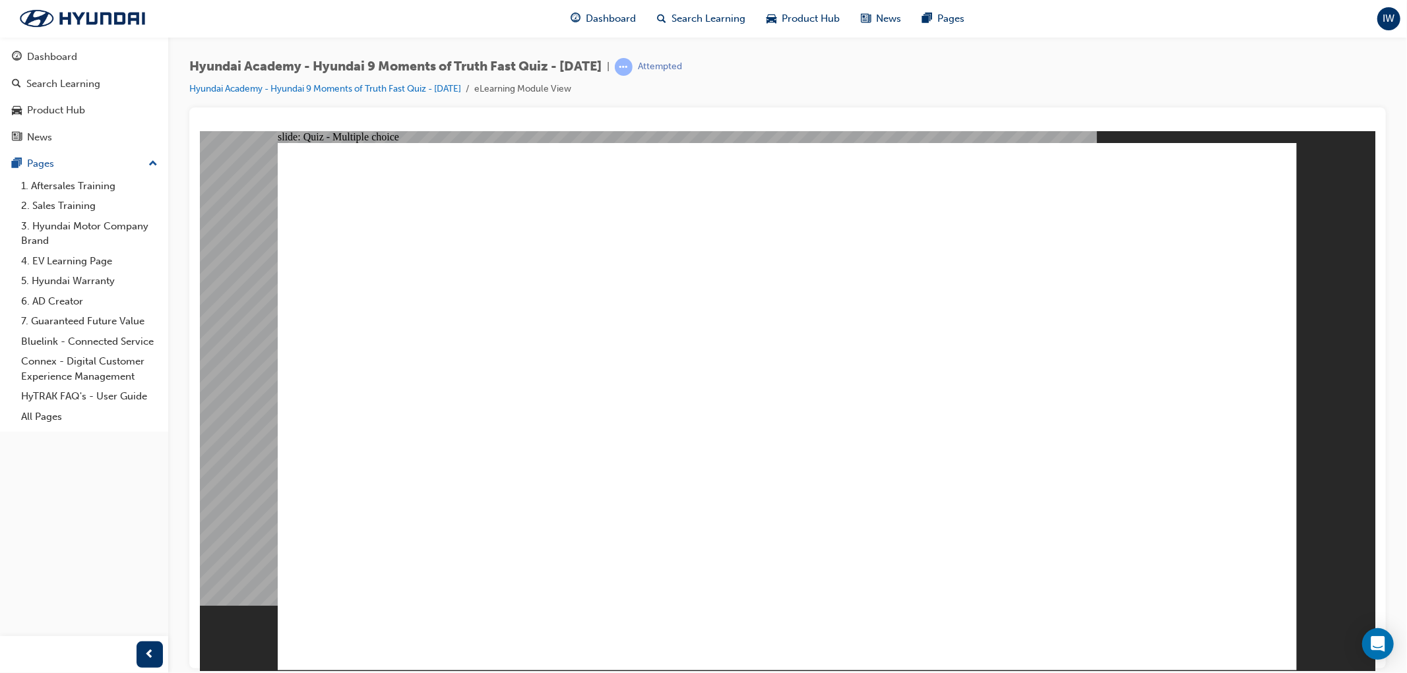
checkbox input "true"
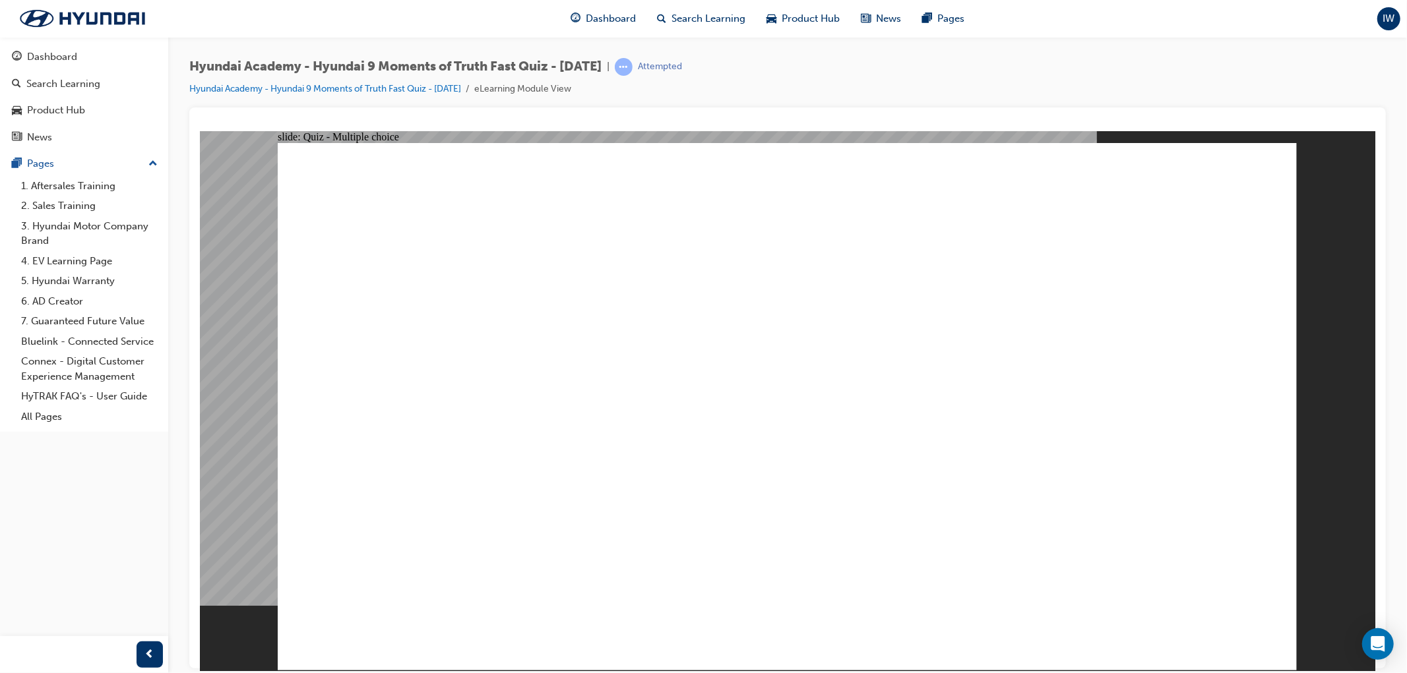
radio input "true"
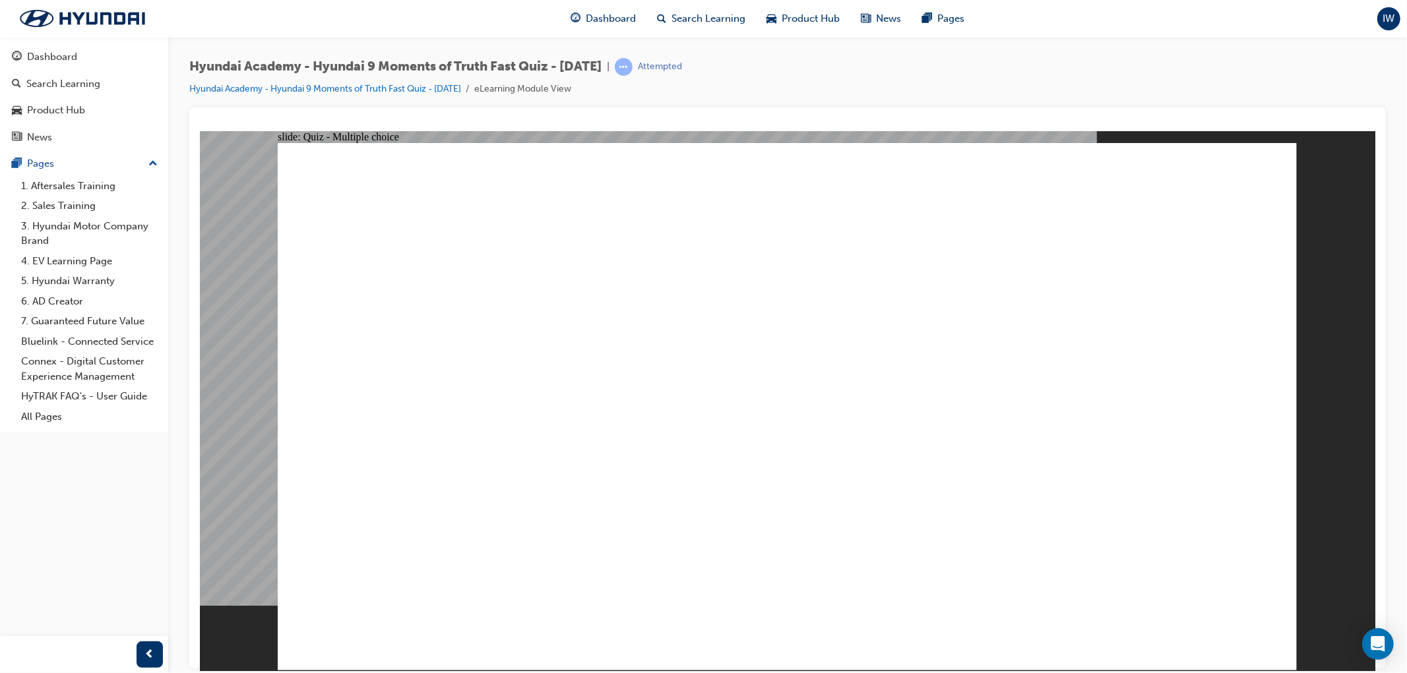
checkbox input "true"
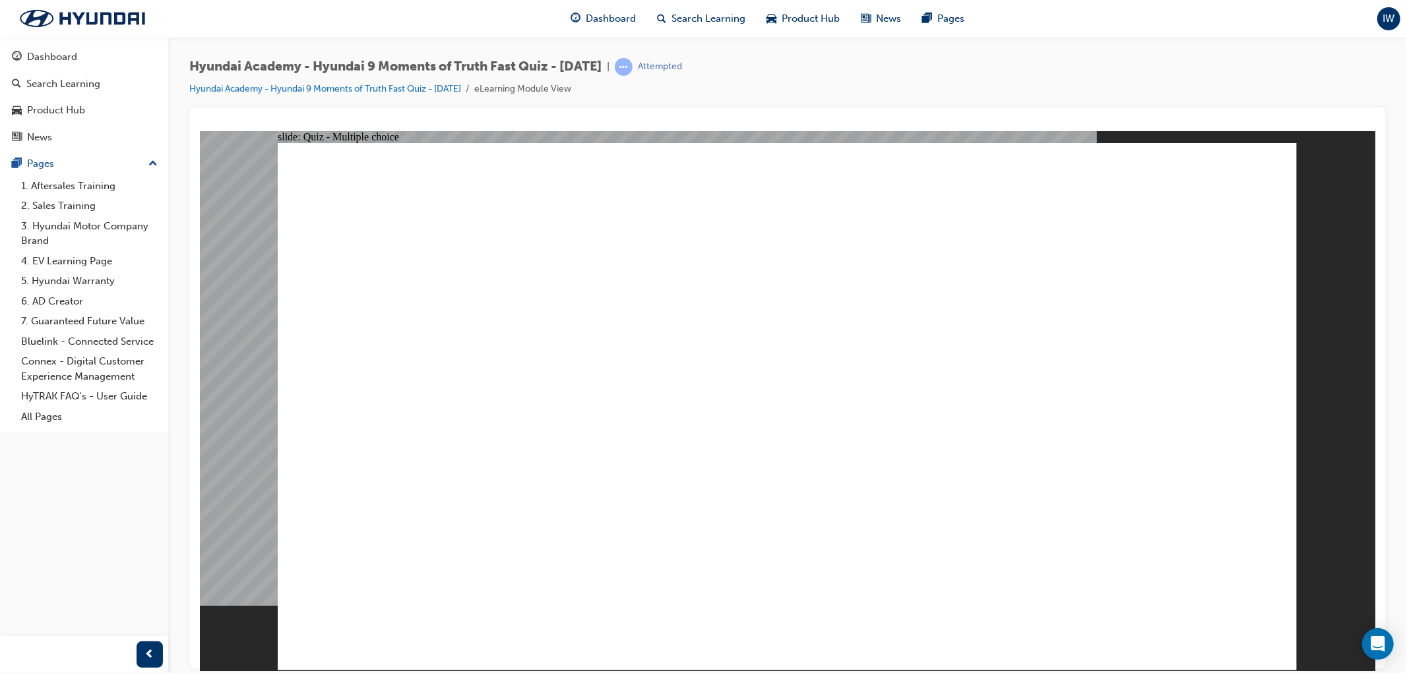
checkbox input "true"
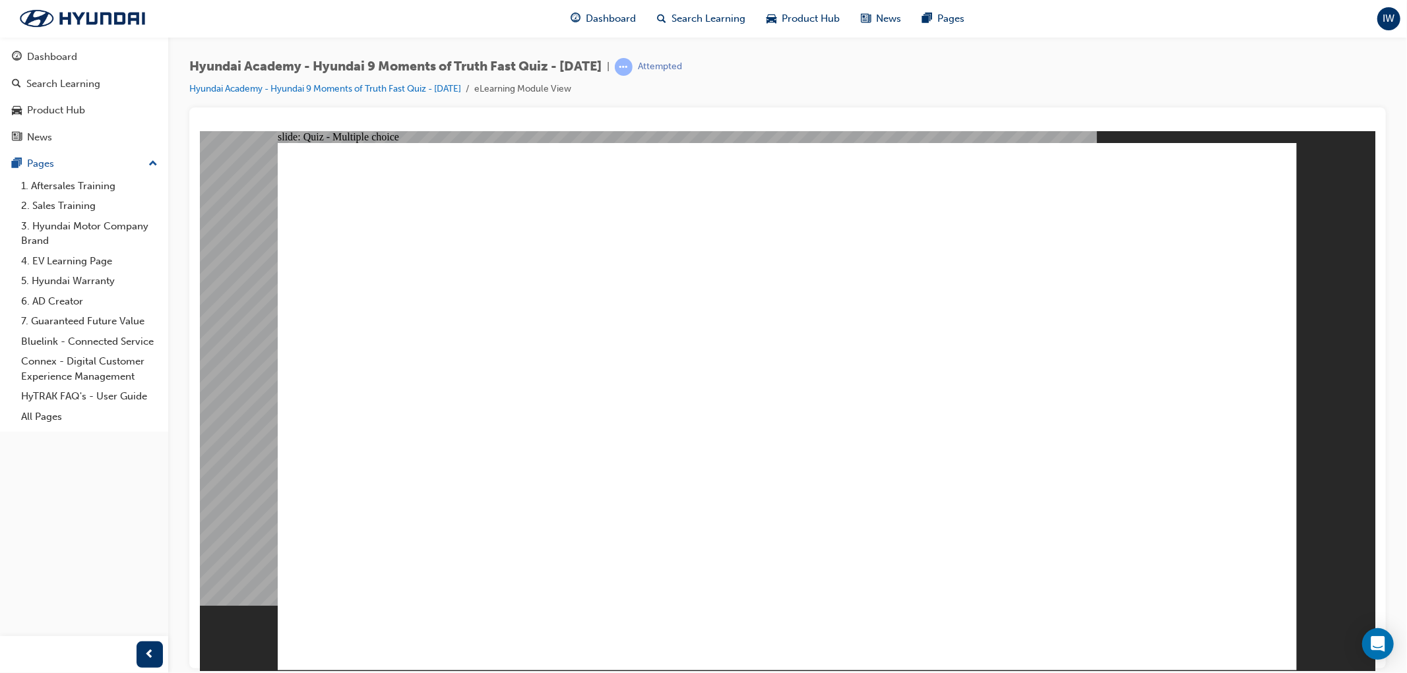
checkbox input "true"
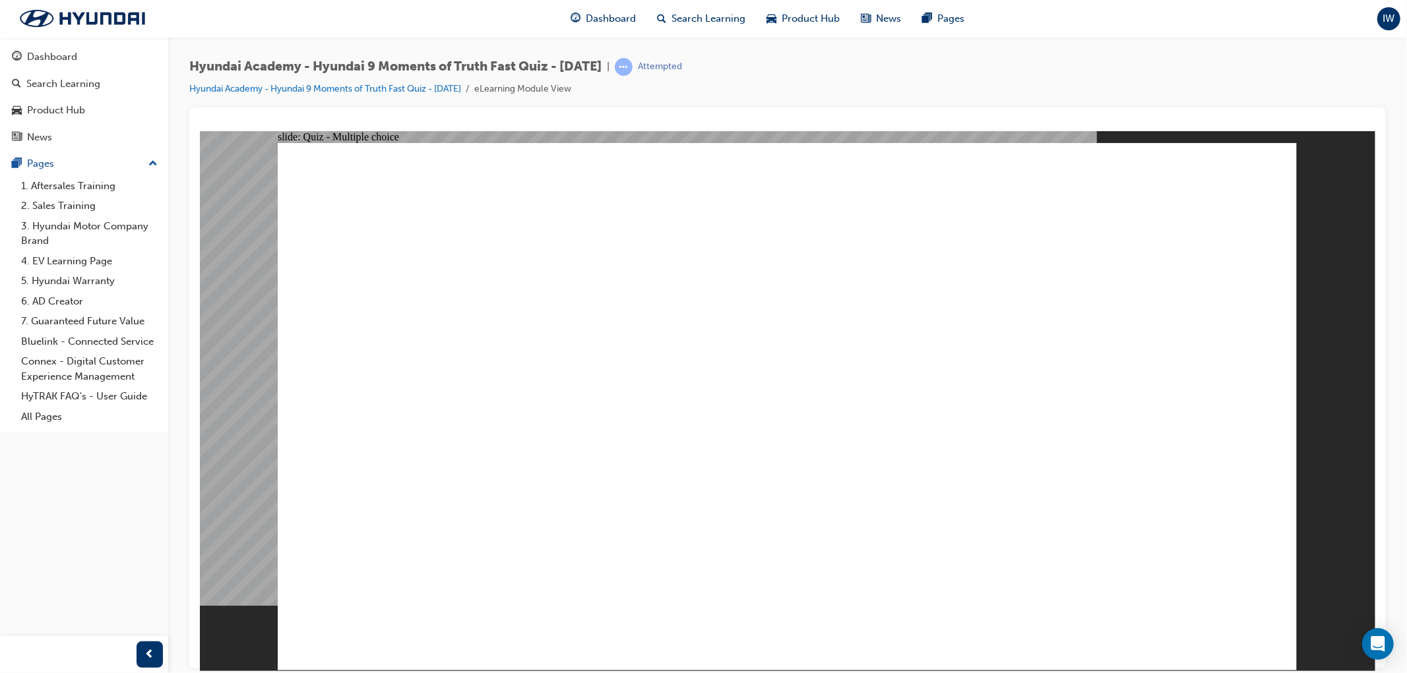
radio input "true"
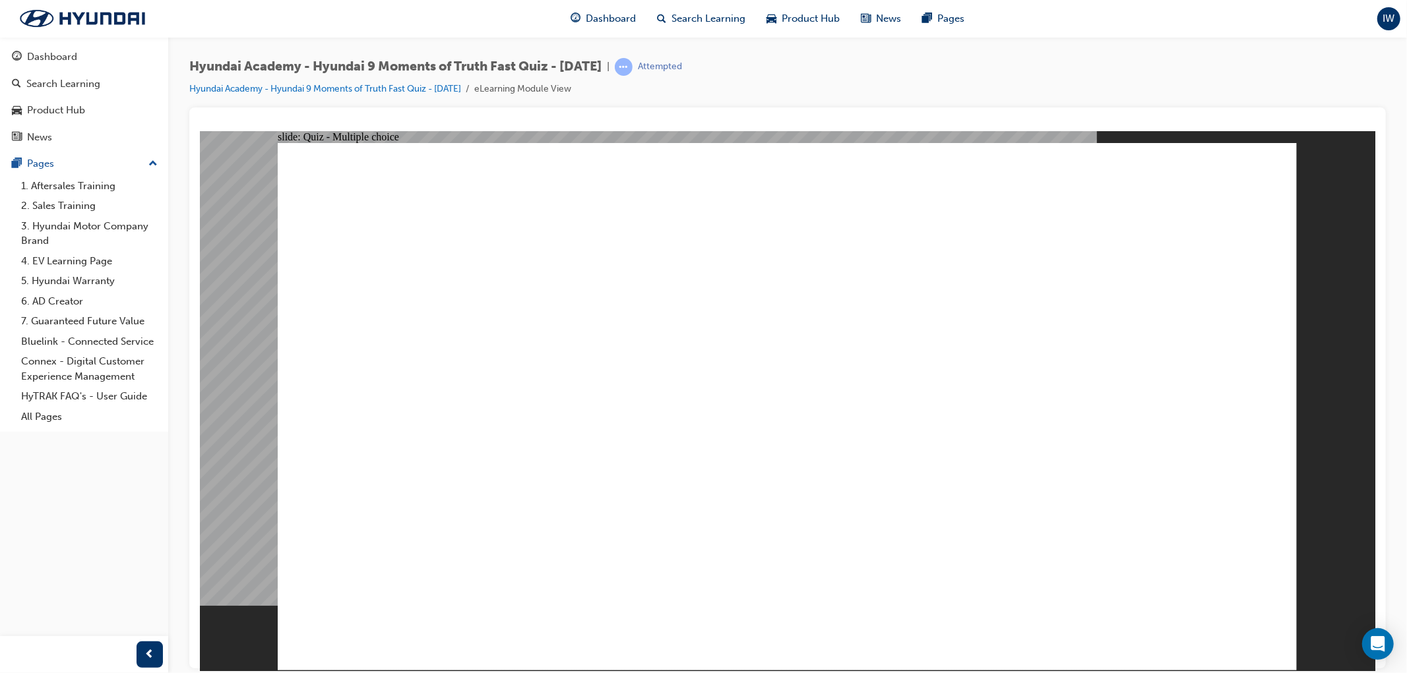
radio input "true"
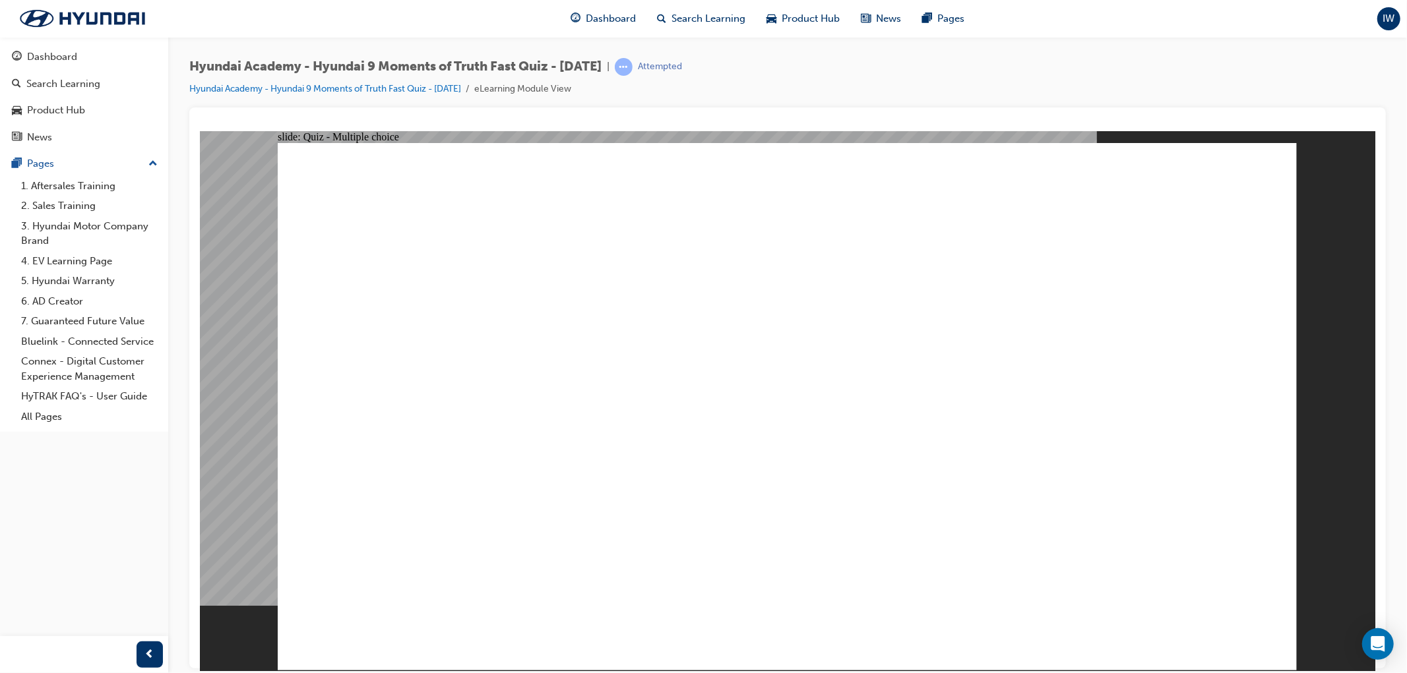
checkbox input "true"
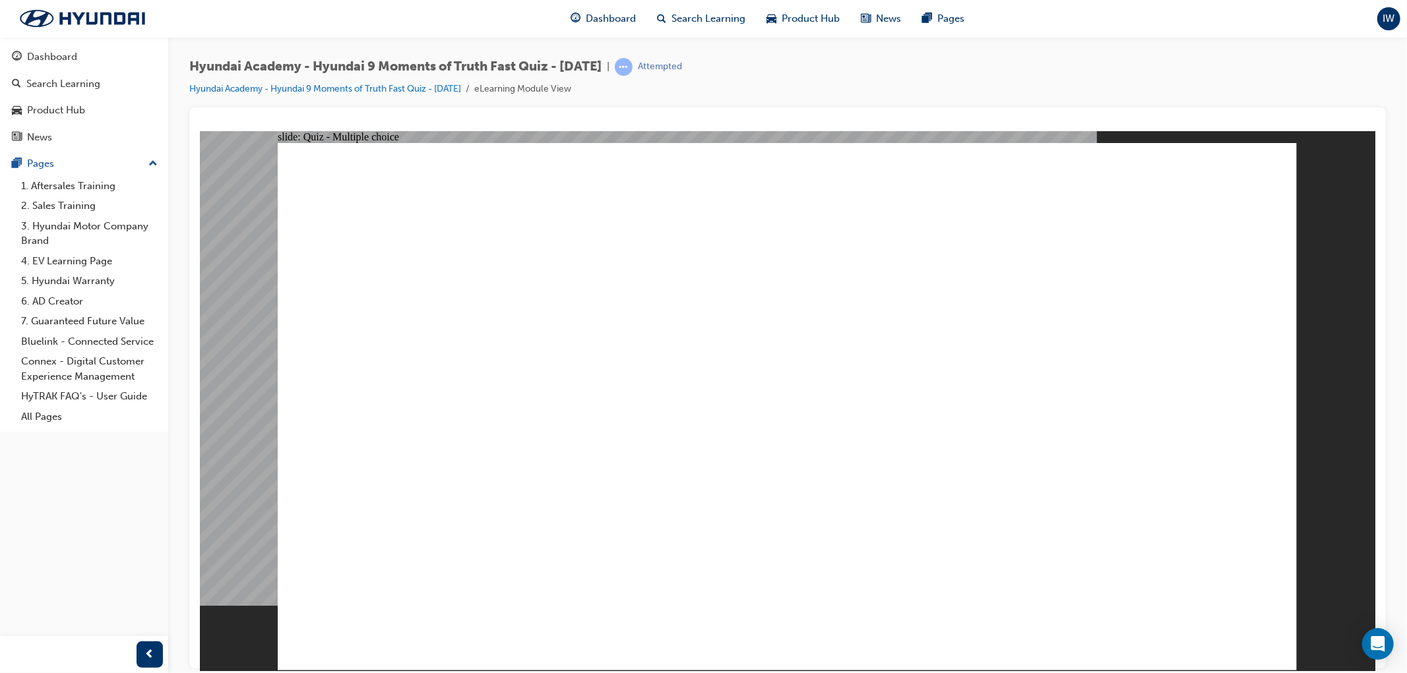
checkbox input "true"
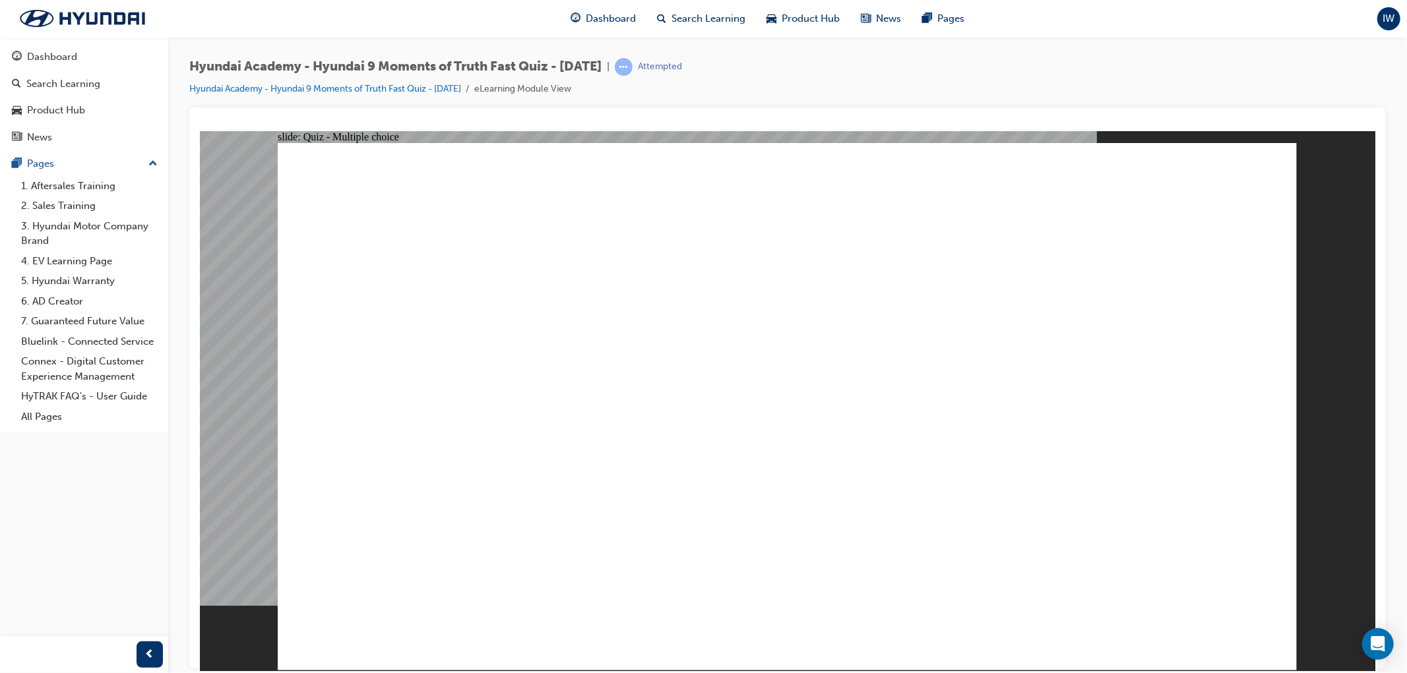
checkbox input "true"
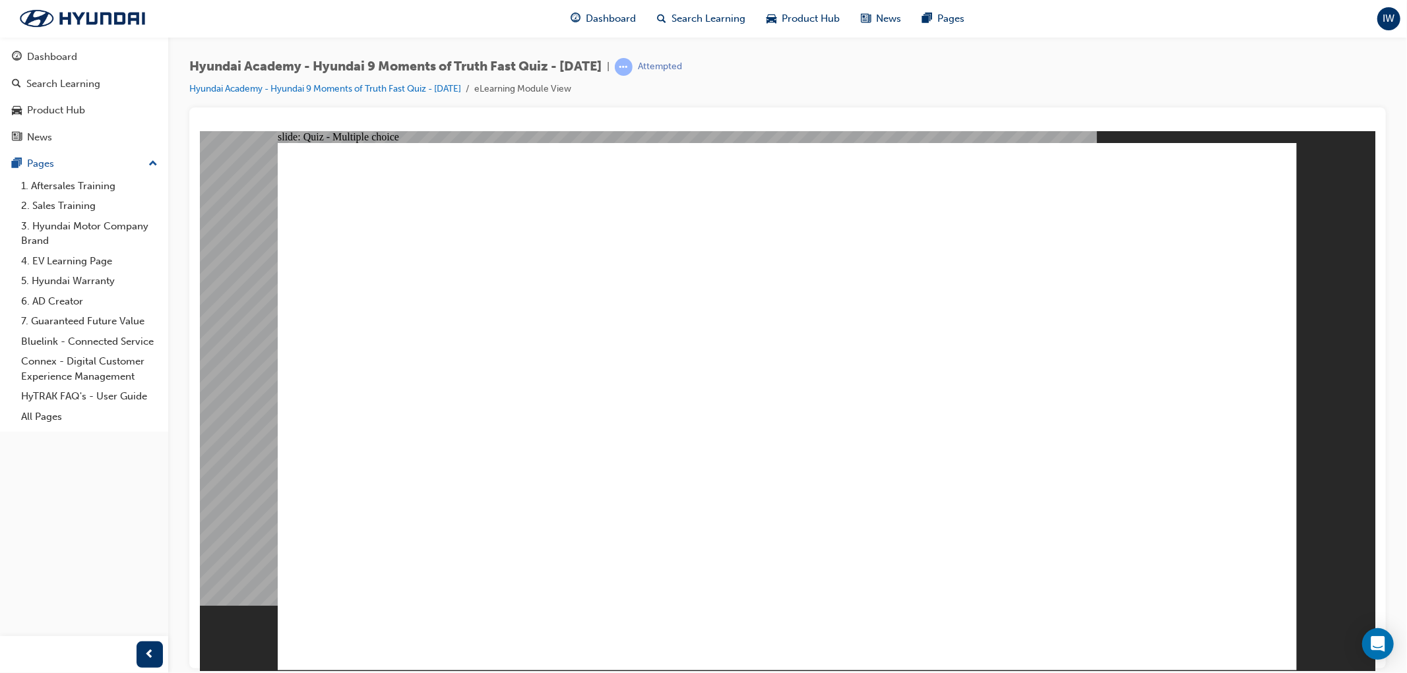
checkbox input "true"
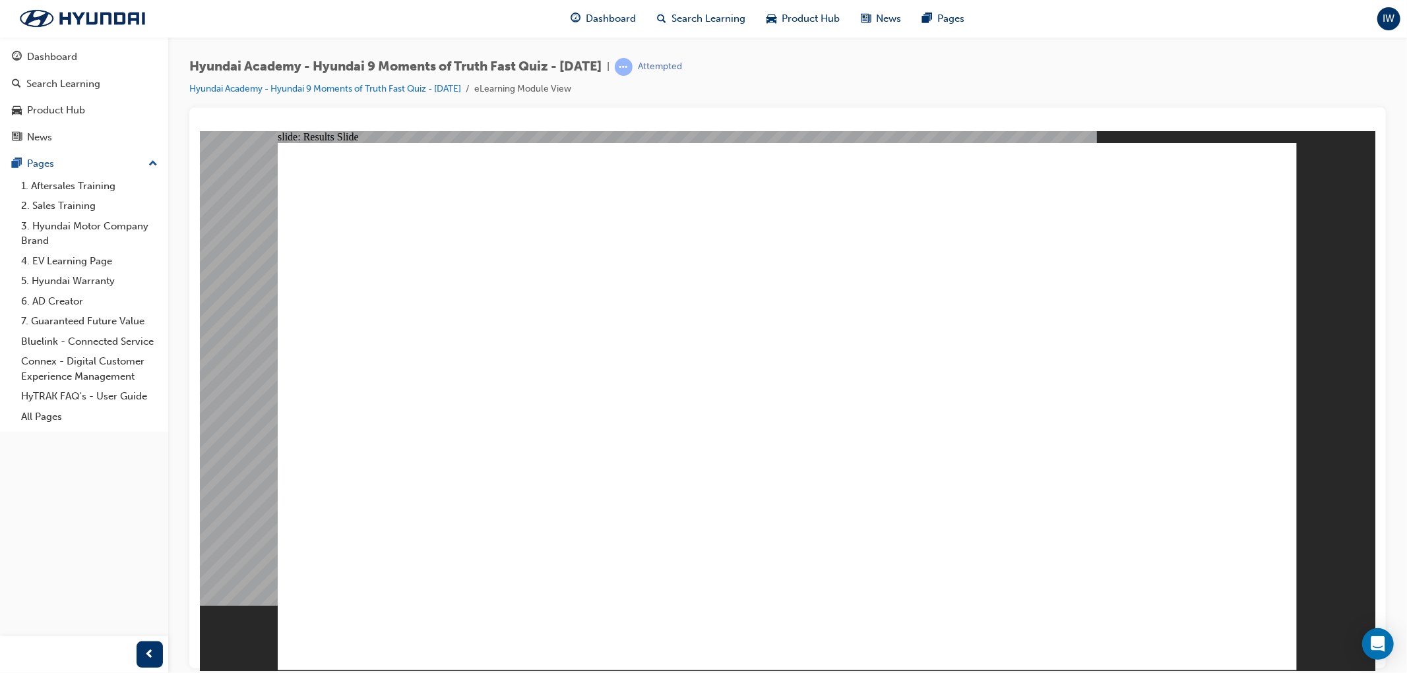
radio input "true"
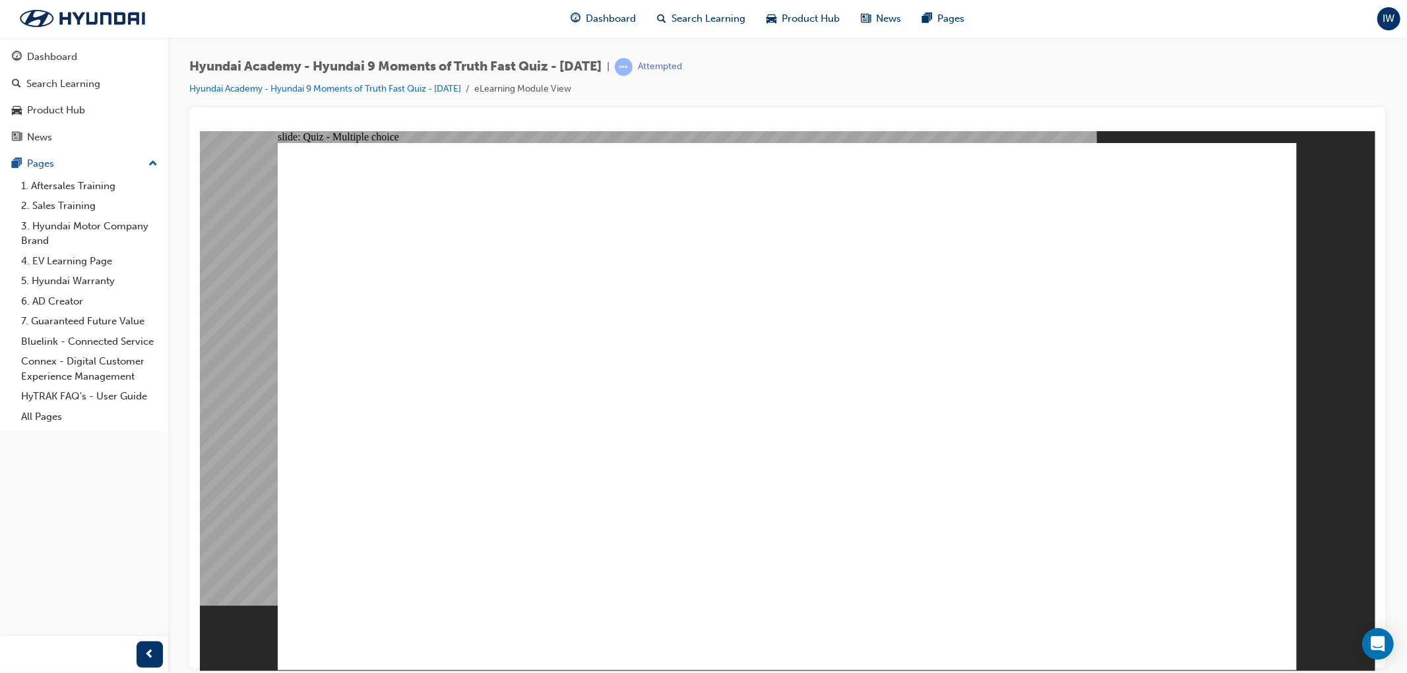
radio input "true"
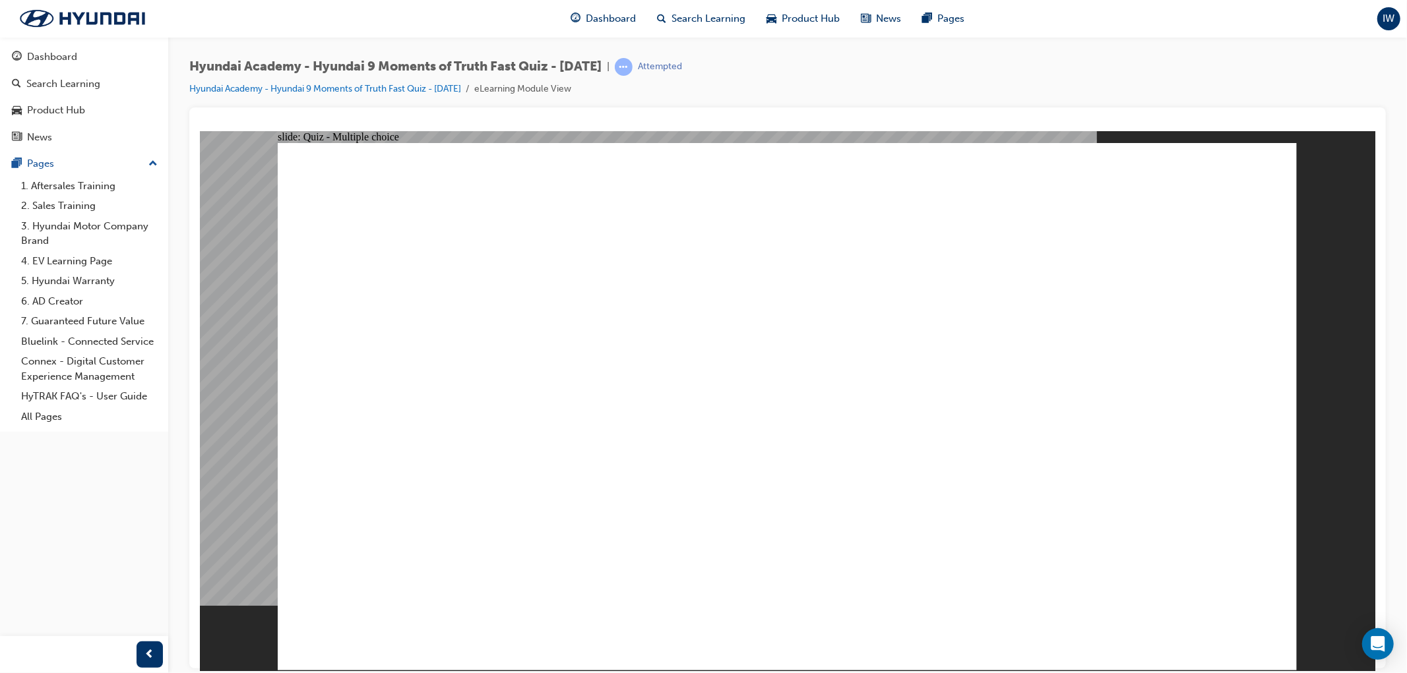
radio input "true"
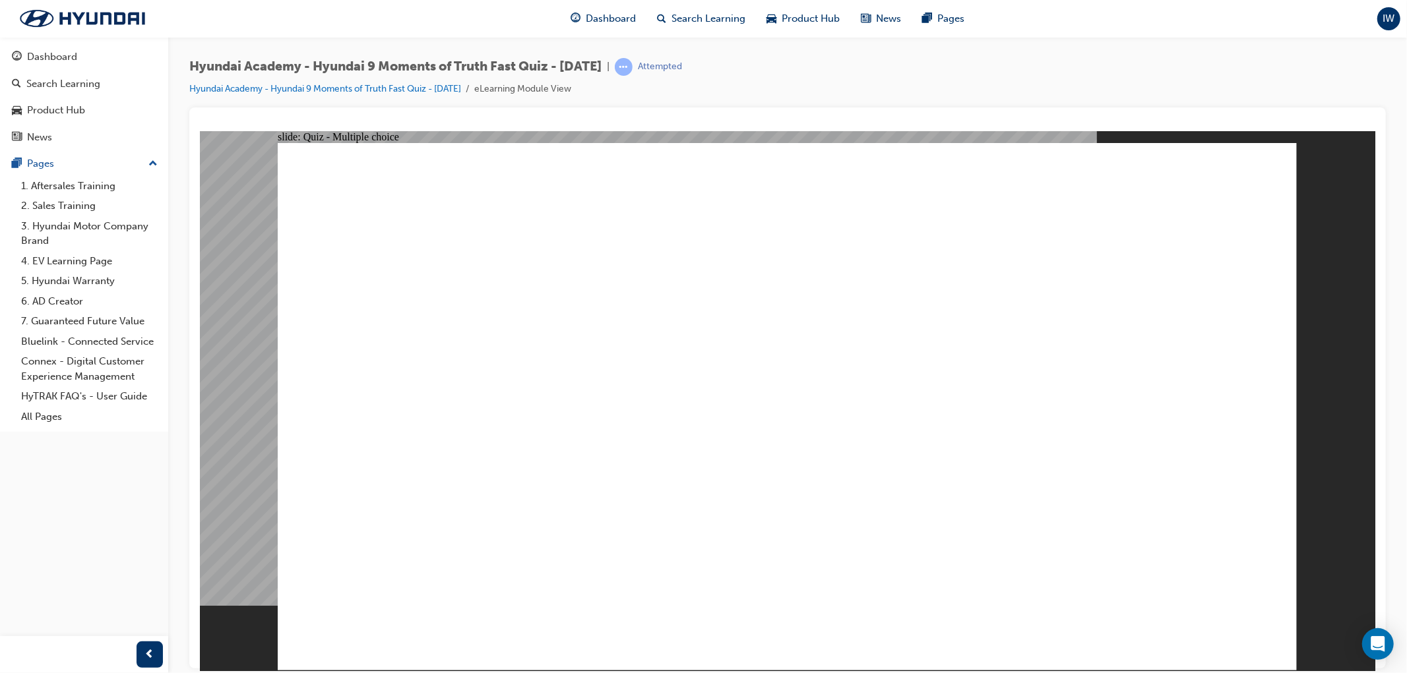
checkbox input "true"
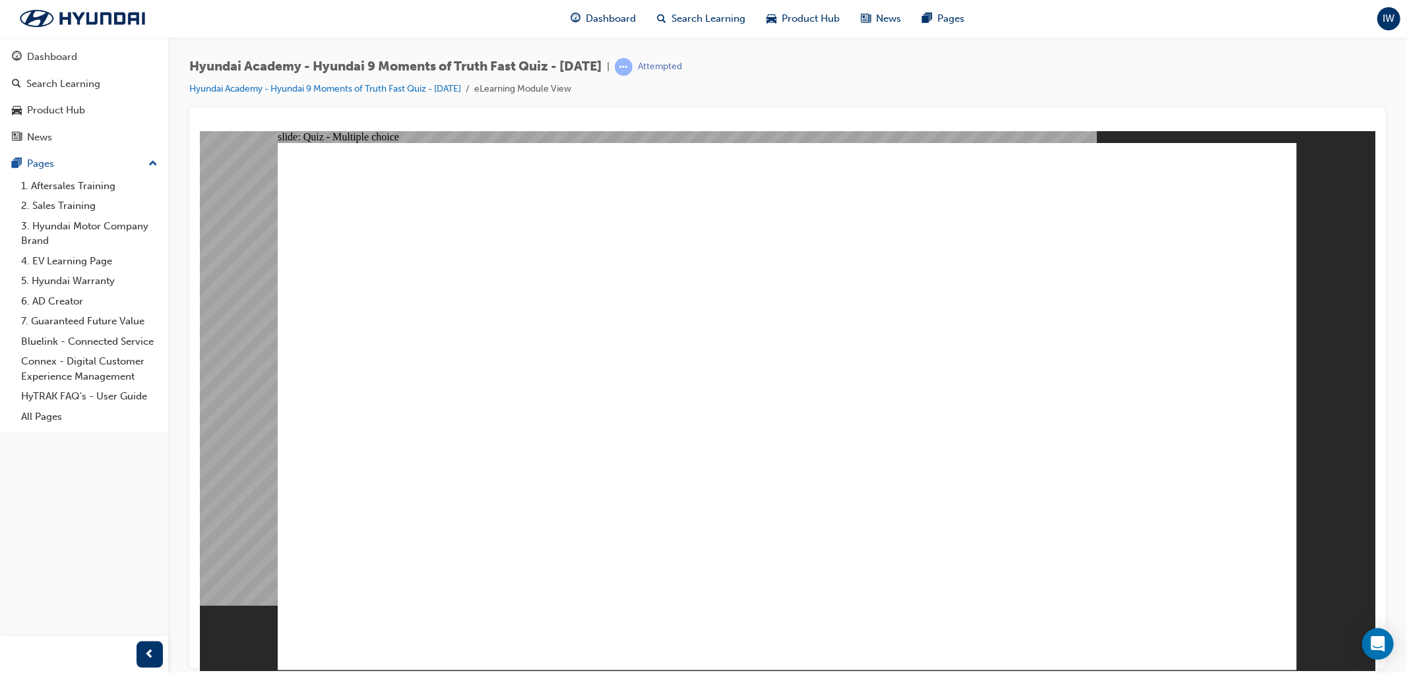
radio input "true"
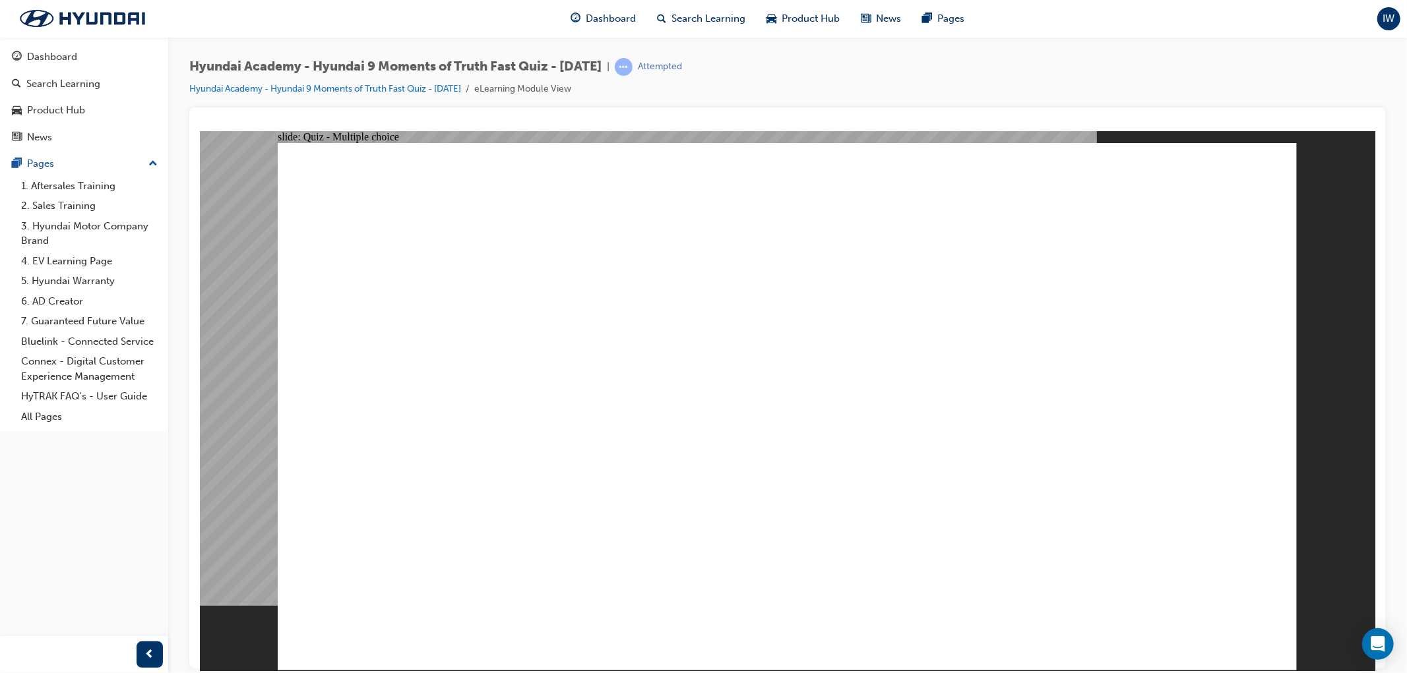
checkbox input "true"
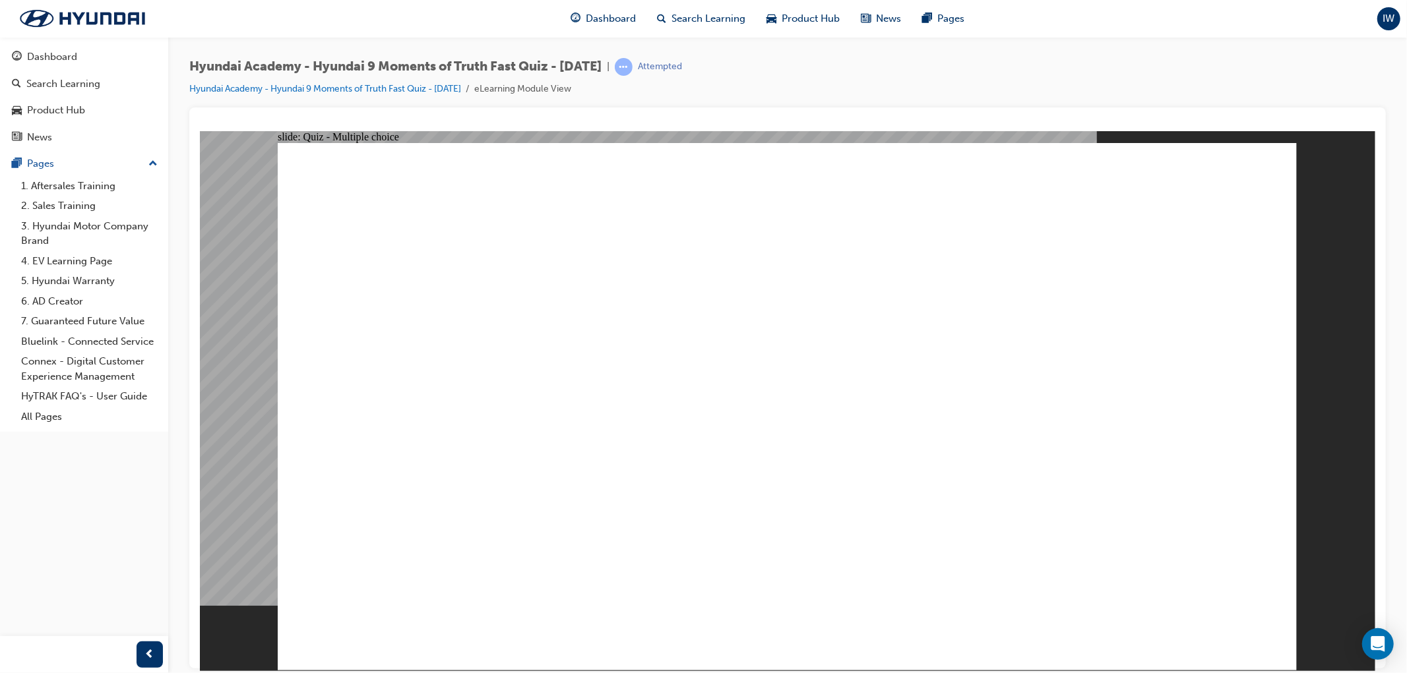
checkbox input "true"
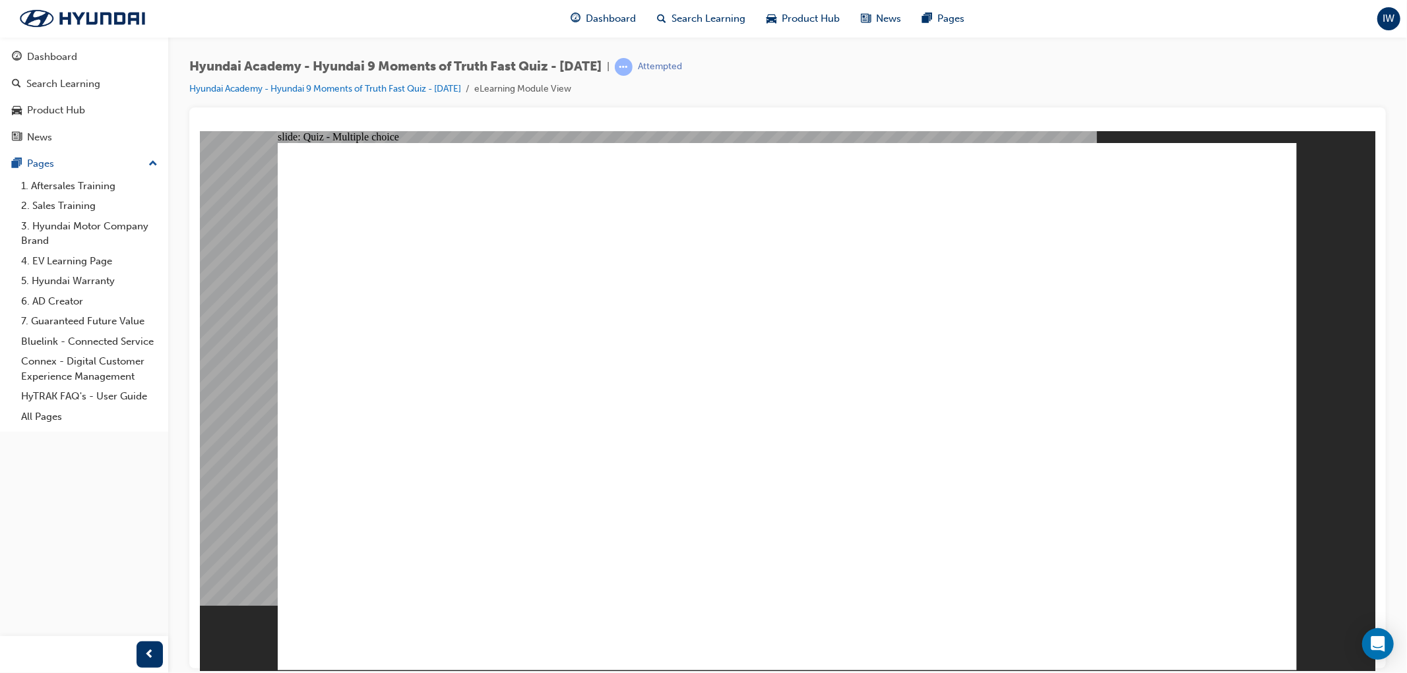
checkbox input "true"
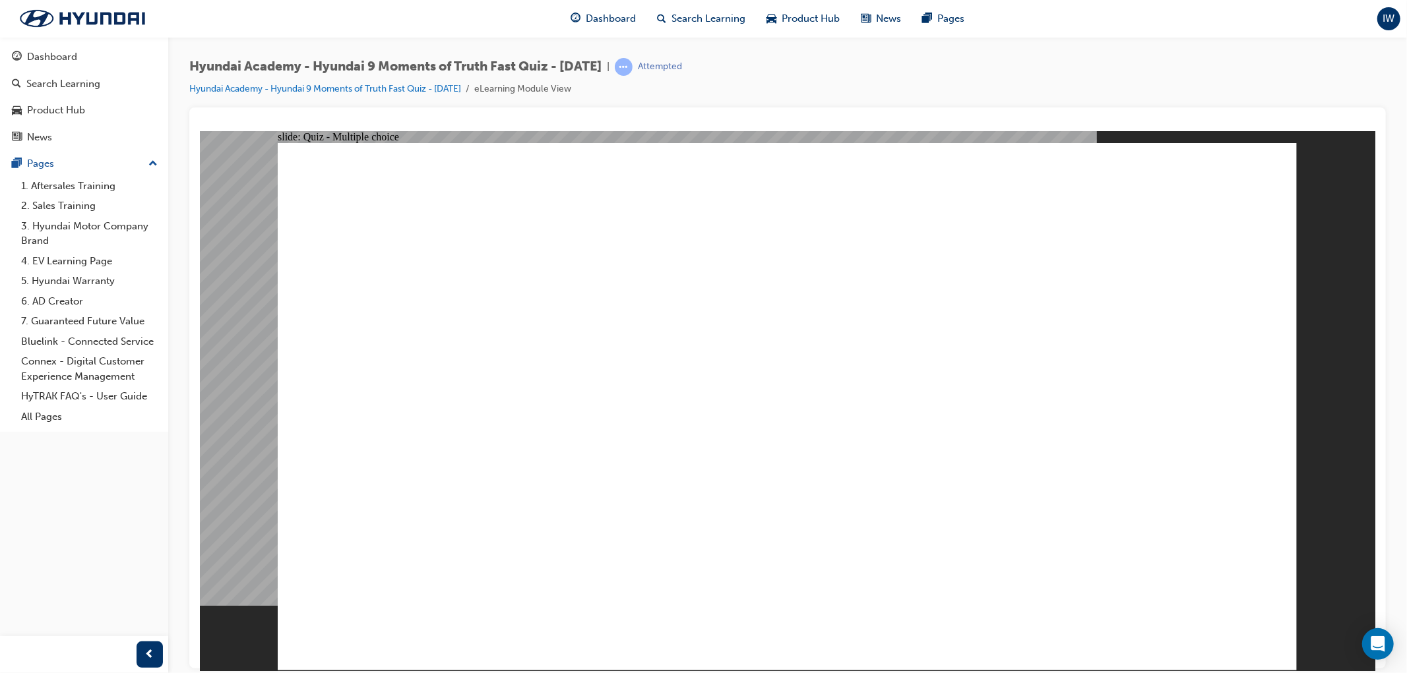
checkbox input "false"
checkbox input "true"
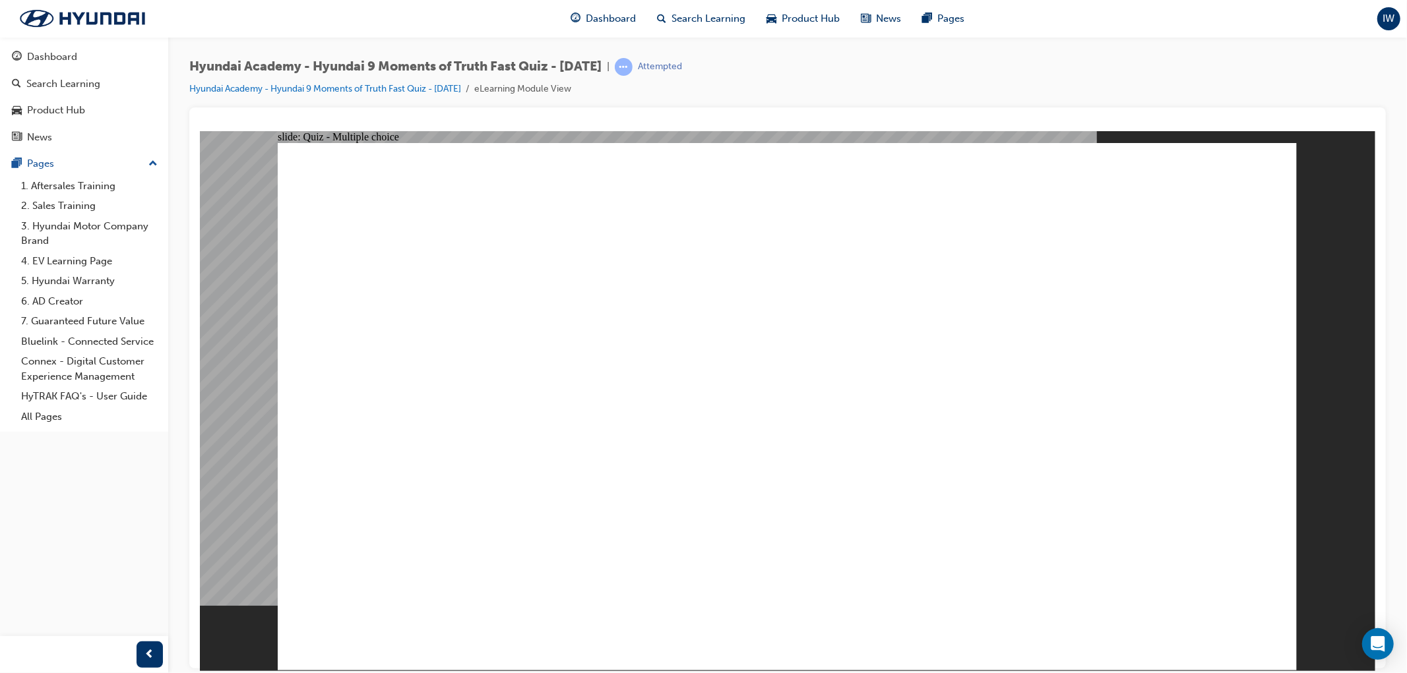
checkbox input "true"
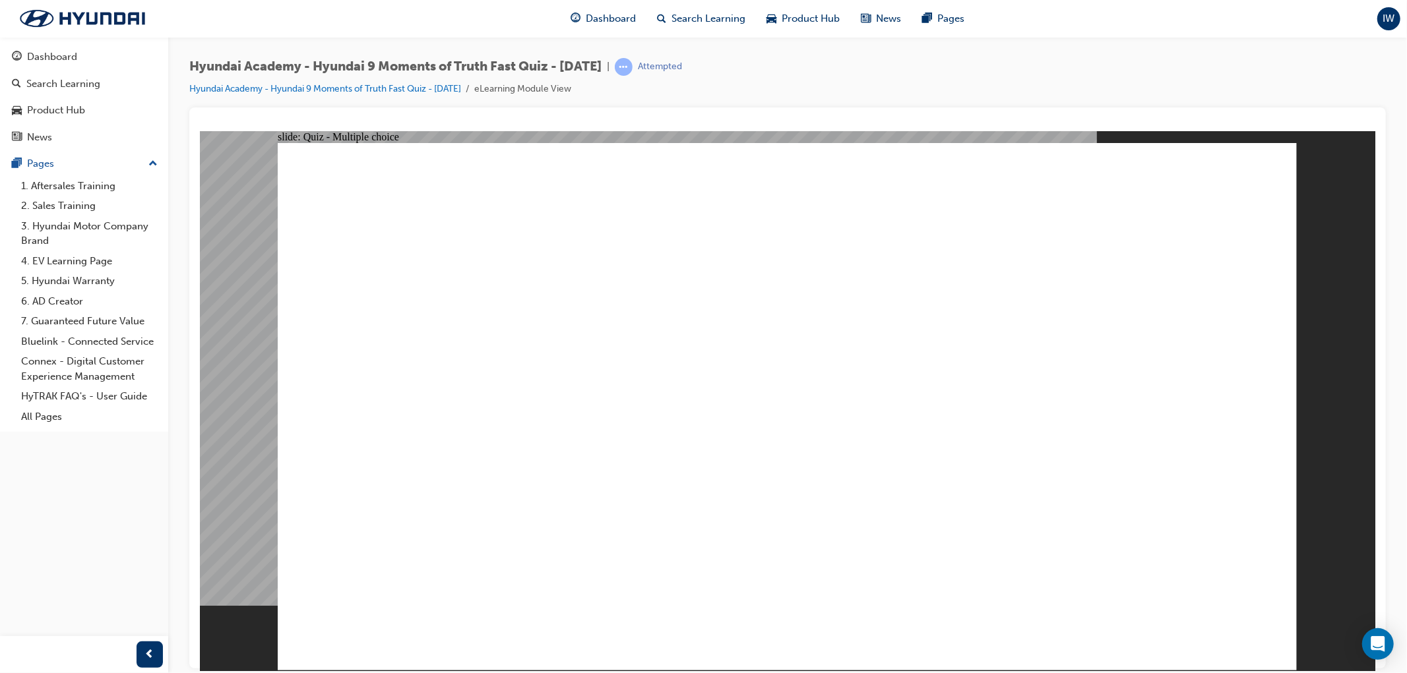
checkbox input "true"
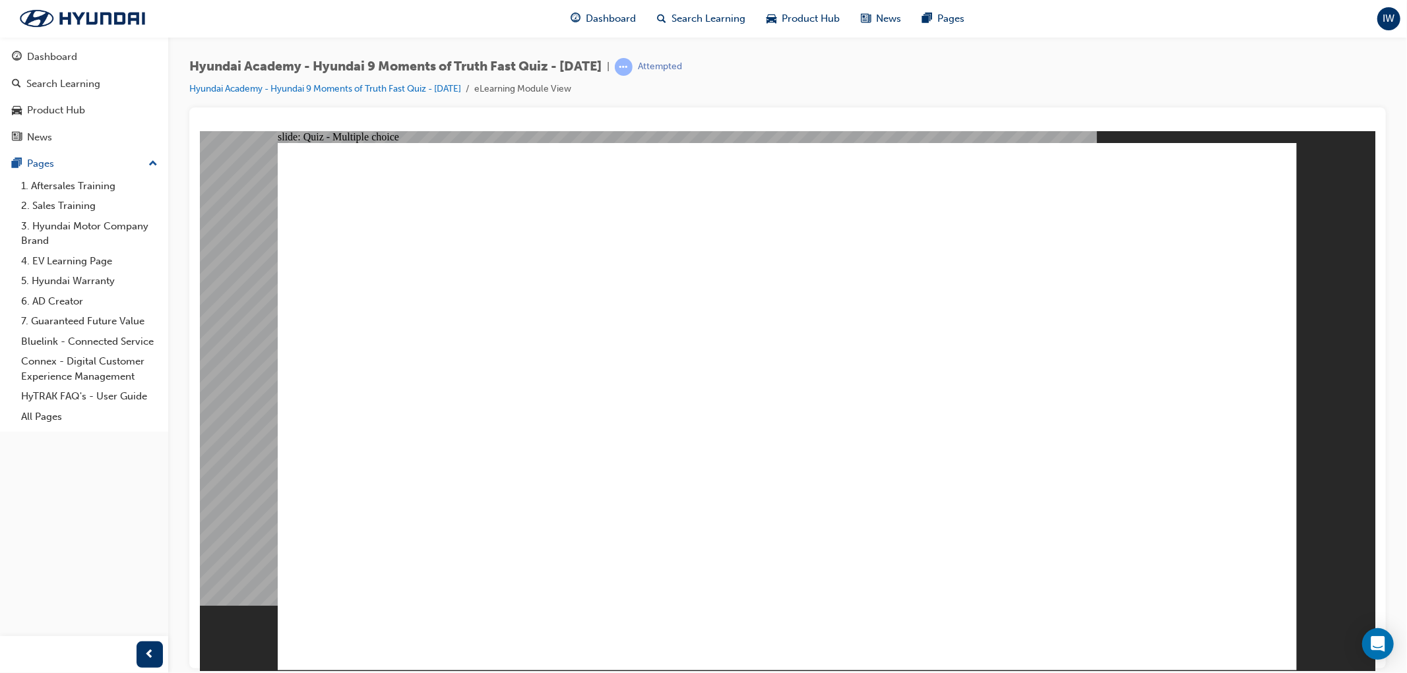
radio input "true"
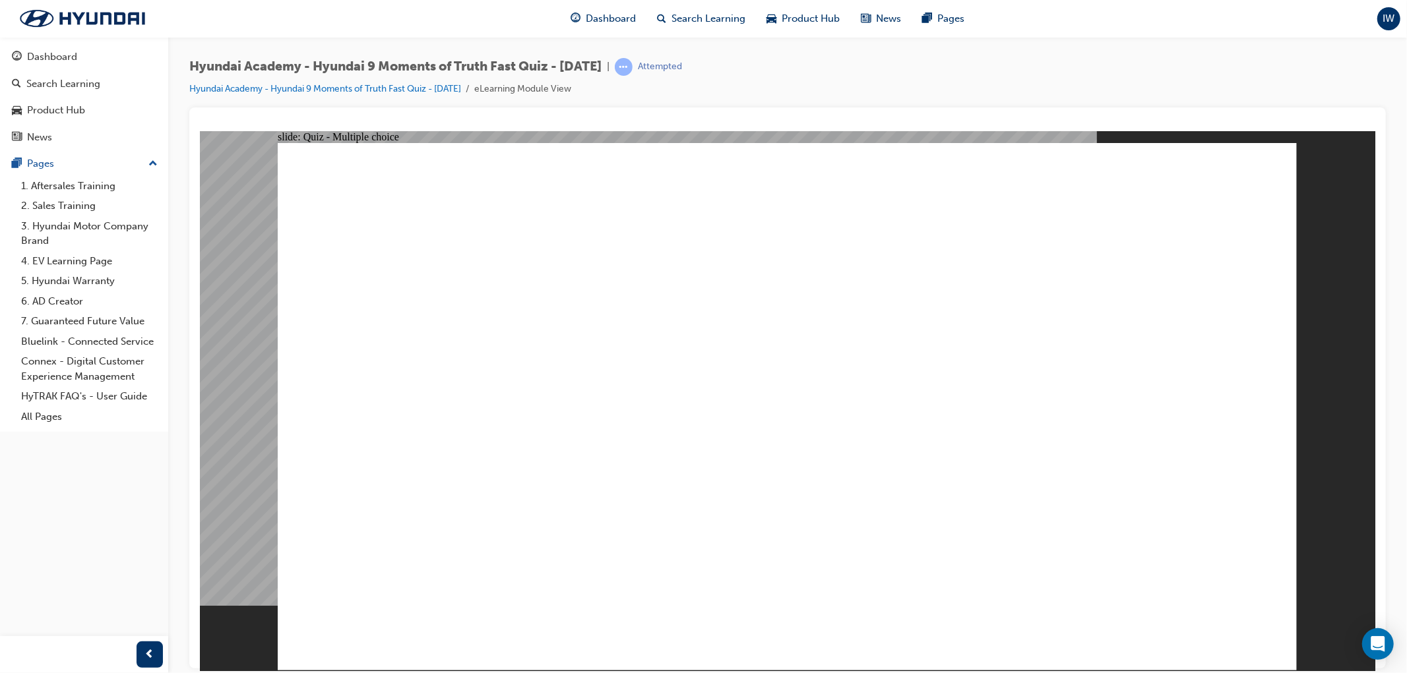
checkbox input "true"
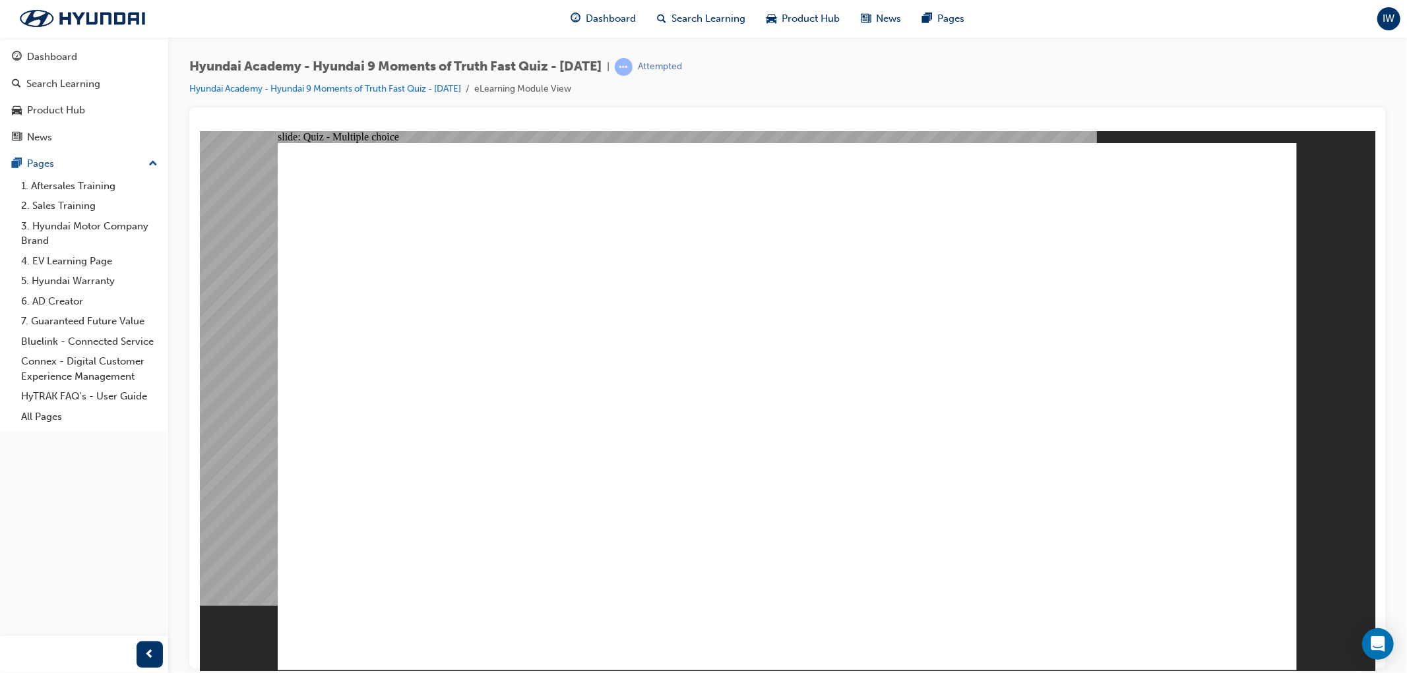
radio input "false"
radio input "true"
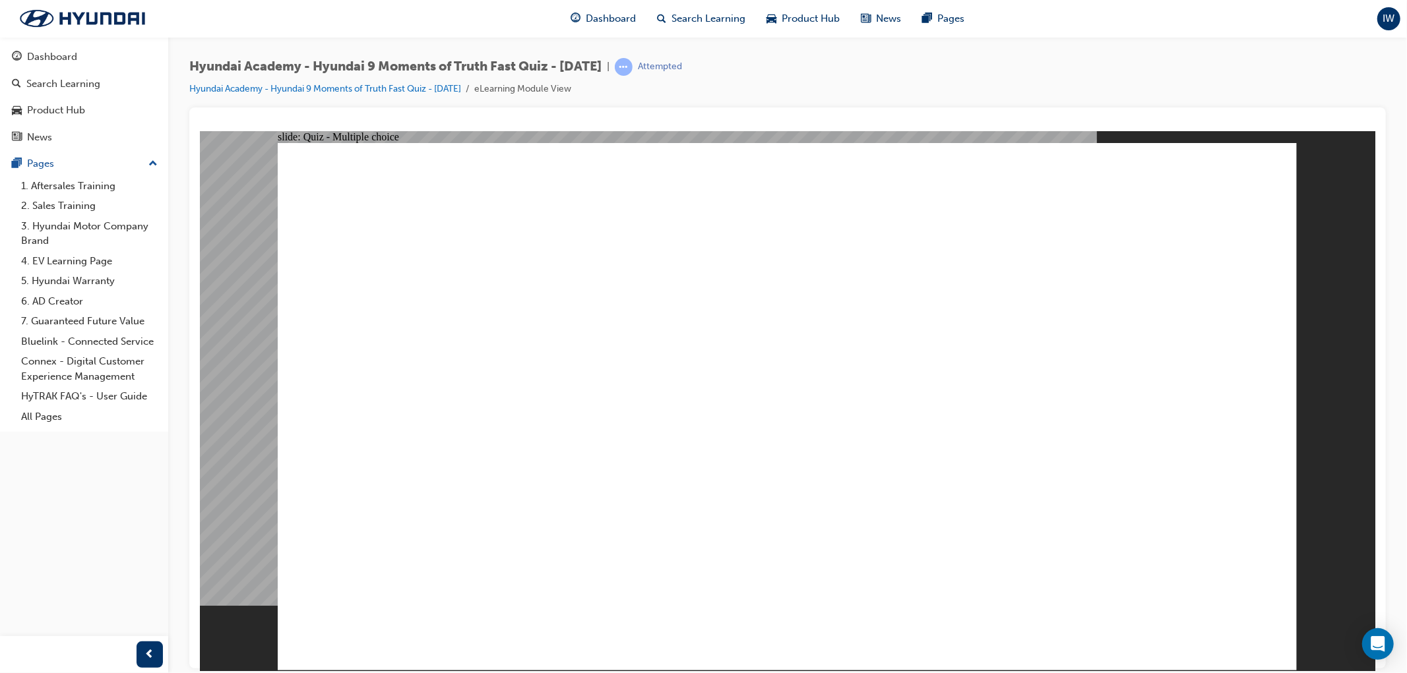
drag, startPoint x: 941, startPoint y: 440, endPoint x: 959, endPoint y: 474, distance: 38.1
radio input "false"
radio input "true"
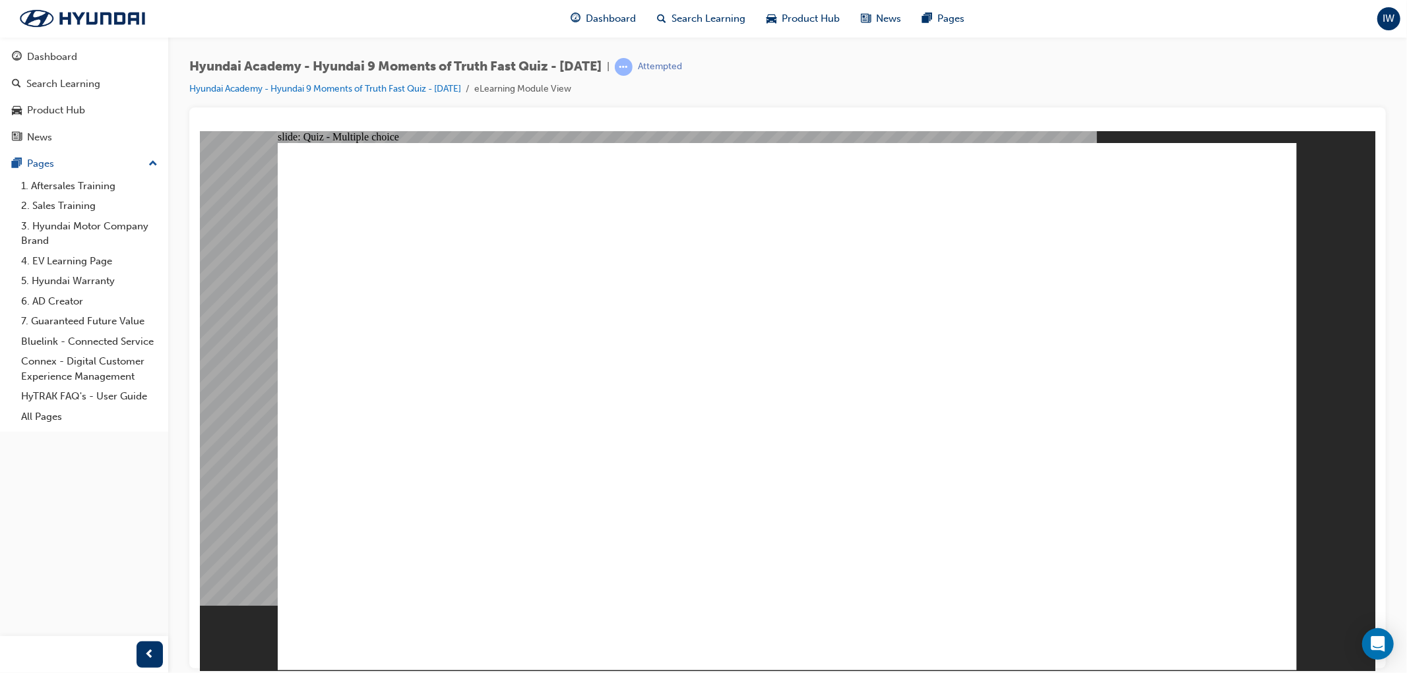
radio input "true"
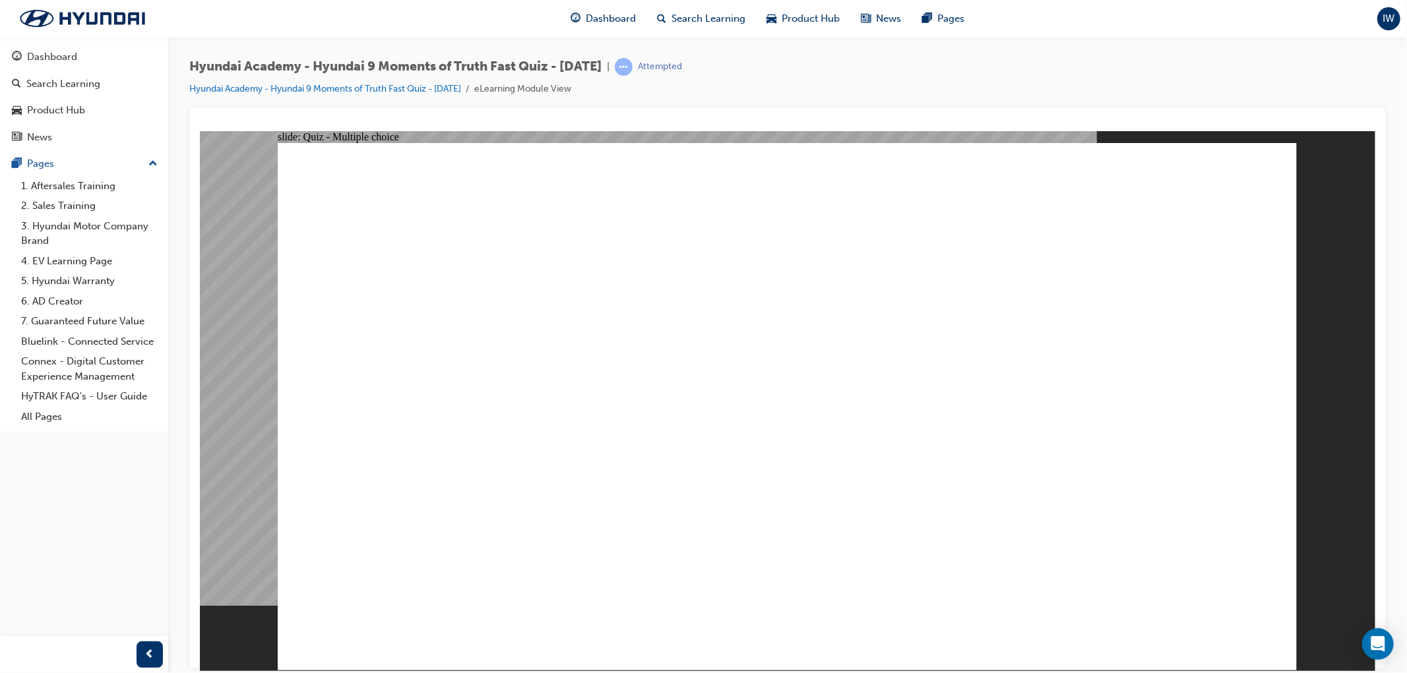
checkbox input "true"
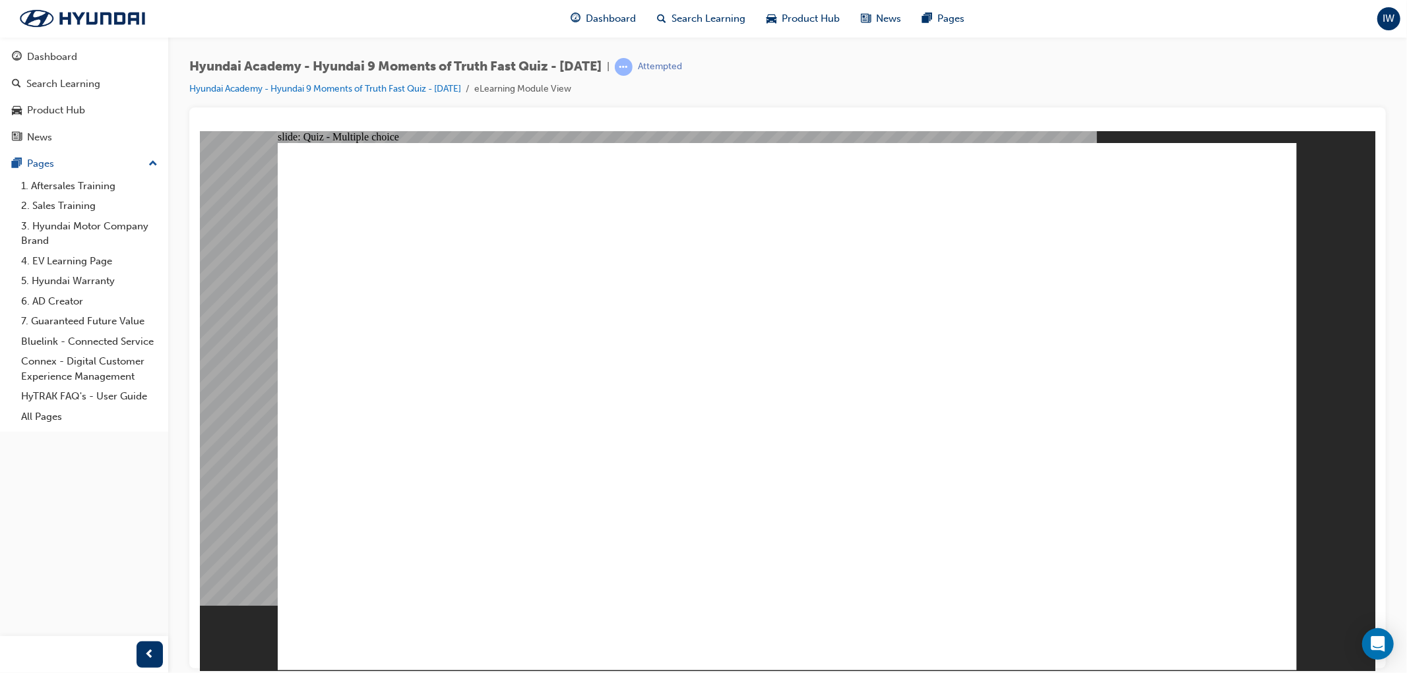
checkbox input "true"
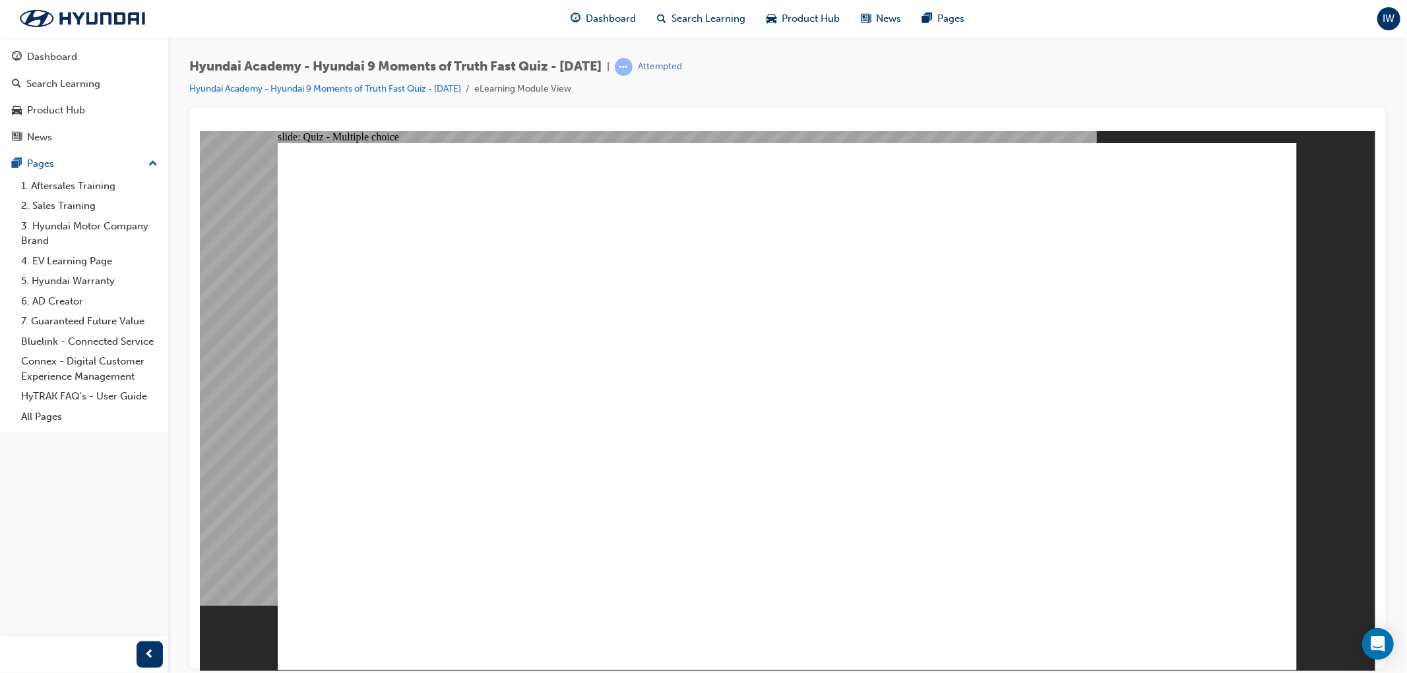
radio input "true"
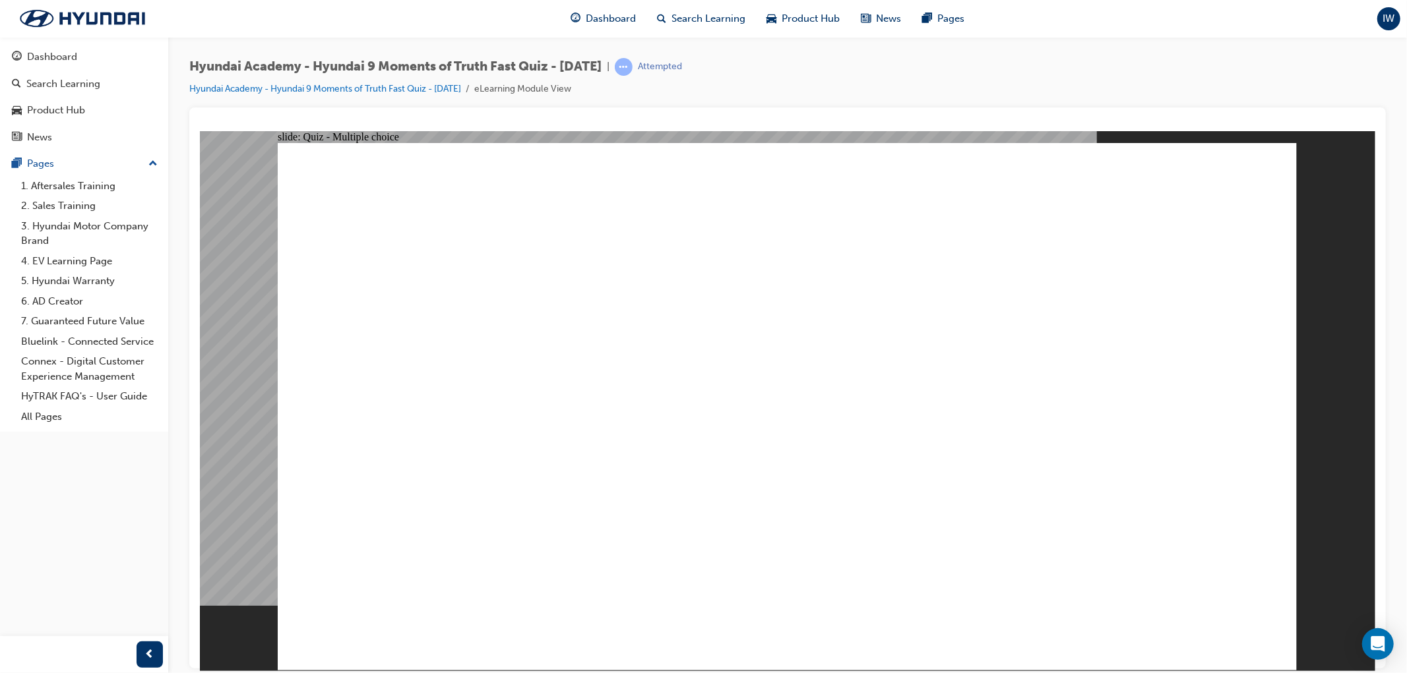
radio input "true"
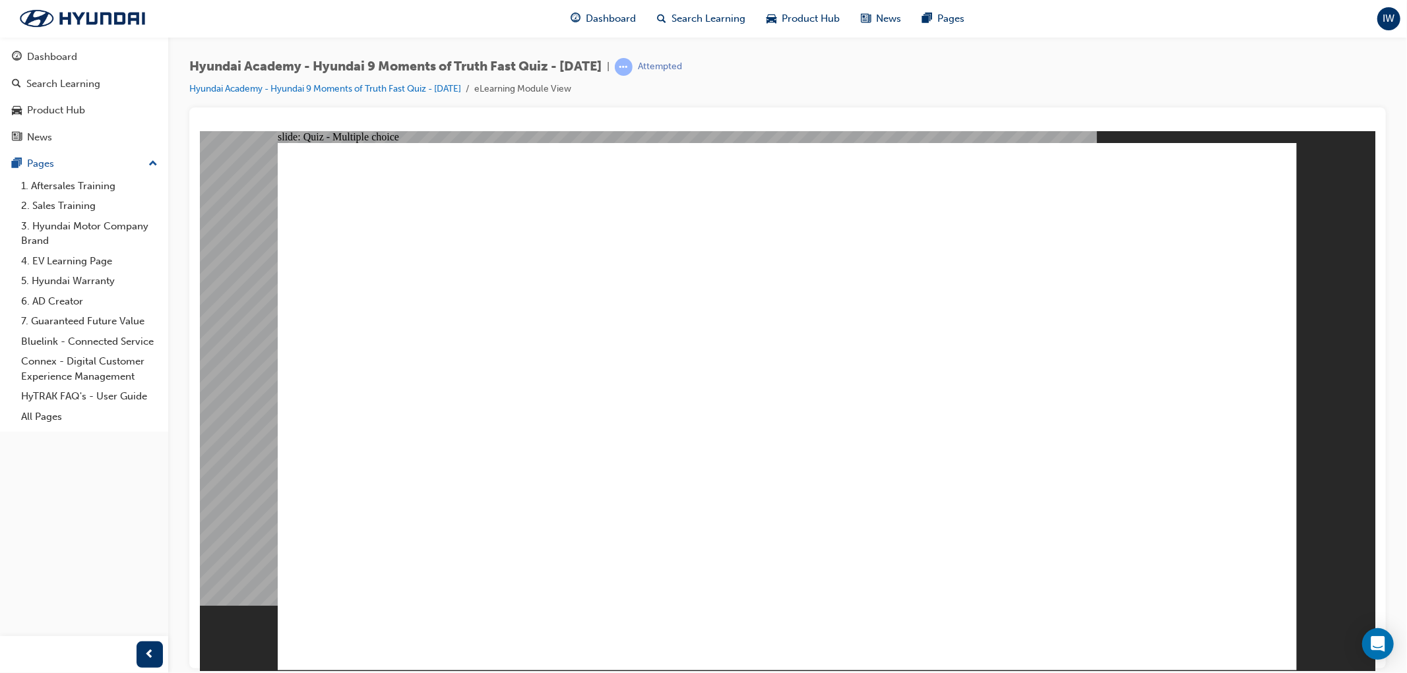
checkbox input "true"
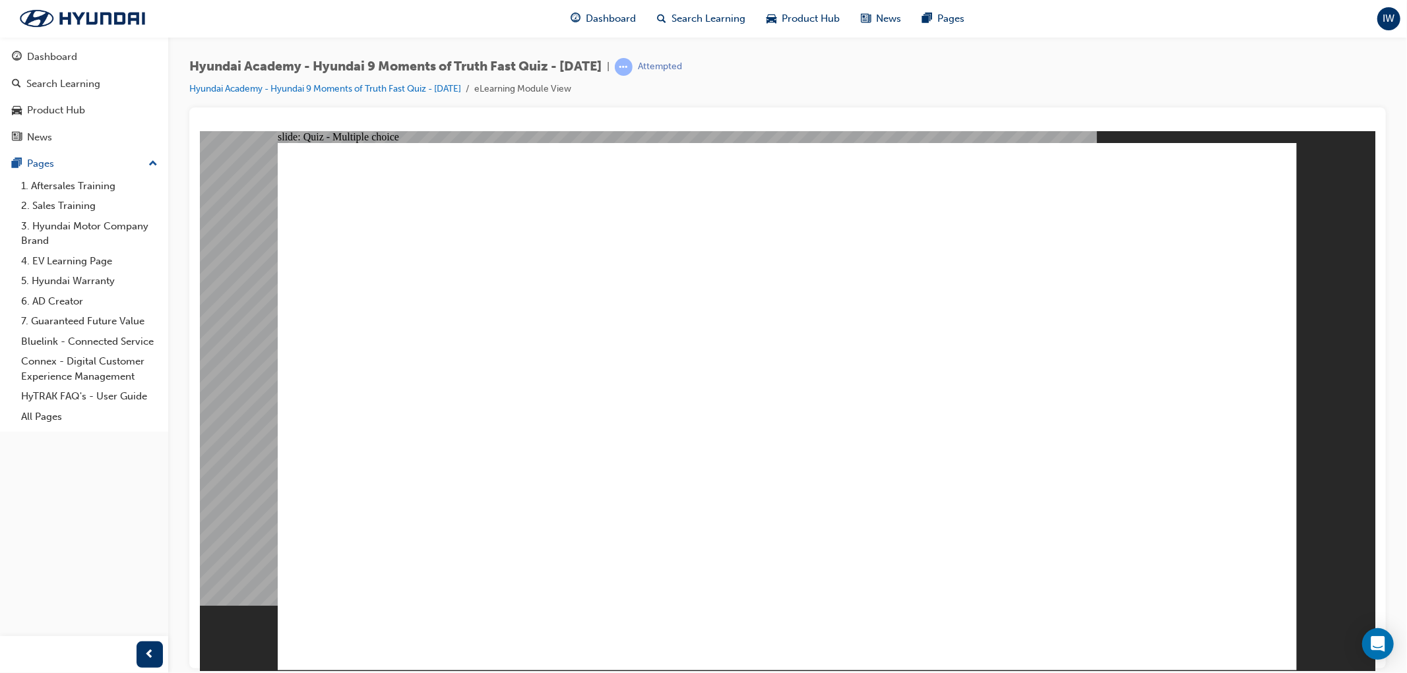
checkbox input "true"
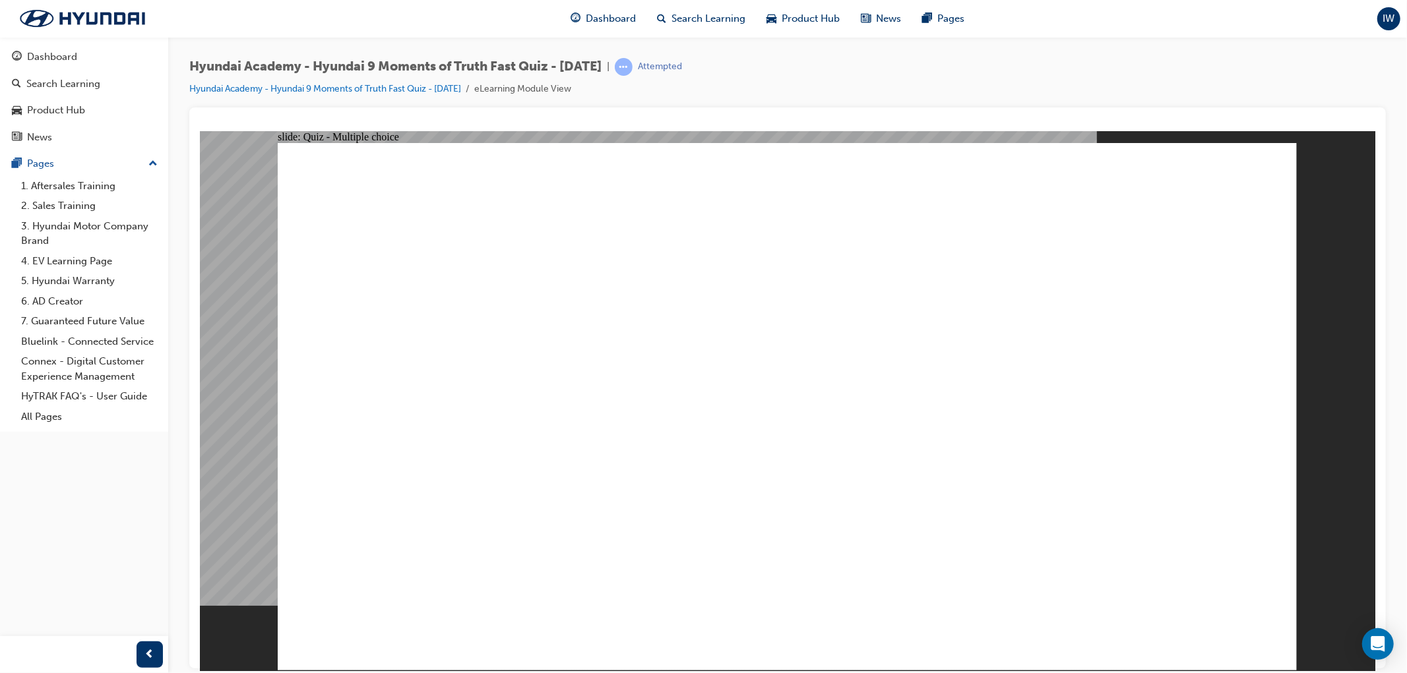
checkbox input "true"
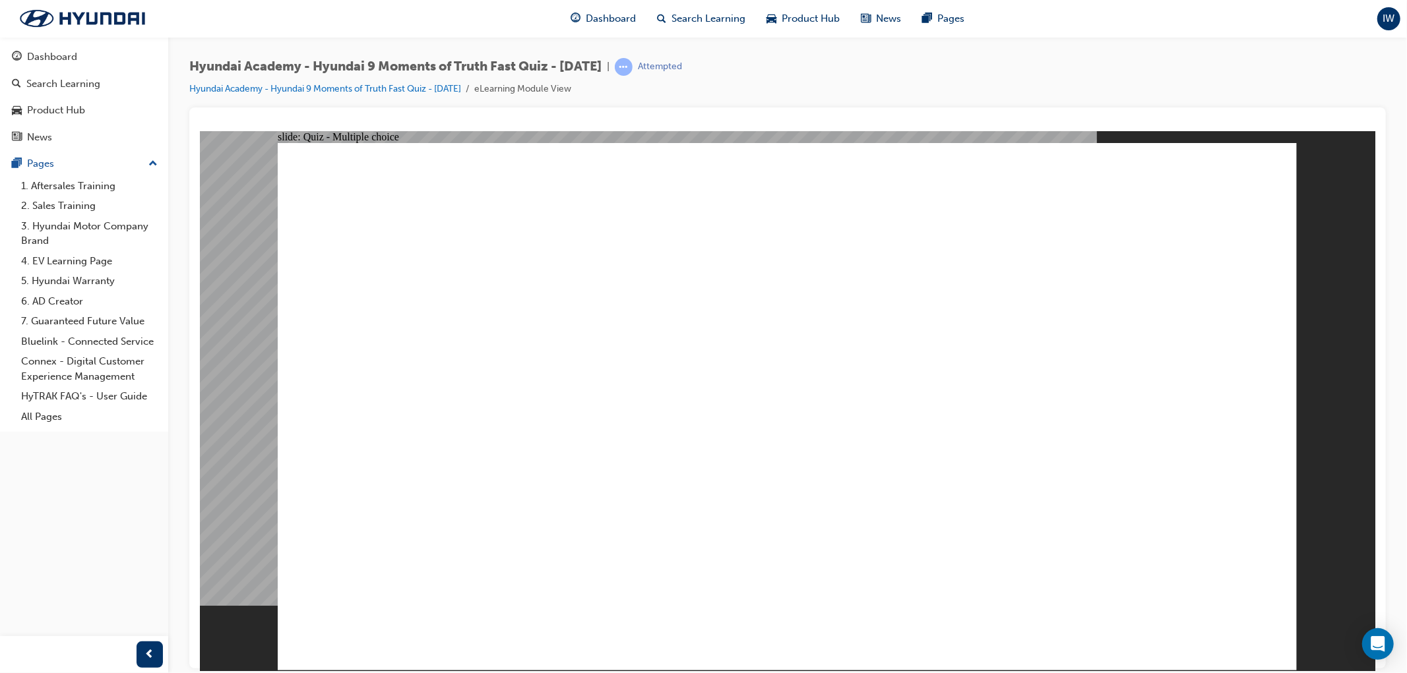
checkbox input "true"
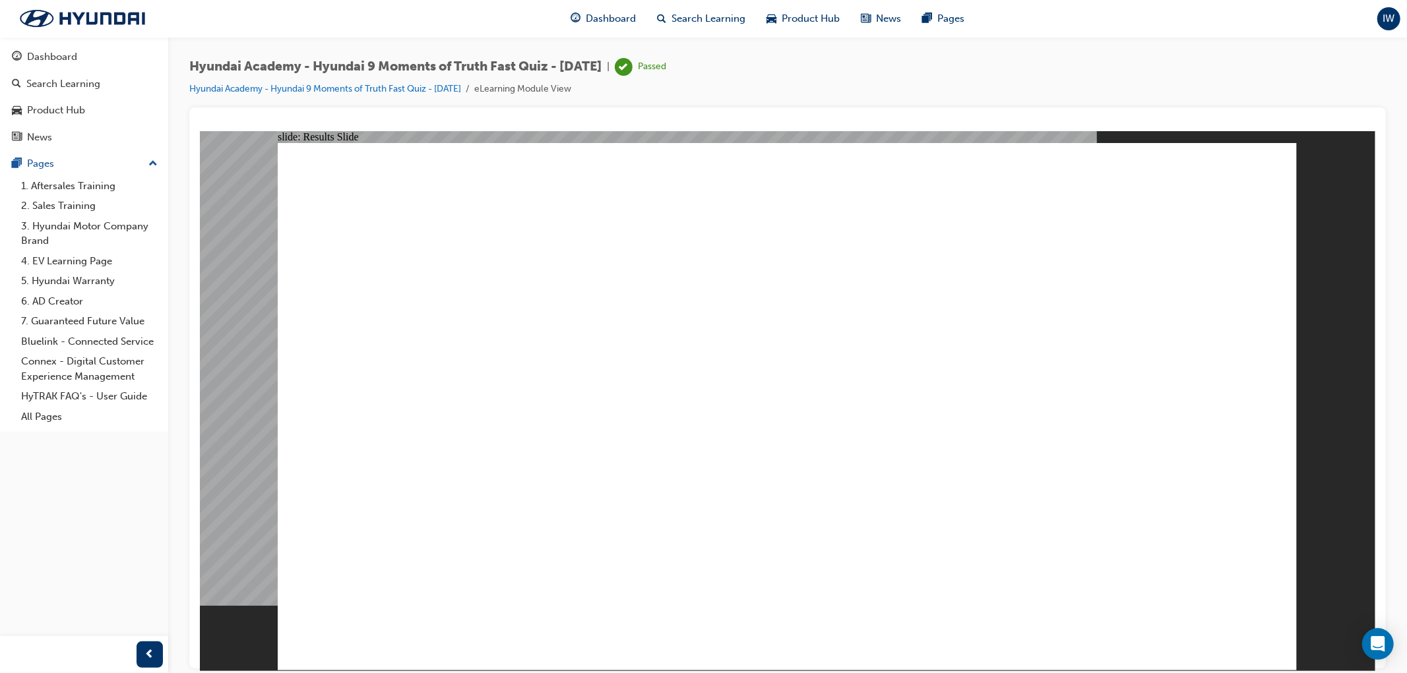
click at [92, 57] on div "Dashboard" at bounding box center [84, 57] width 144 height 16
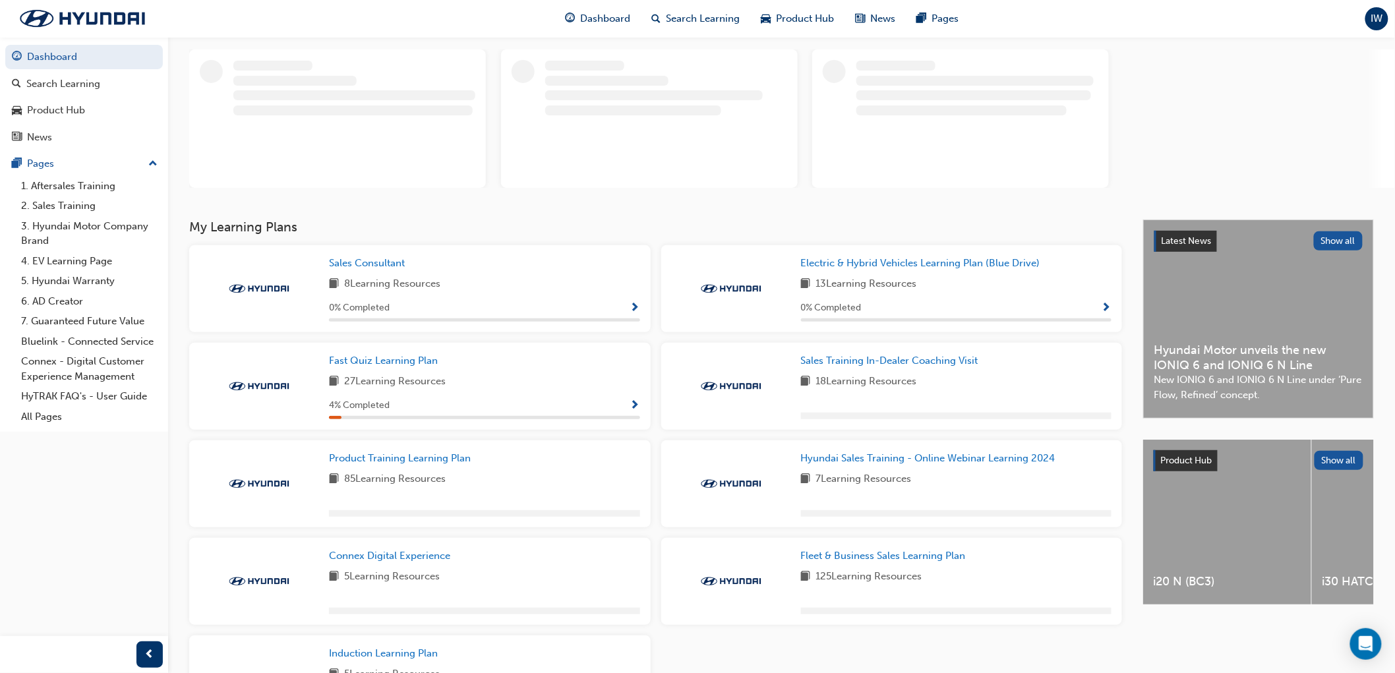
scroll to position [183, 0]
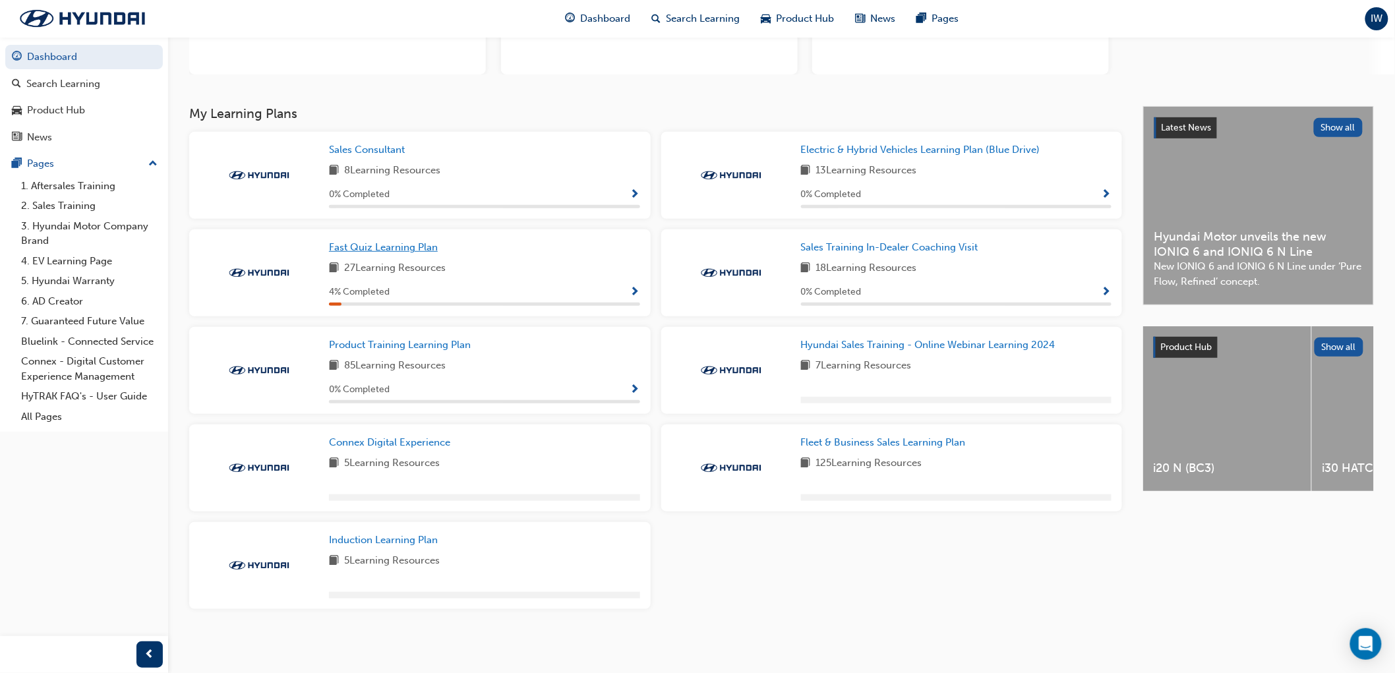
click at [403, 247] on span "Fast Quiz Learning Plan" at bounding box center [383, 247] width 109 height 12
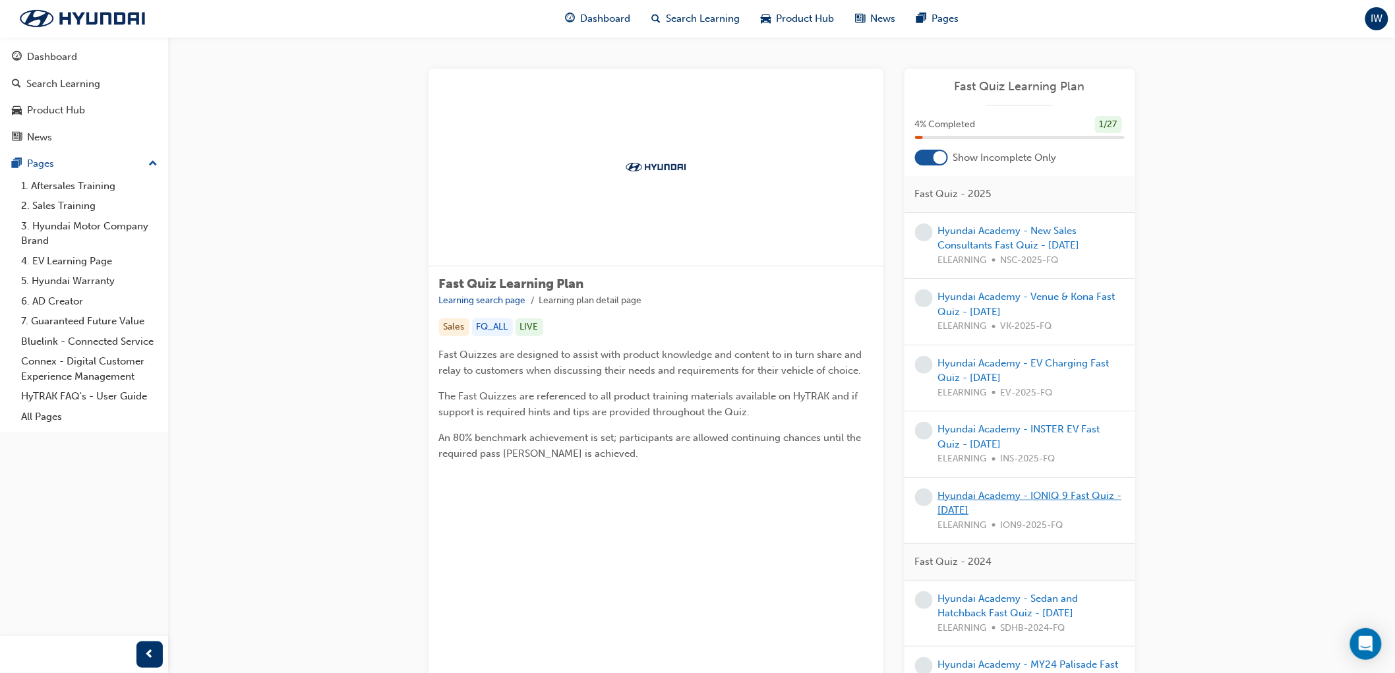
click at [1045, 495] on link "Hyundai Academy - IONIQ 9 Fast Quiz - August 2025" at bounding box center [1030, 503] width 184 height 27
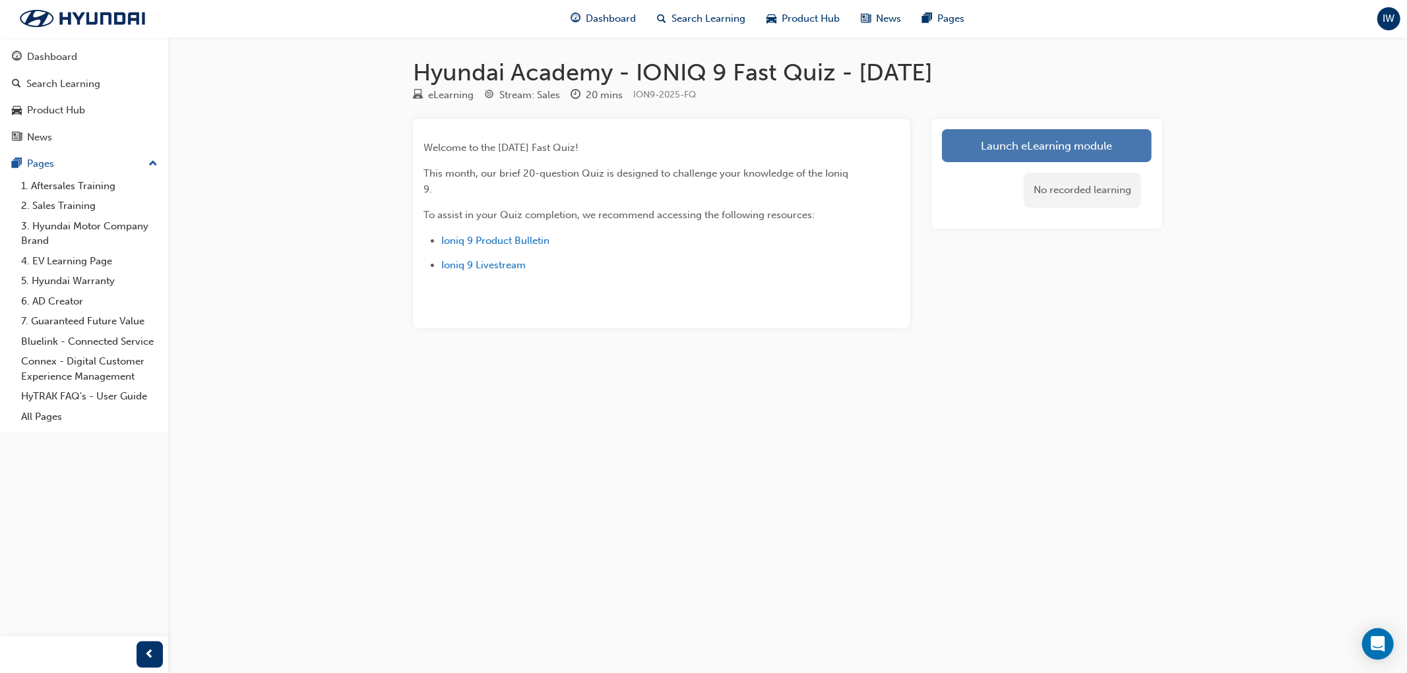
click at [1081, 140] on link "Launch eLearning module" at bounding box center [1047, 145] width 210 height 33
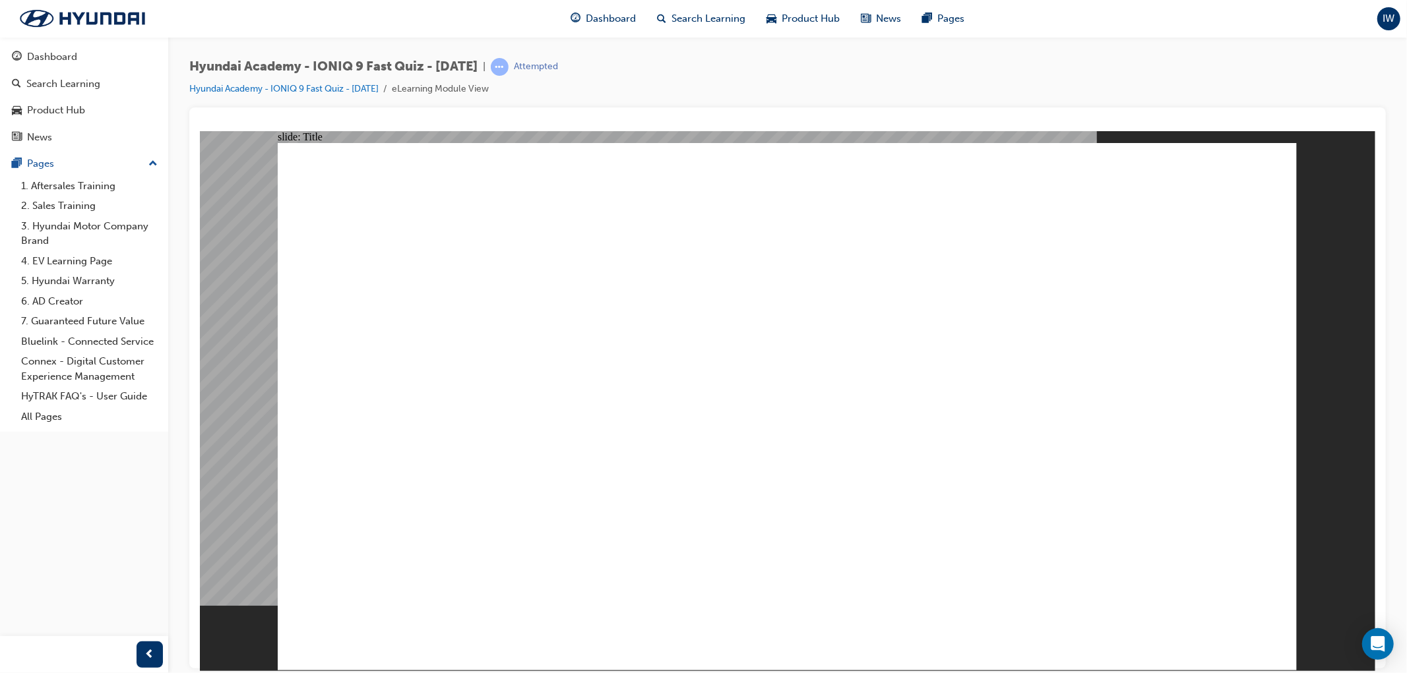
drag, startPoint x: 998, startPoint y: 218, endPoint x: 626, endPoint y: 217, distance: 372.6
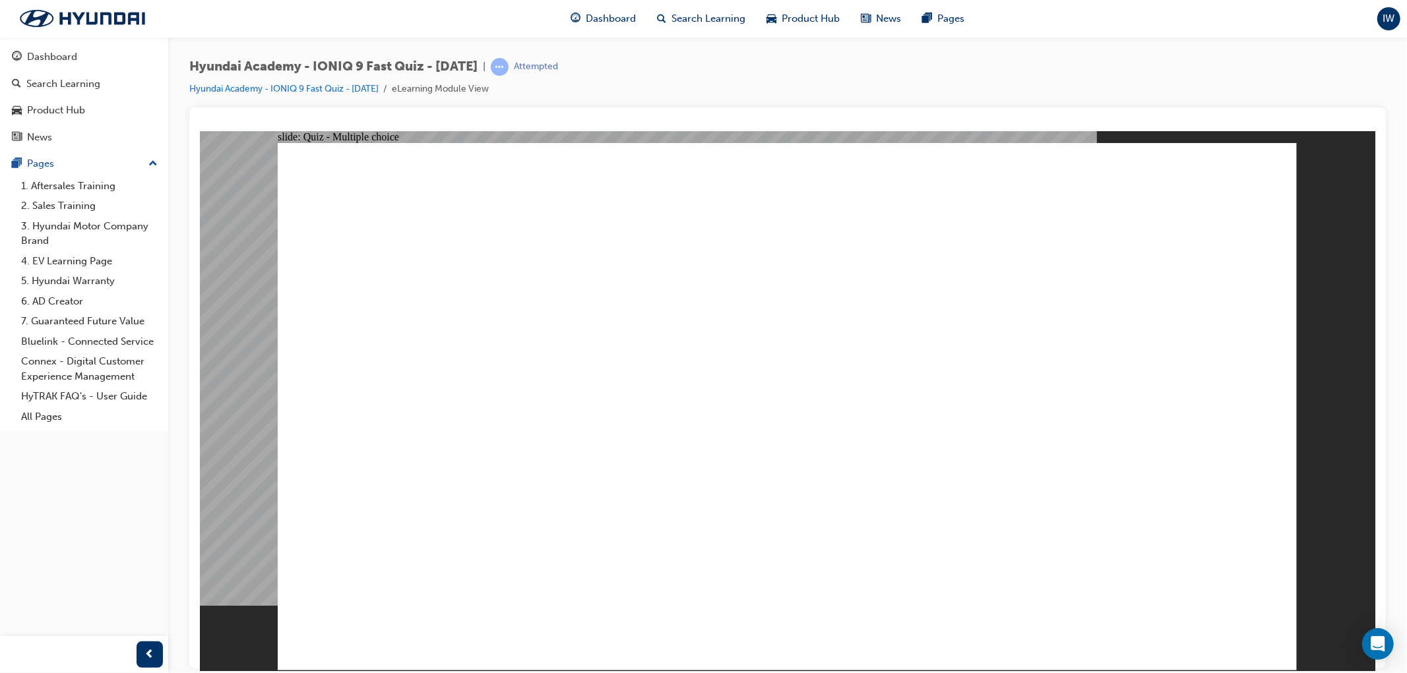
drag, startPoint x: 581, startPoint y: 210, endPoint x: 801, endPoint y: 165, distance: 224.1
